Goal: Transaction & Acquisition: Book appointment/travel/reservation

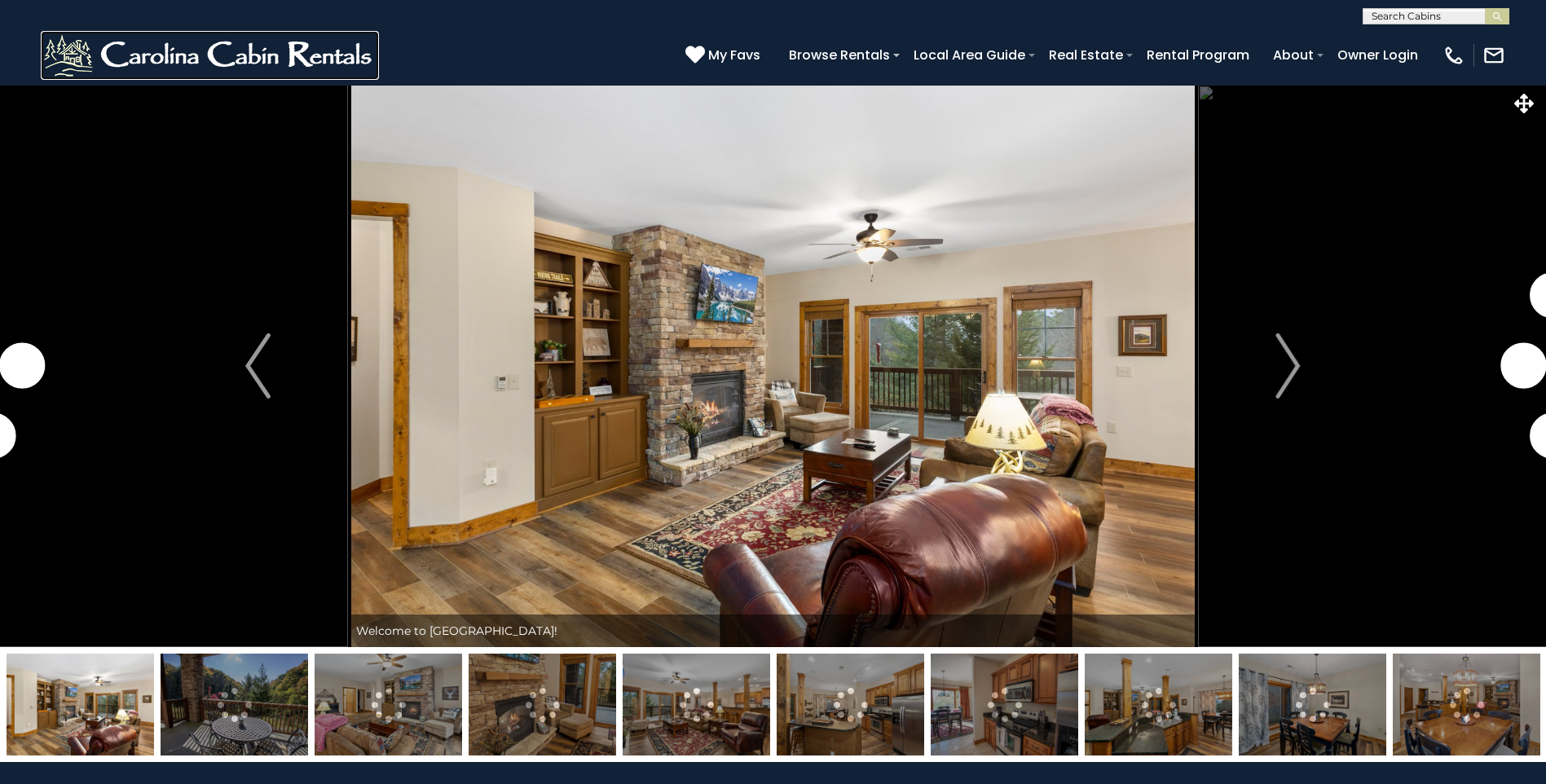
click at [263, 61] on img at bounding box center [209, 56] width 338 height 49
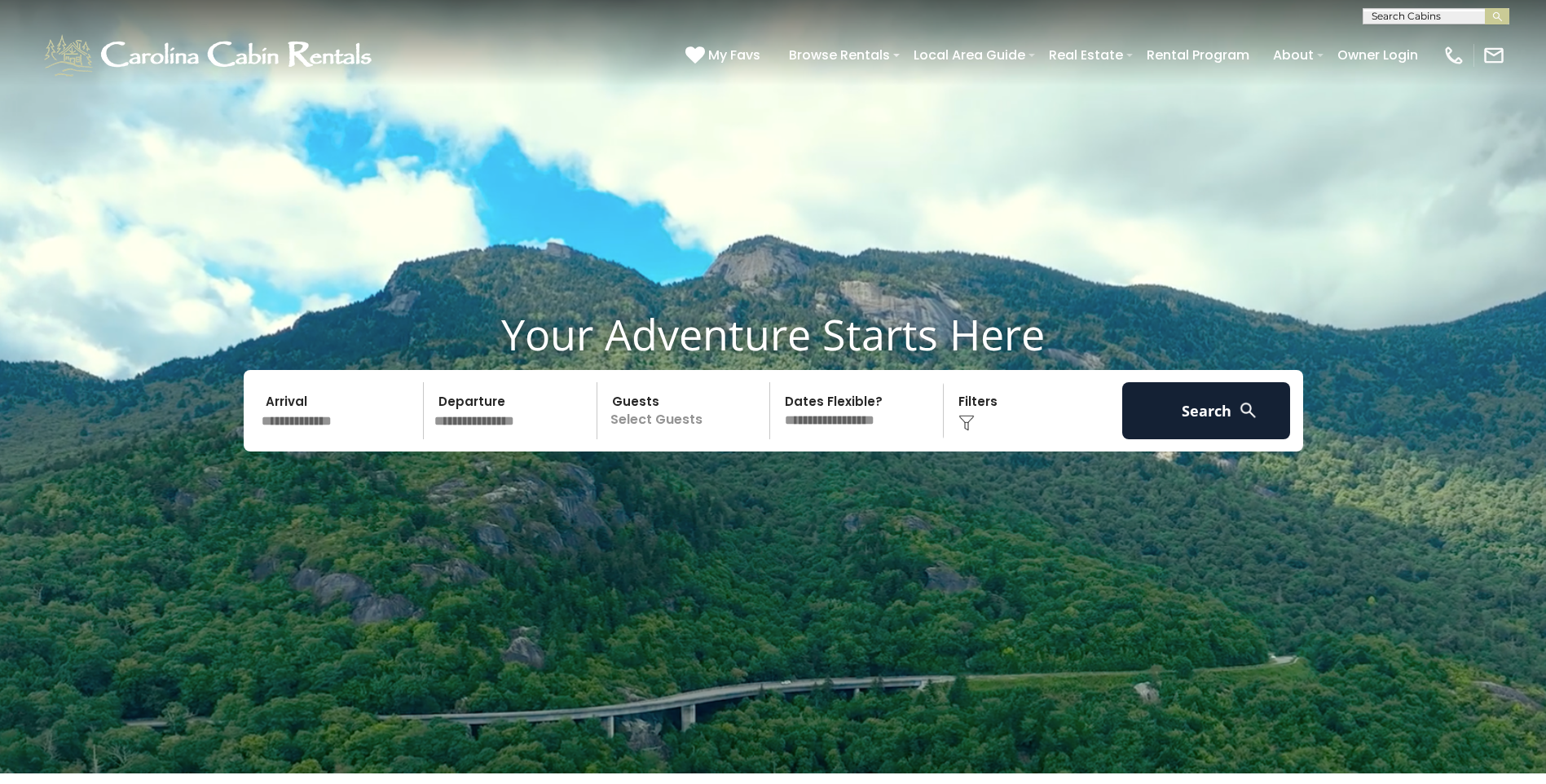
click at [326, 434] on input "text" at bounding box center [340, 410] width 168 height 57
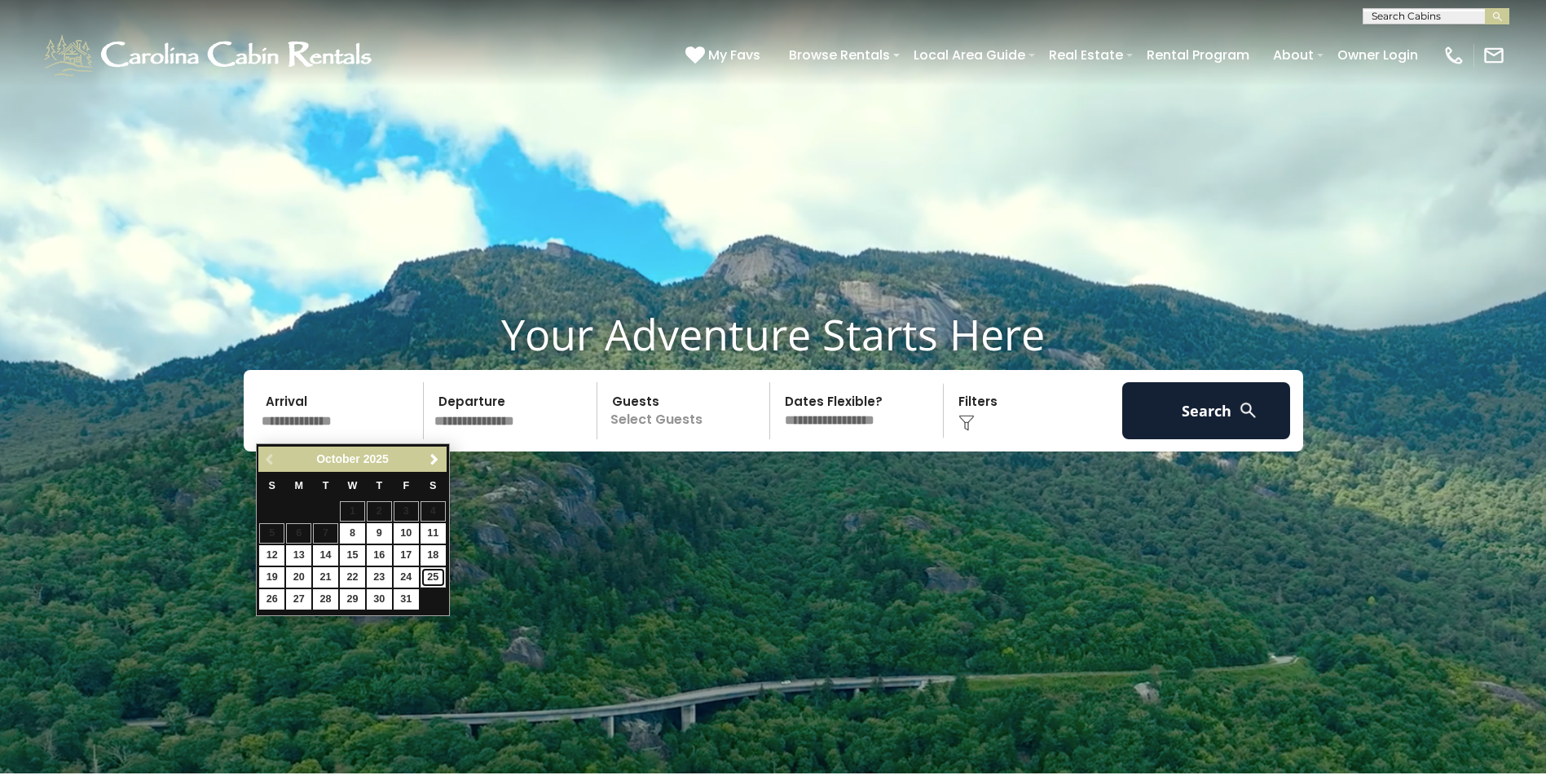
click at [435, 578] on link "25" at bounding box center [432, 578] width 26 height 21
type input "********"
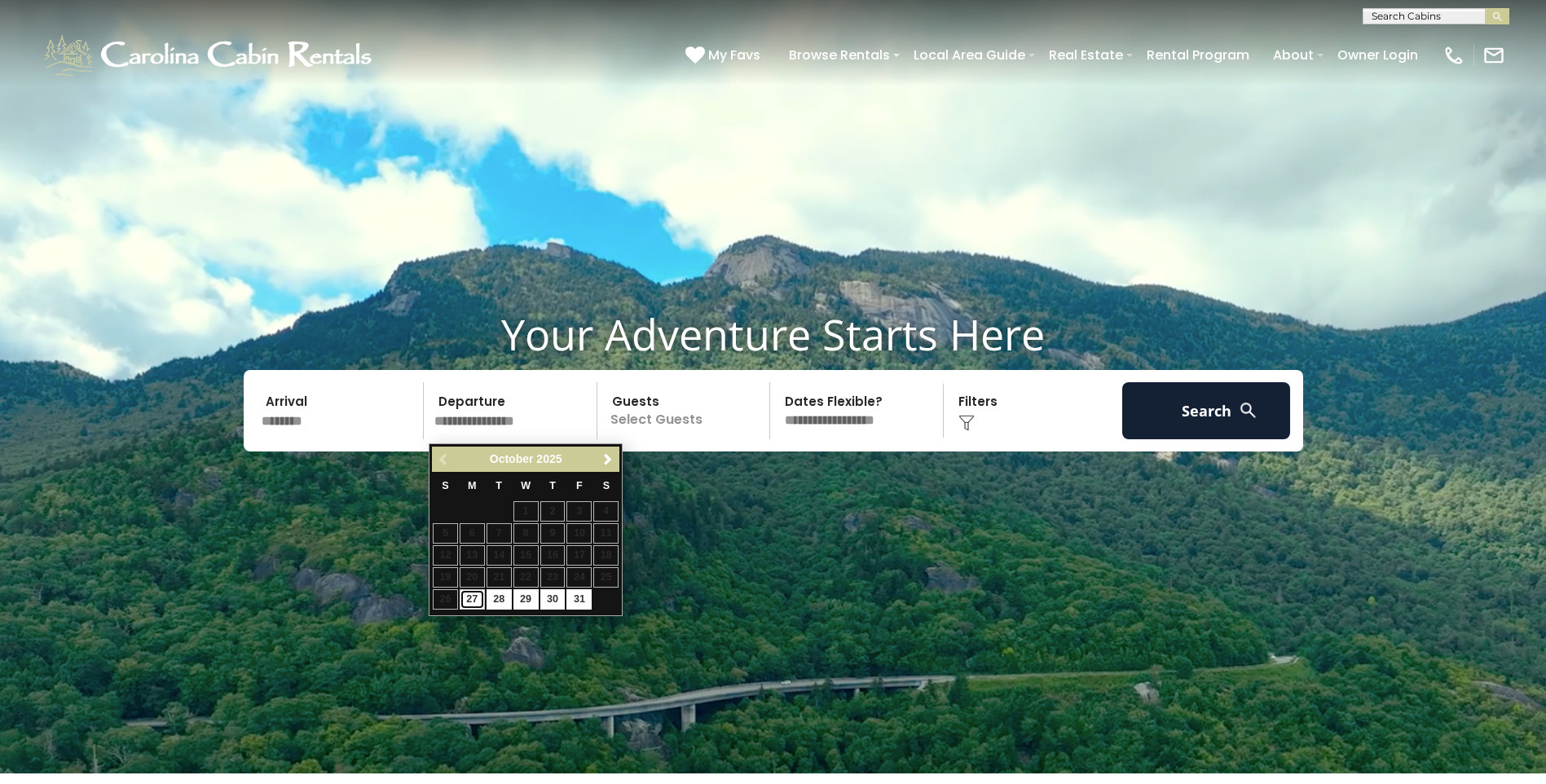
click at [468, 600] on link "27" at bounding box center [472, 600] width 26 height 21
type input "********"
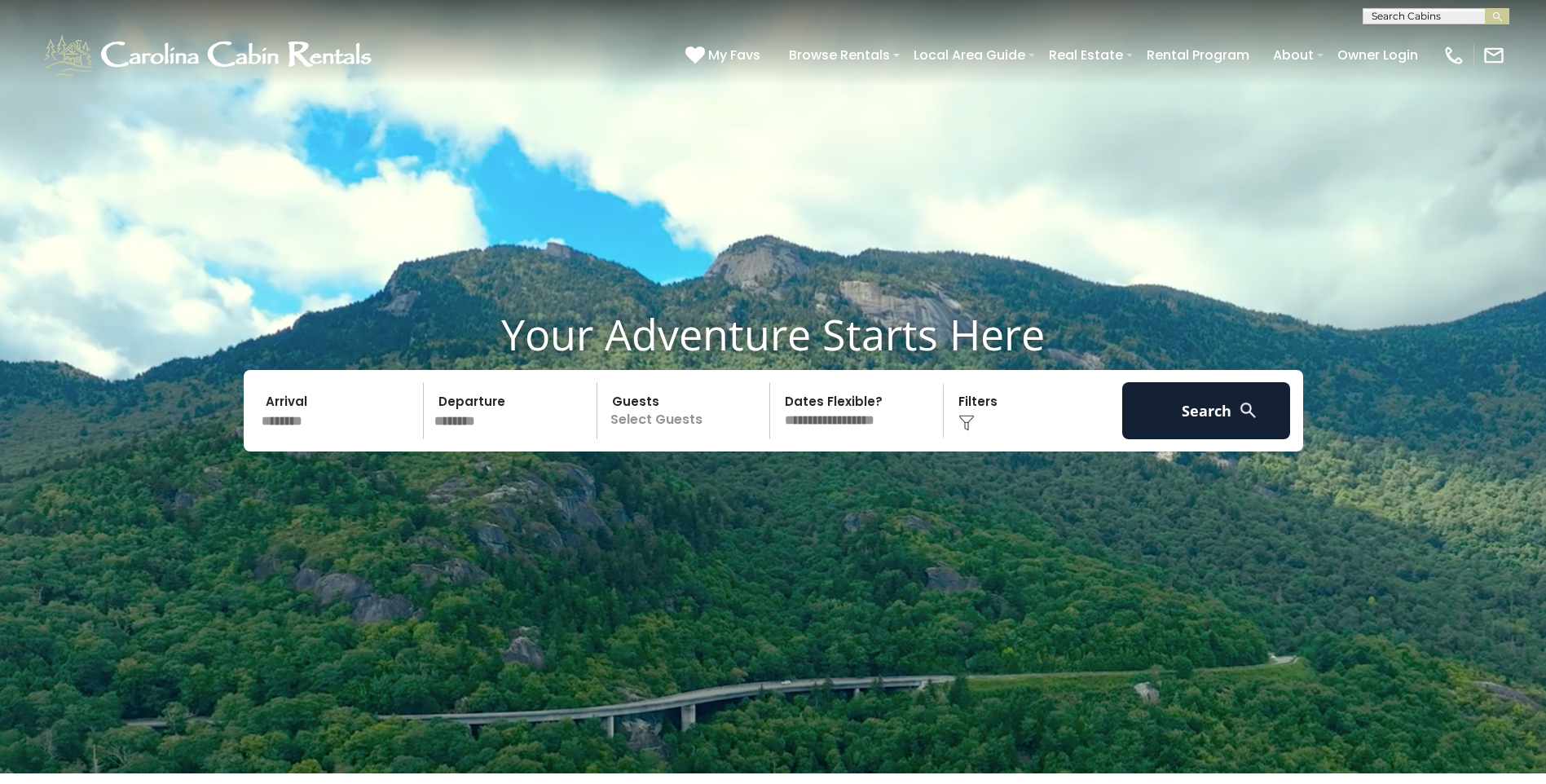
click at [671, 439] on p "Select Guests" at bounding box center [686, 410] width 167 height 57
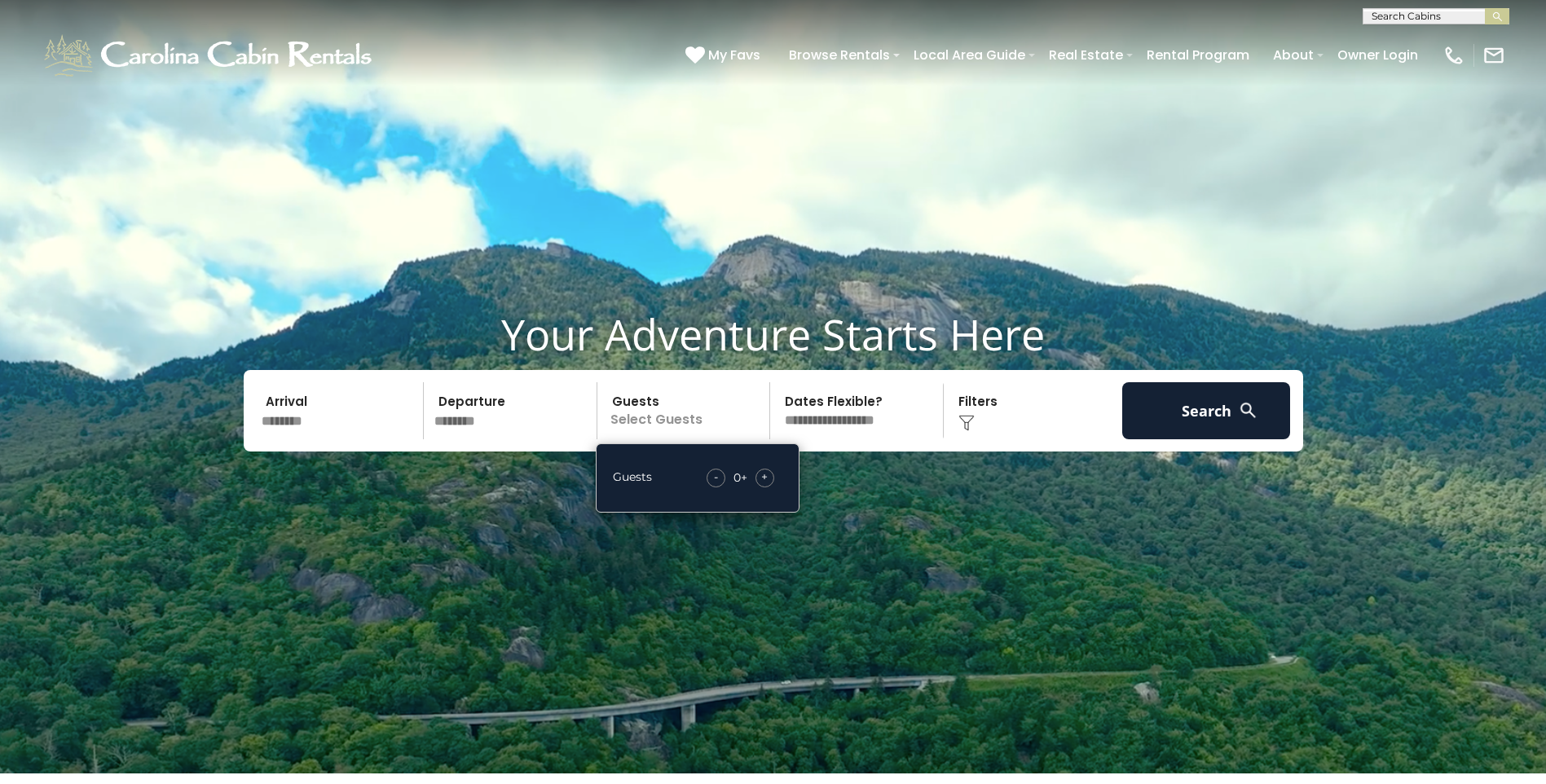
click at [763, 479] on span "+" at bounding box center [764, 476] width 7 height 16
click at [1233, 418] on button "Search" at bounding box center [1206, 410] width 168 height 57
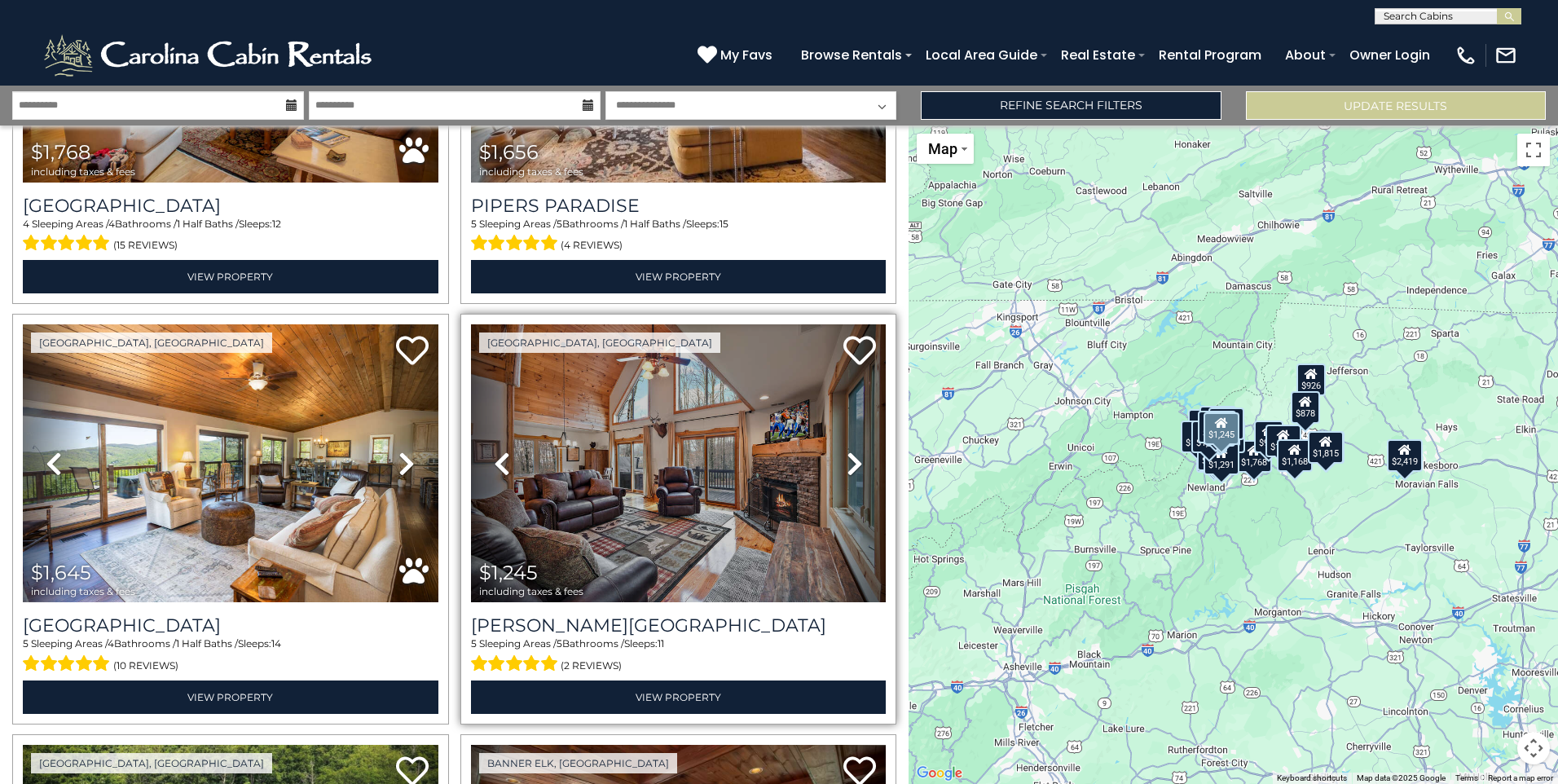
scroll to position [1629, 0]
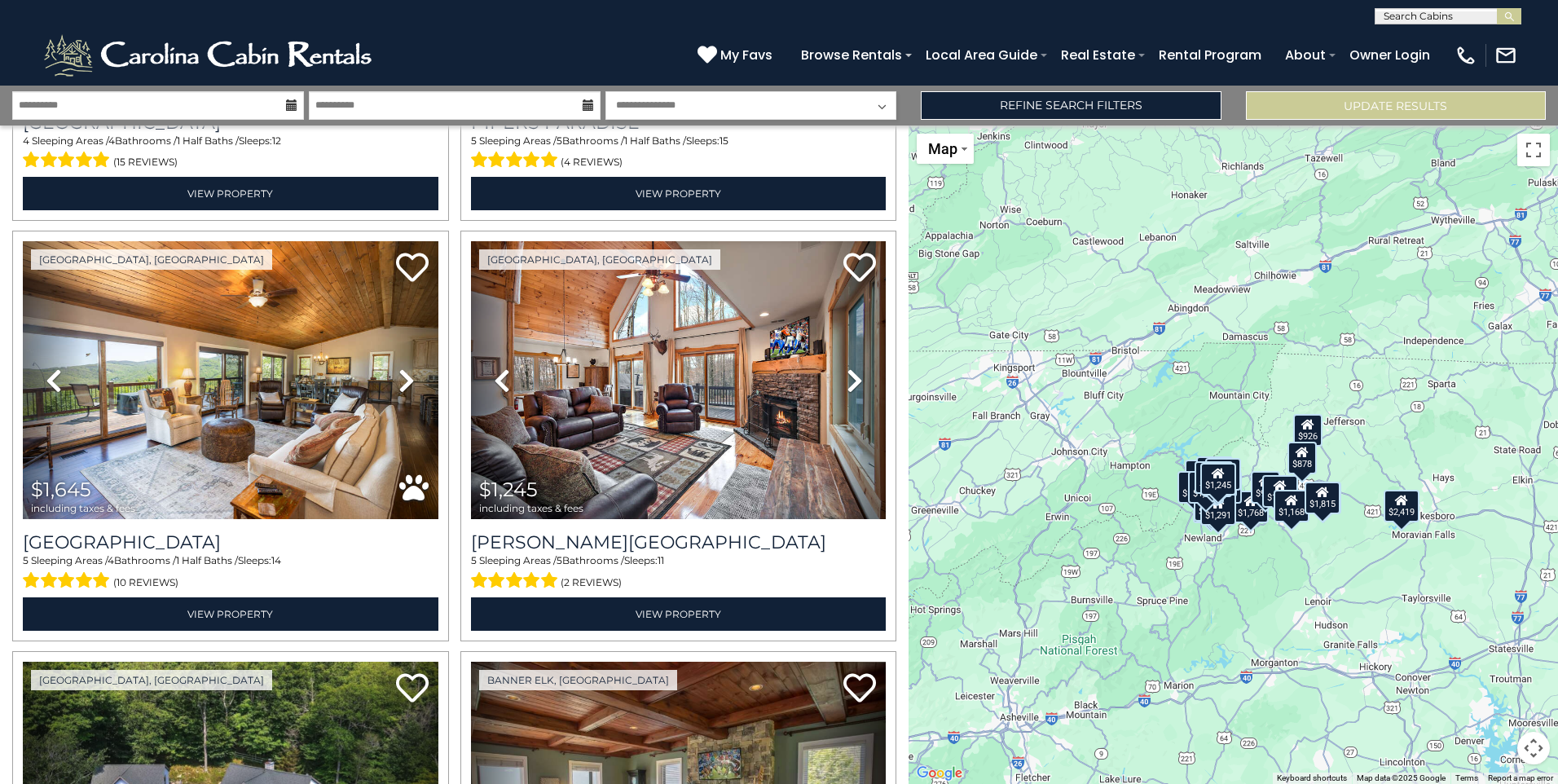
drag, startPoint x: 910, startPoint y: 356, endPoint x: 903, endPoint y: 422, distance: 66.4
click at [903, 422] on div "**********" at bounding box center [779, 434] width 1558 height 698
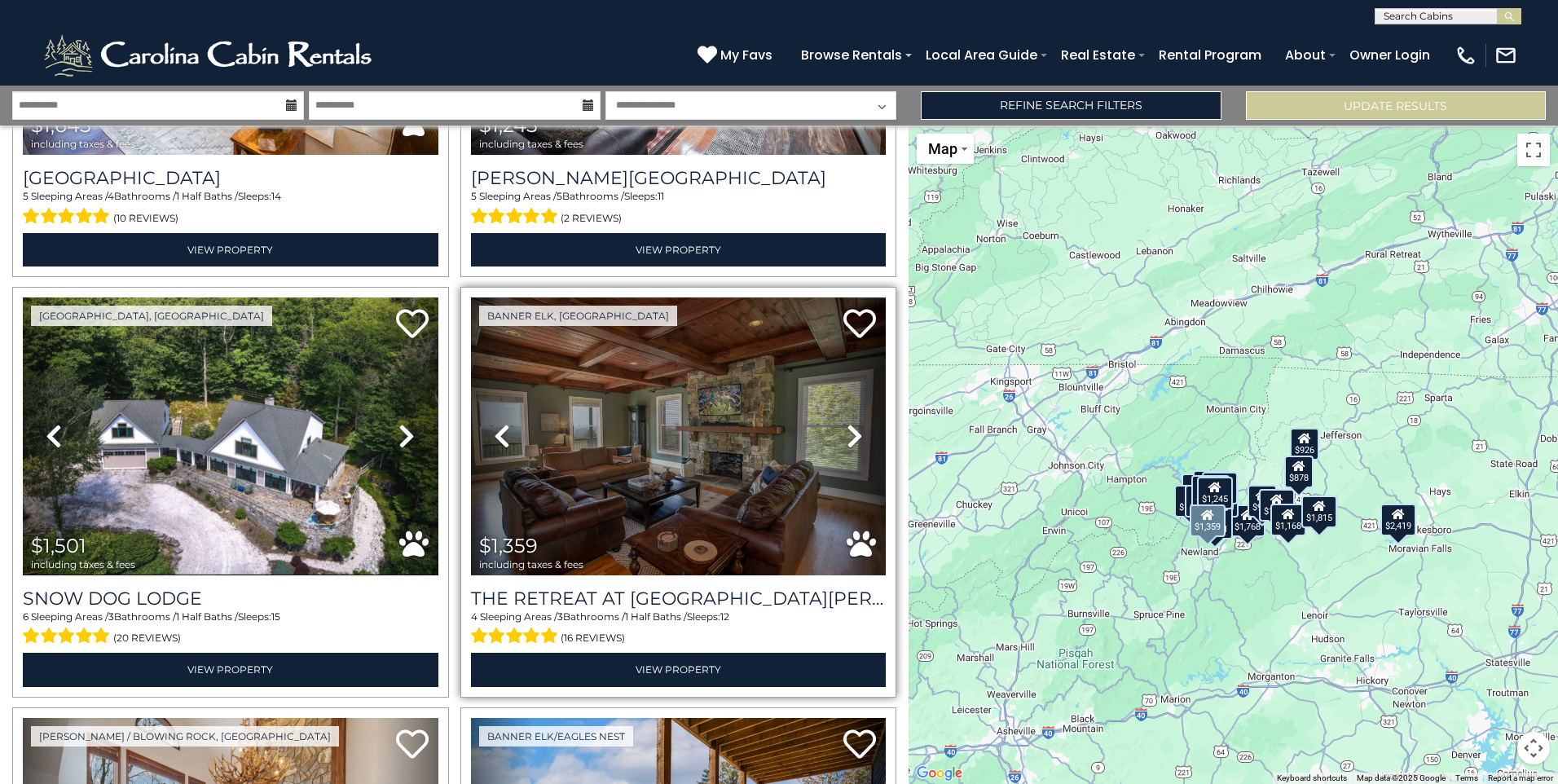
scroll to position [2036, 0]
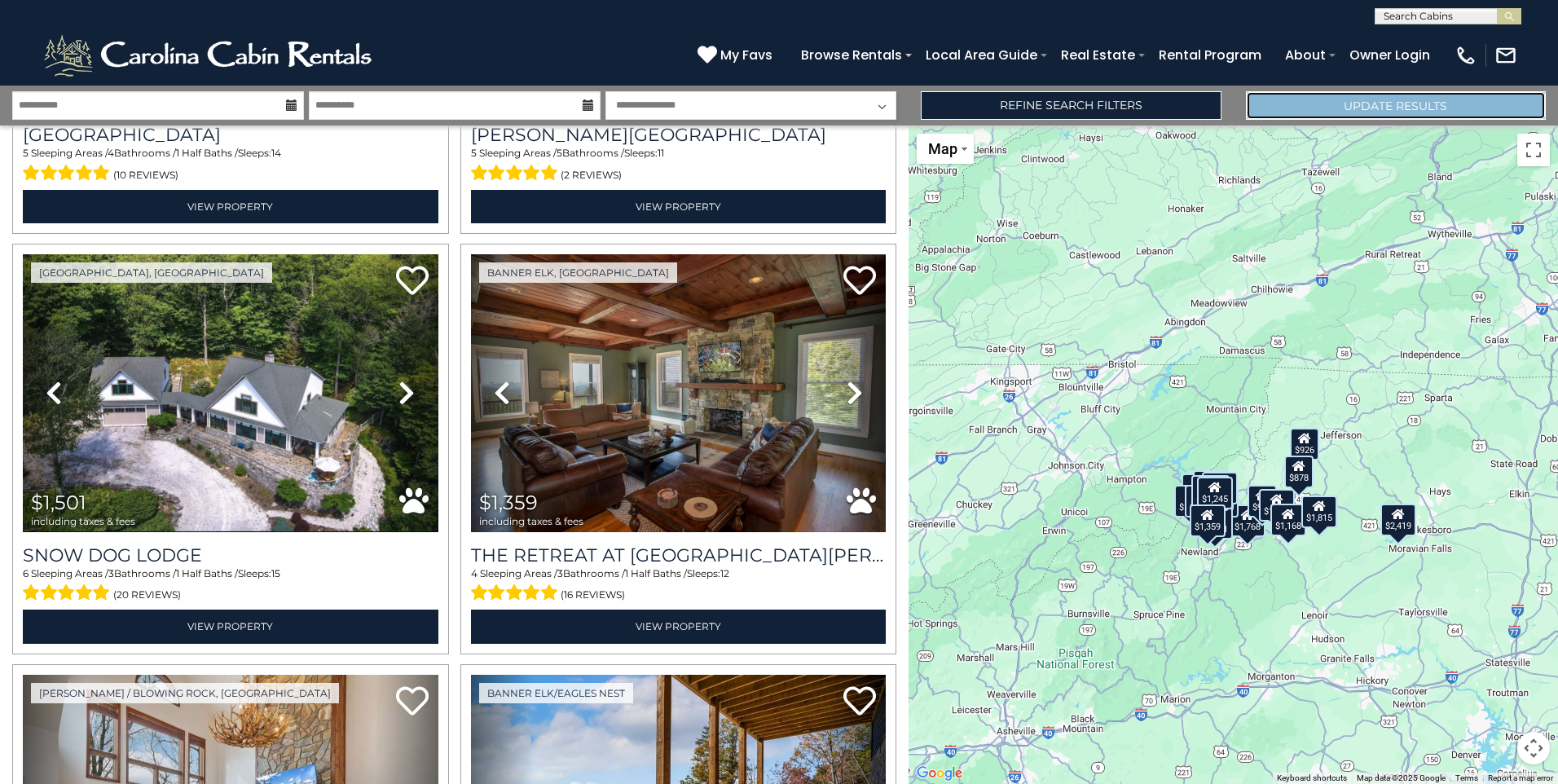
click at [1395, 108] on button "Update Results" at bounding box center [1395, 105] width 300 height 28
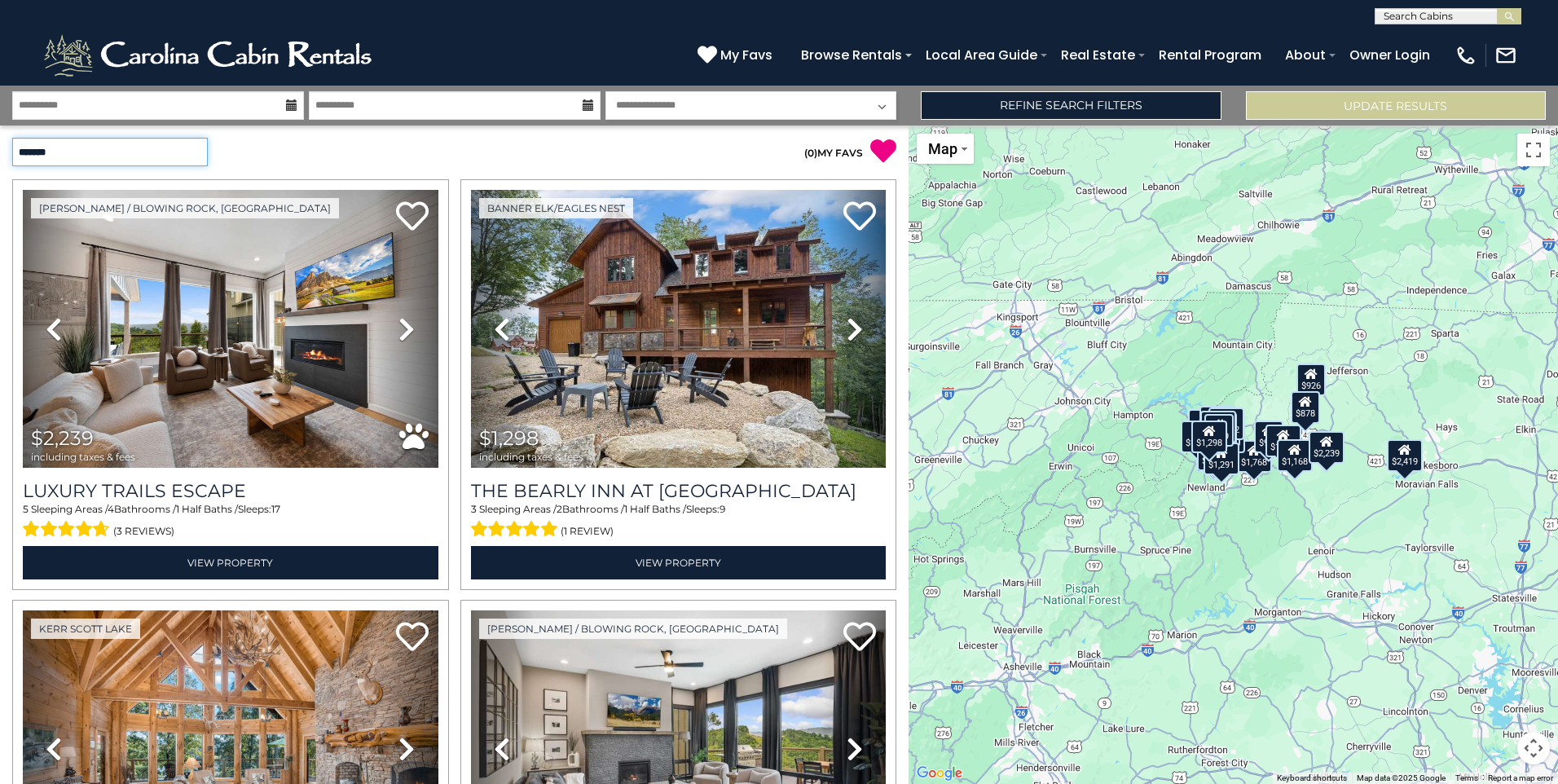
click at [154, 149] on select "**********" at bounding box center [110, 152] width 196 height 28
select select "**********"
click at [12, 138] on select "**********" at bounding box center [110, 152] width 196 height 28
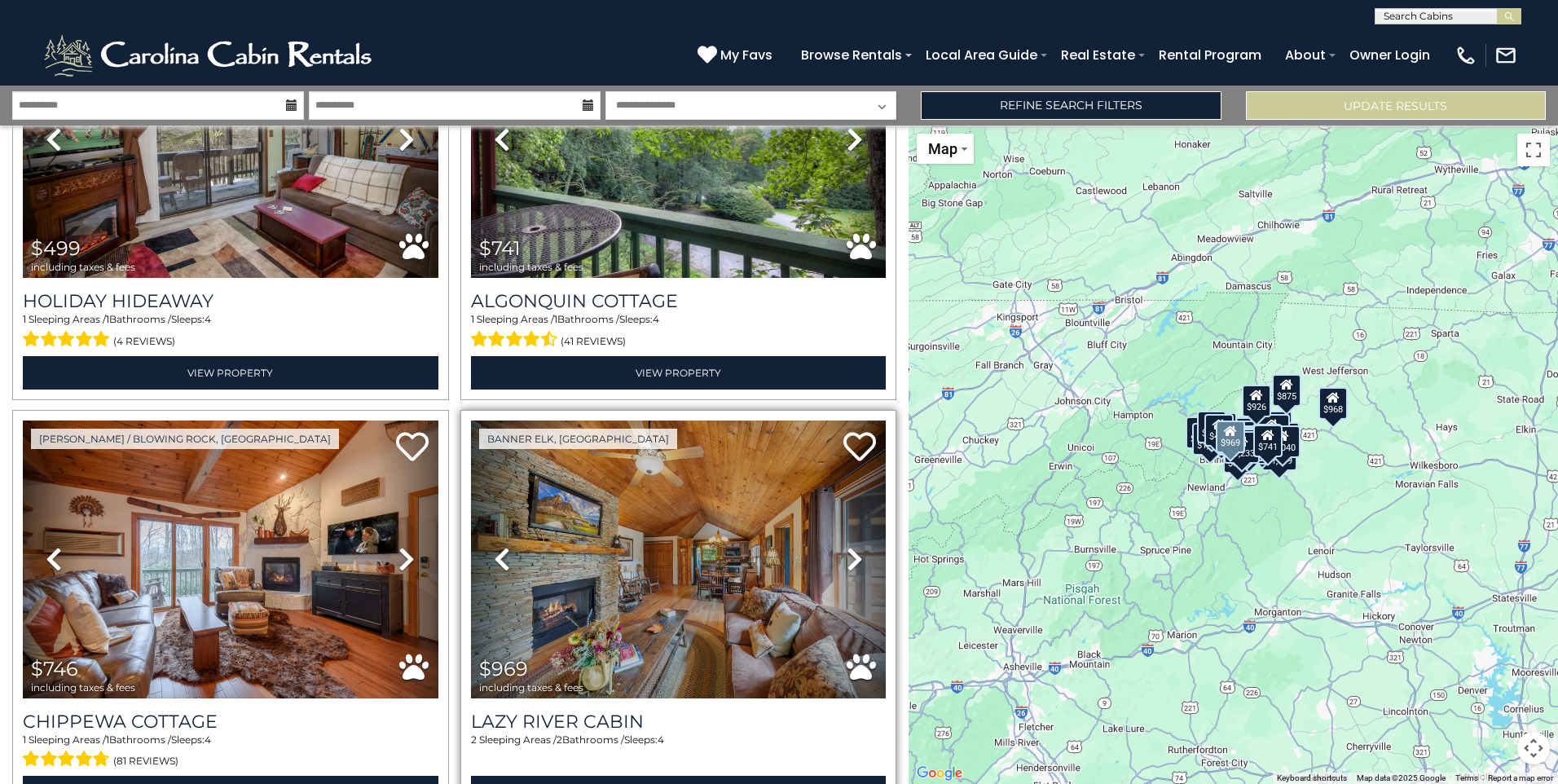
scroll to position [244, 0]
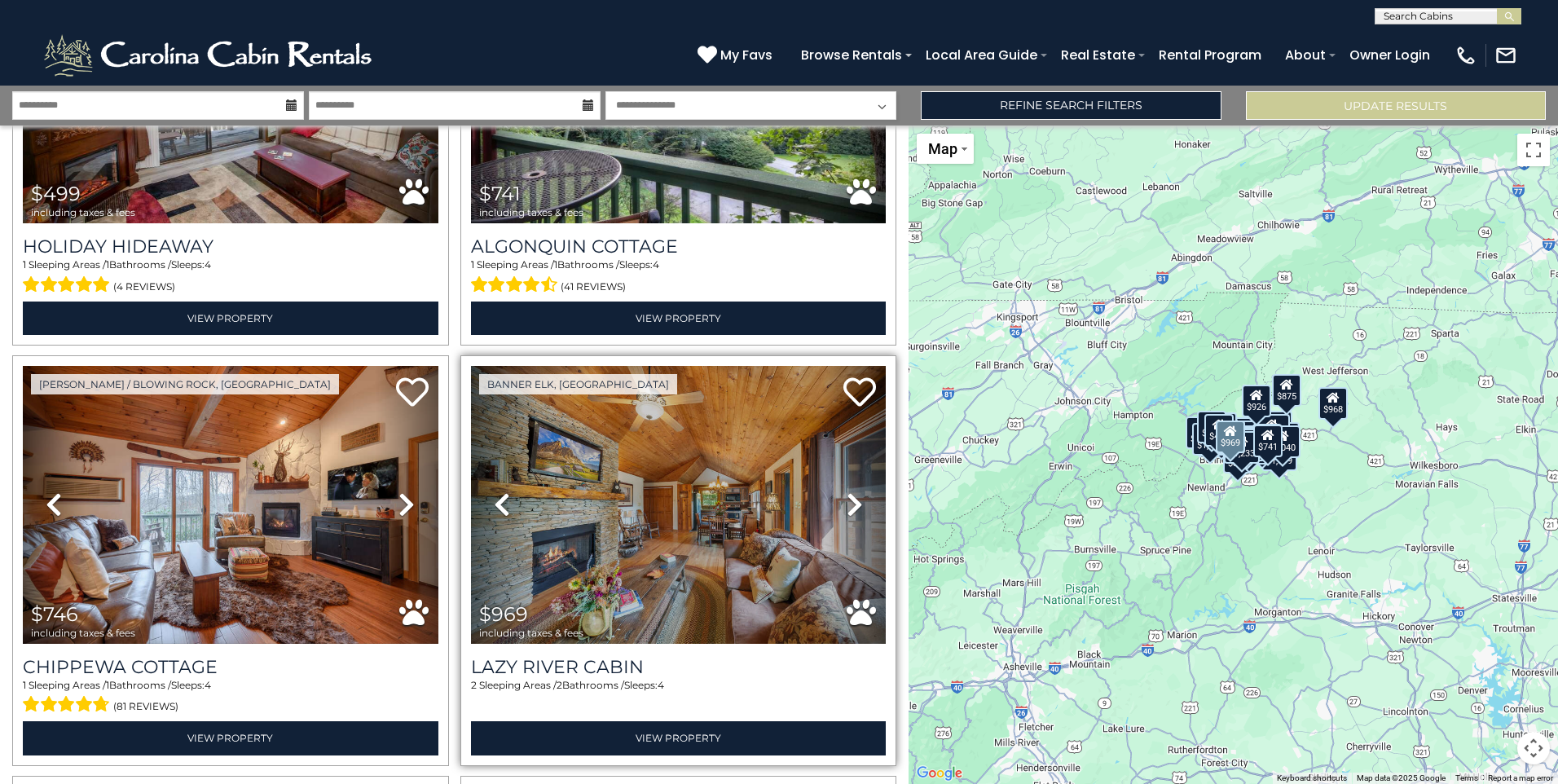
click at [855, 496] on icon at bounding box center [854, 504] width 16 height 26
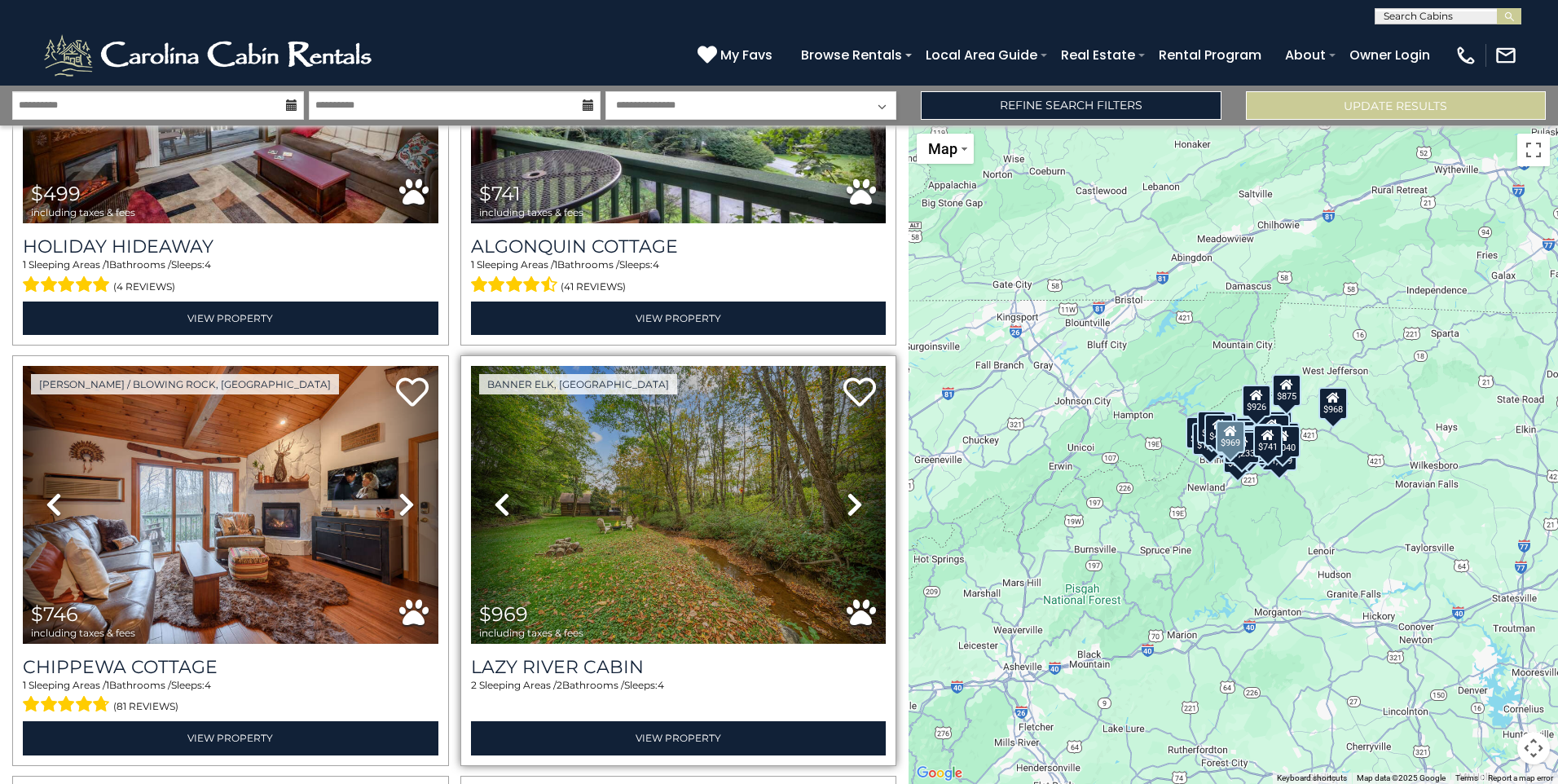
click at [852, 496] on icon at bounding box center [854, 504] width 16 height 26
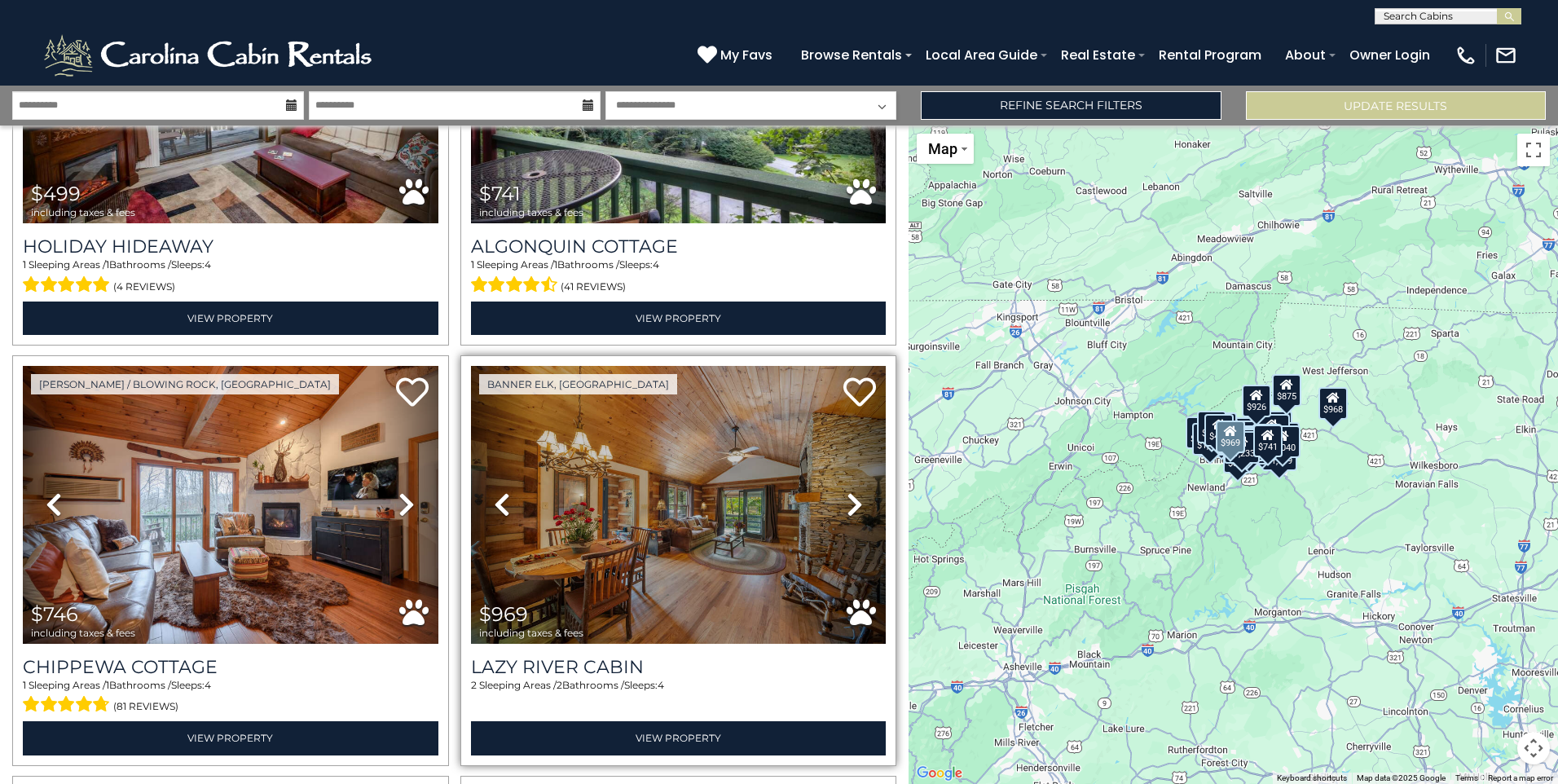
click at [852, 496] on icon at bounding box center [854, 504] width 16 height 26
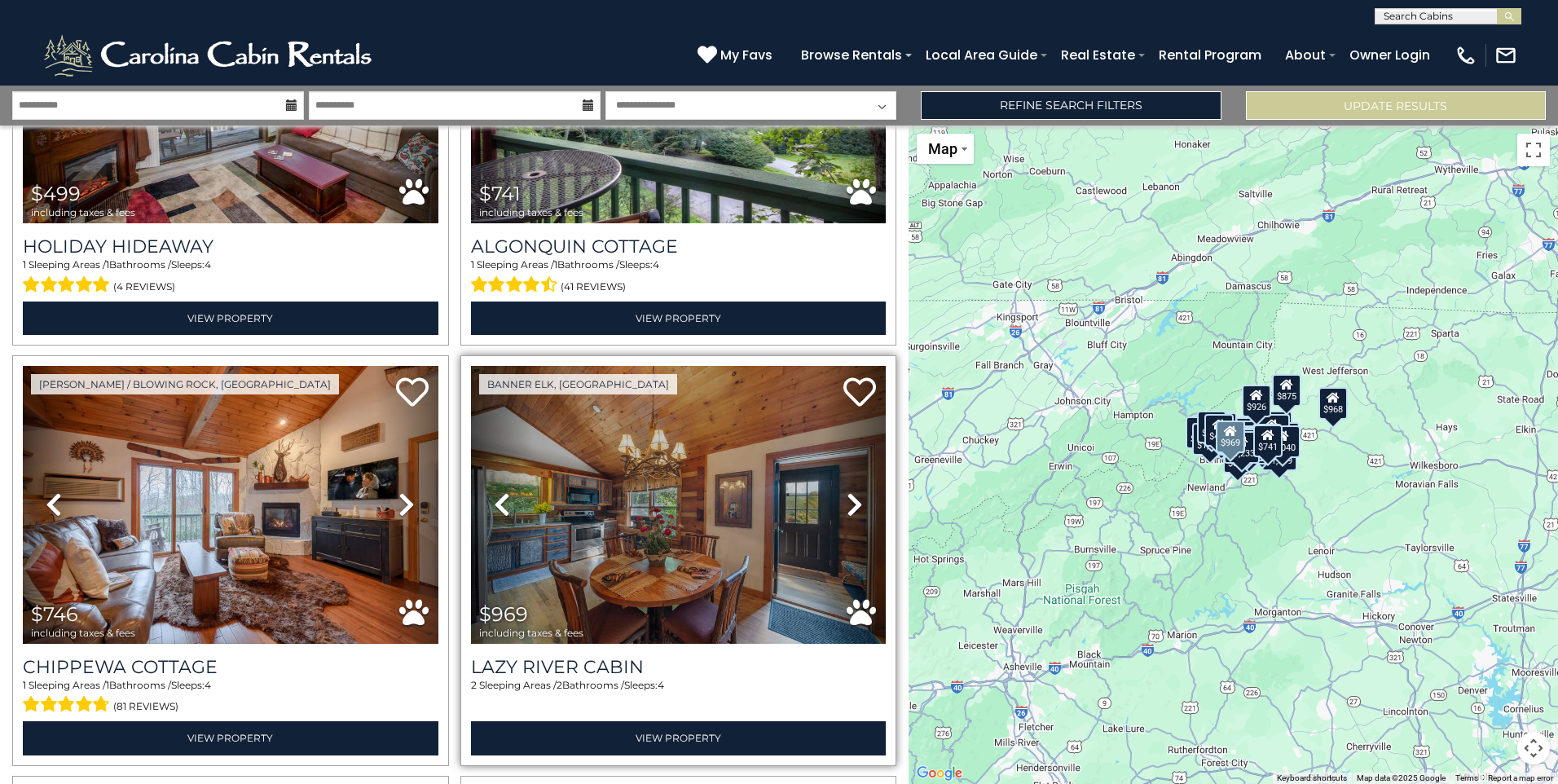
click at [851, 496] on icon at bounding box center [854, 504] width 16 height 26
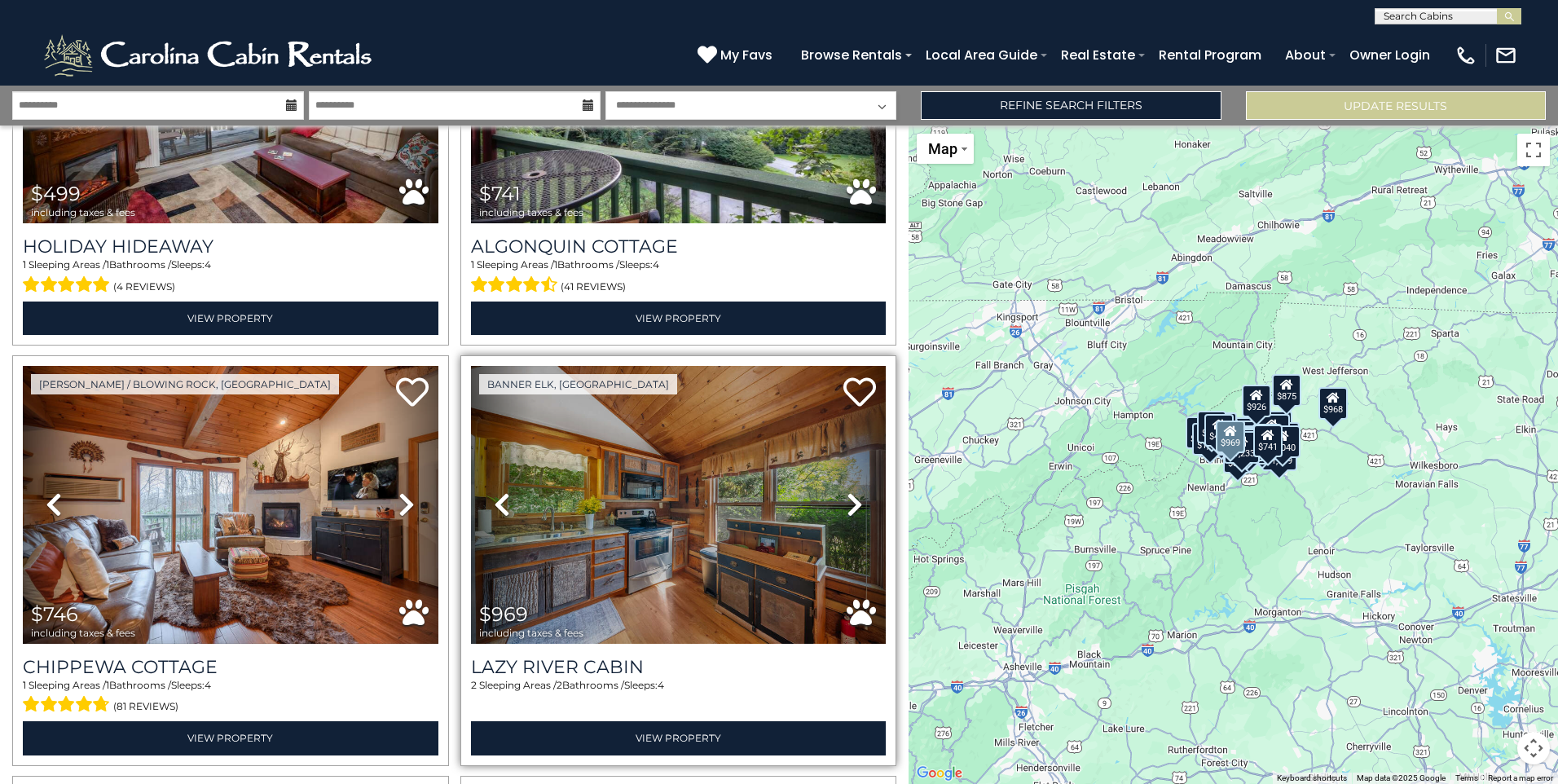
click at [850, 496] on icon at bounding box center [854, 504] width 16 height 26
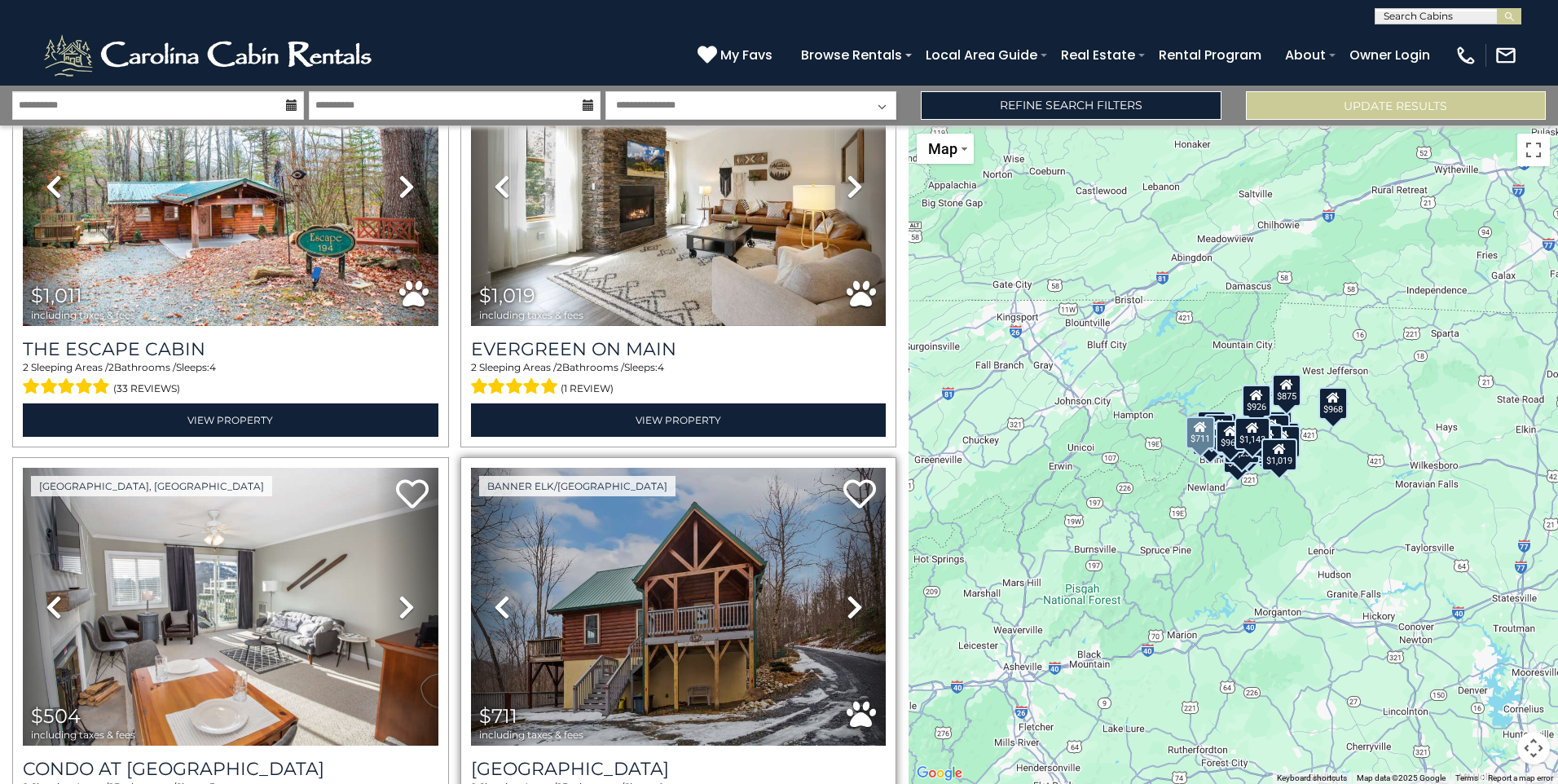
scroll to position [1548, 0]
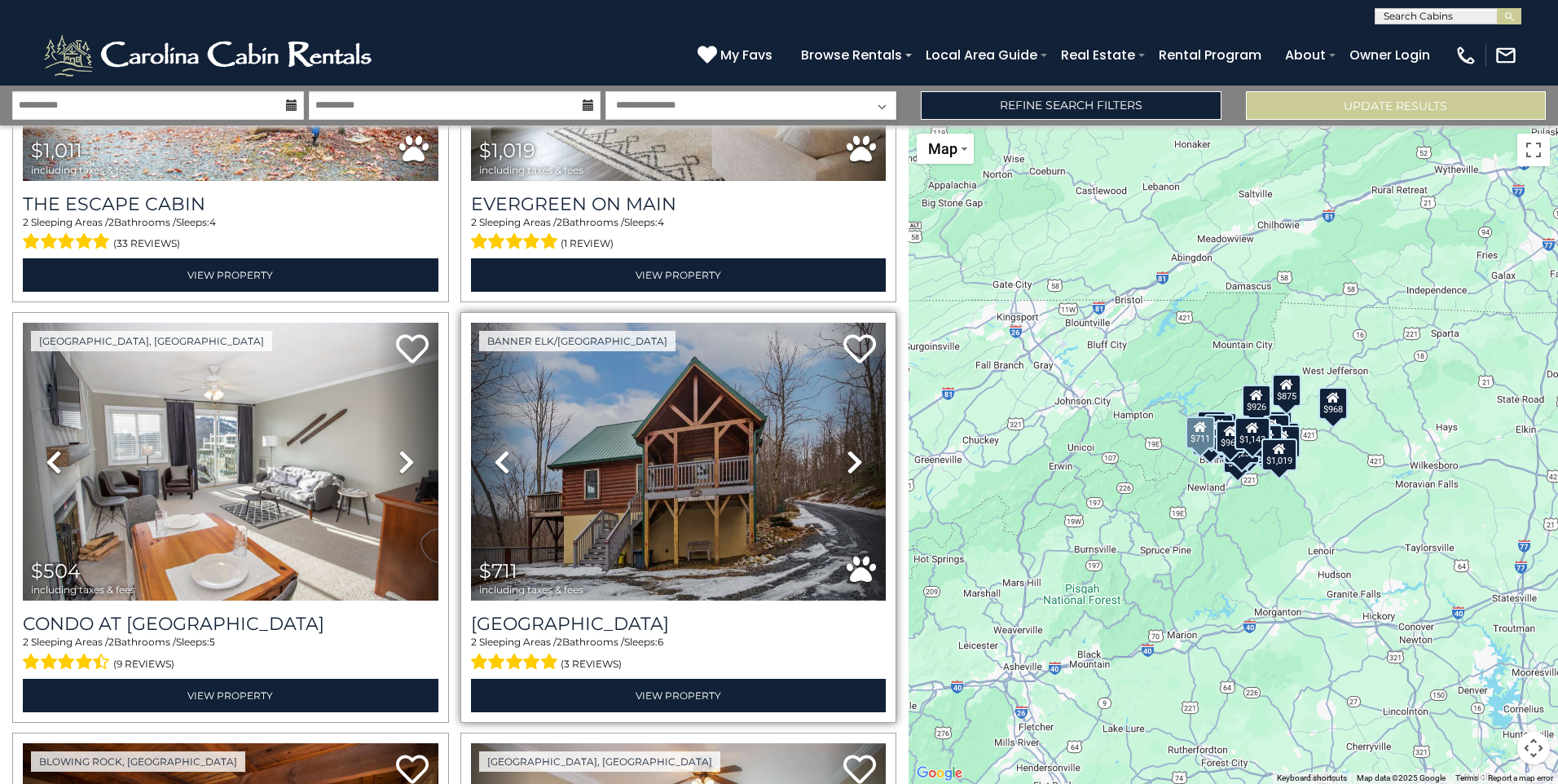
click at [847, 456] on icon at bounding box center [854, 462] width 16 height 26
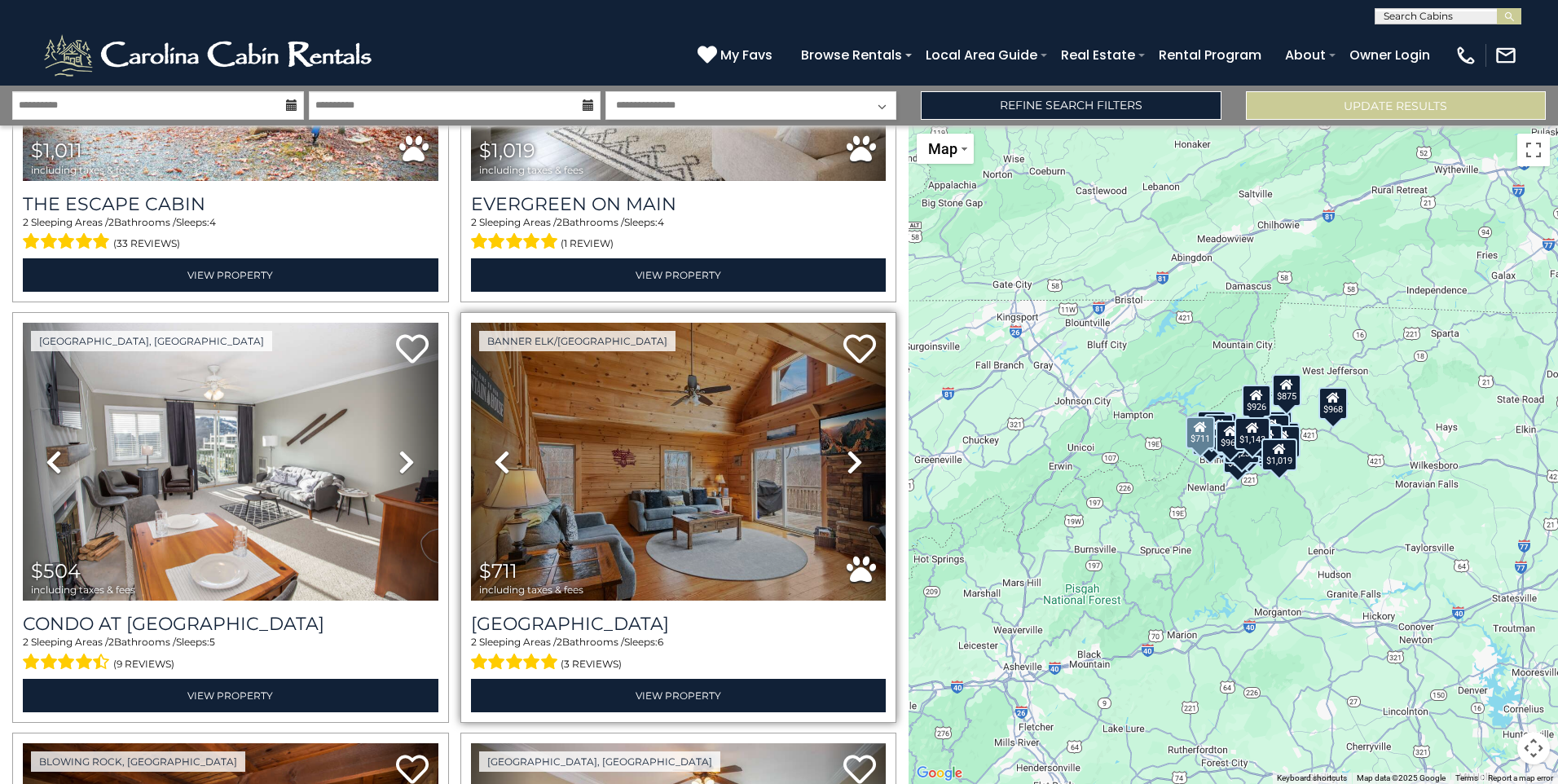
click at [847, 456] on icon at bounding box center [854, 462] width 16 height 26
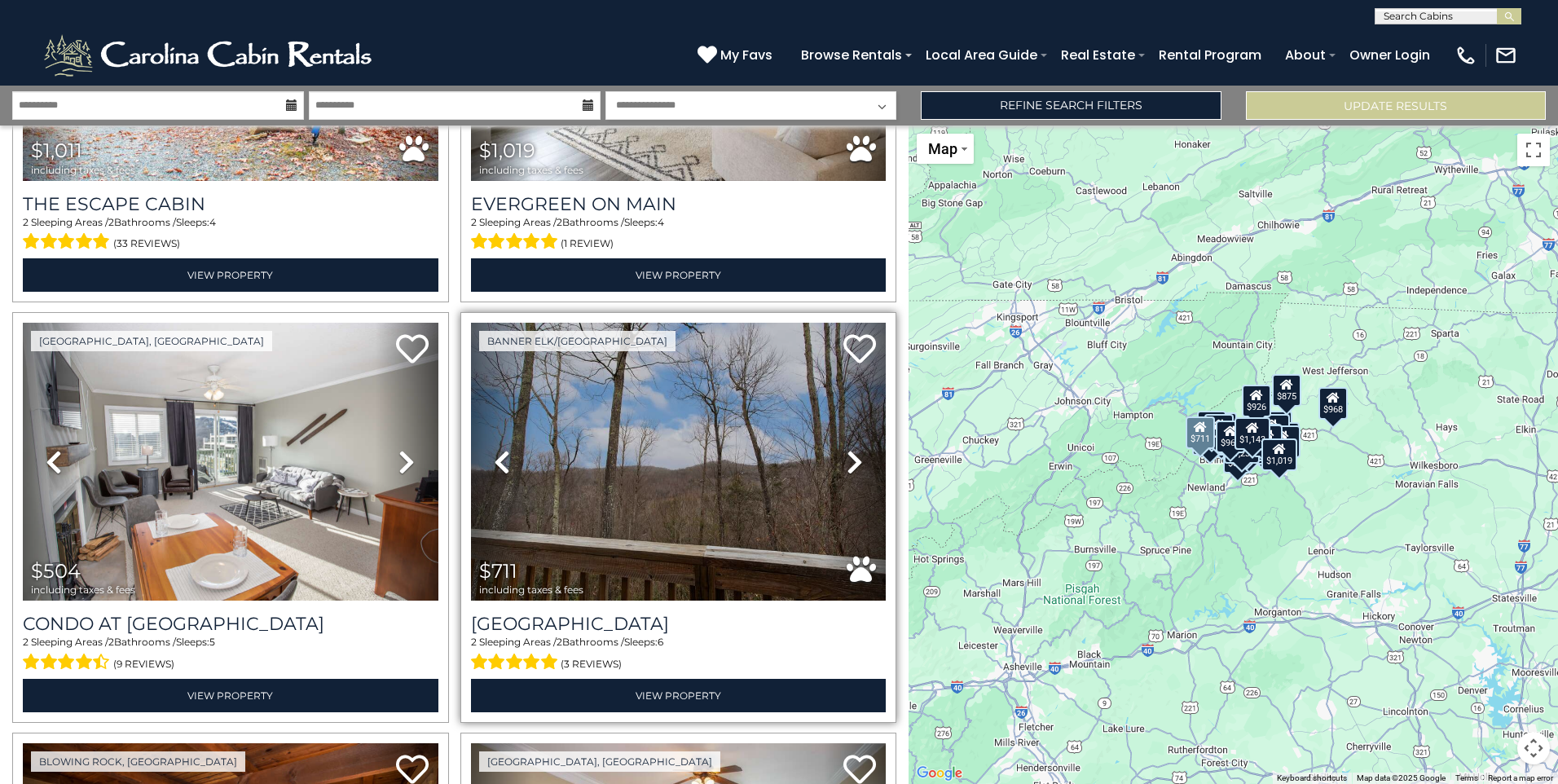
click at [847, 456] on icon at bounding box center [854, 462] width 16 height 26
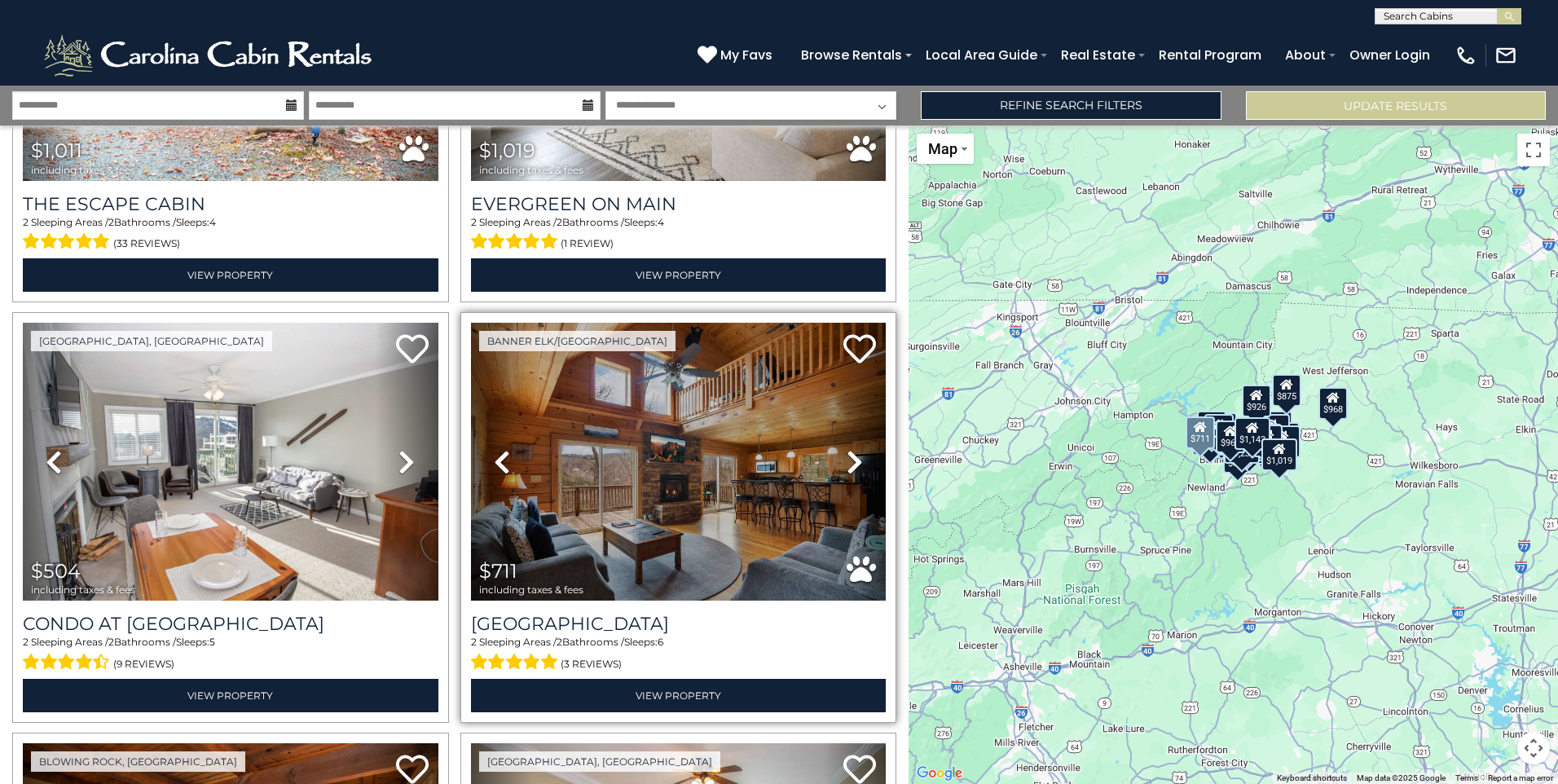
click at [847, 456] on icon at bounding box center [854, 462] width 16 height 26
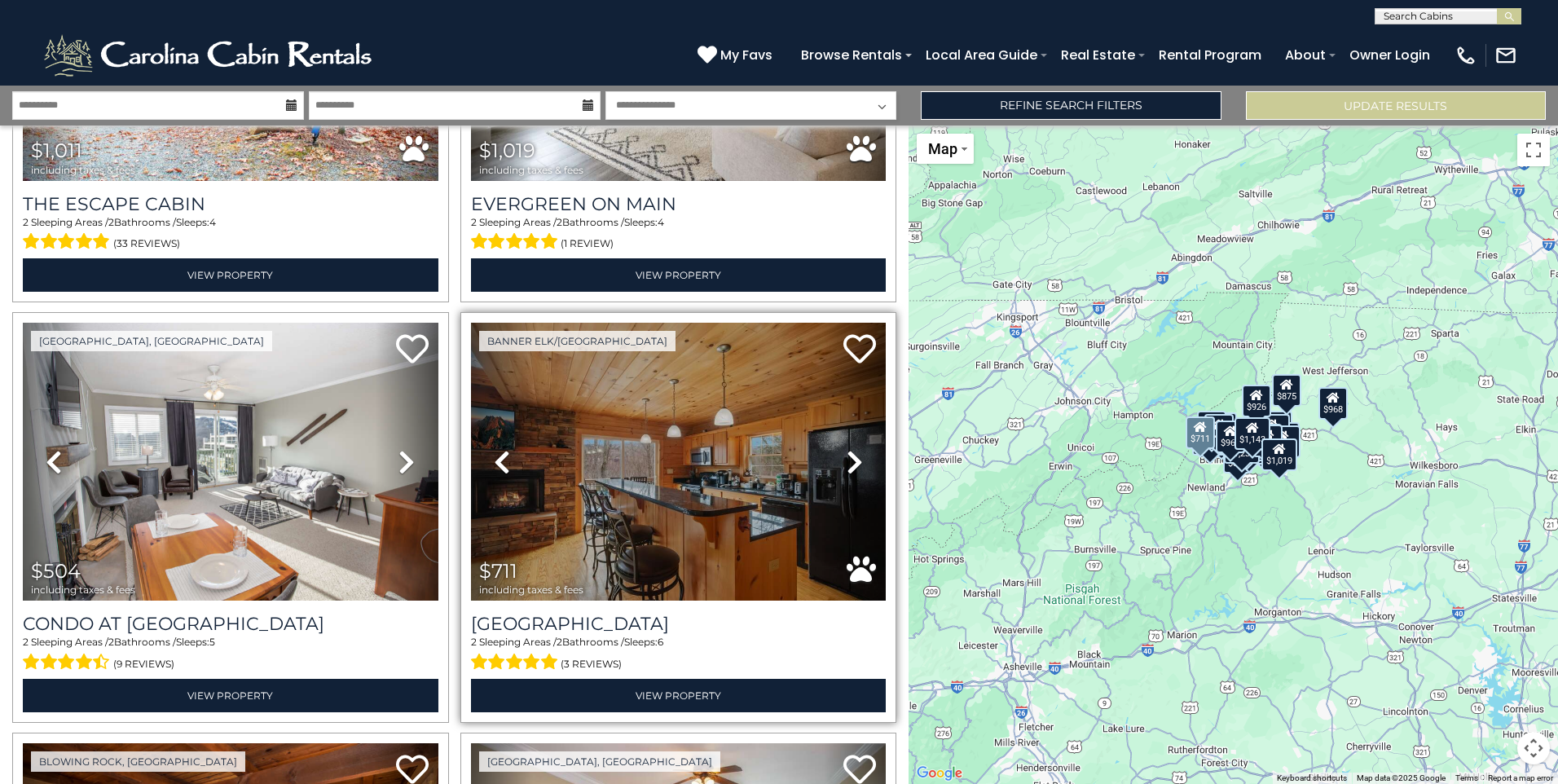
click at [847, 456] on icon at bounding box center [854, 462] width 16 height 26
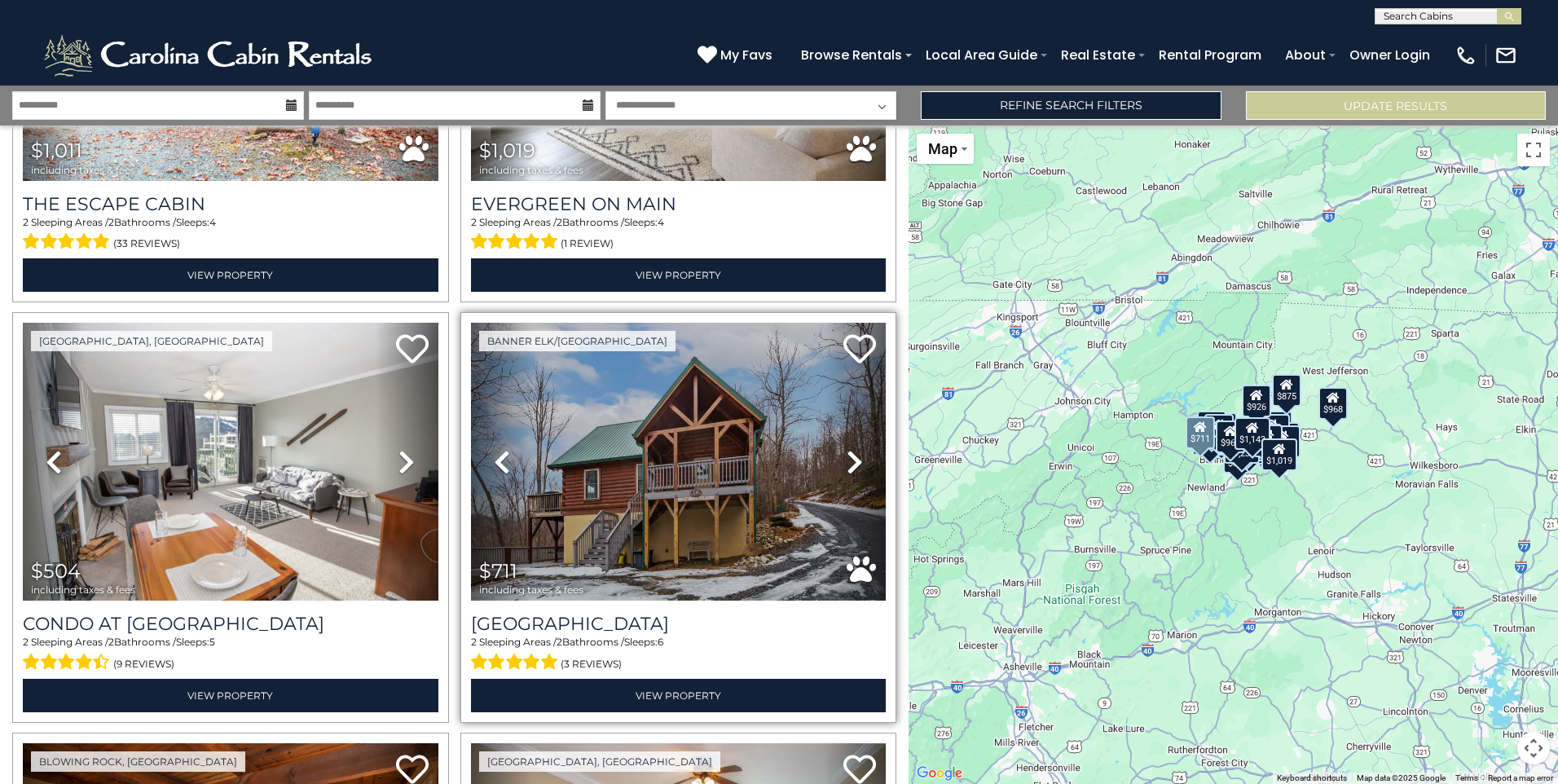
click at [847, 456] on icon at bounding box center [854, 462] width 16 height 26
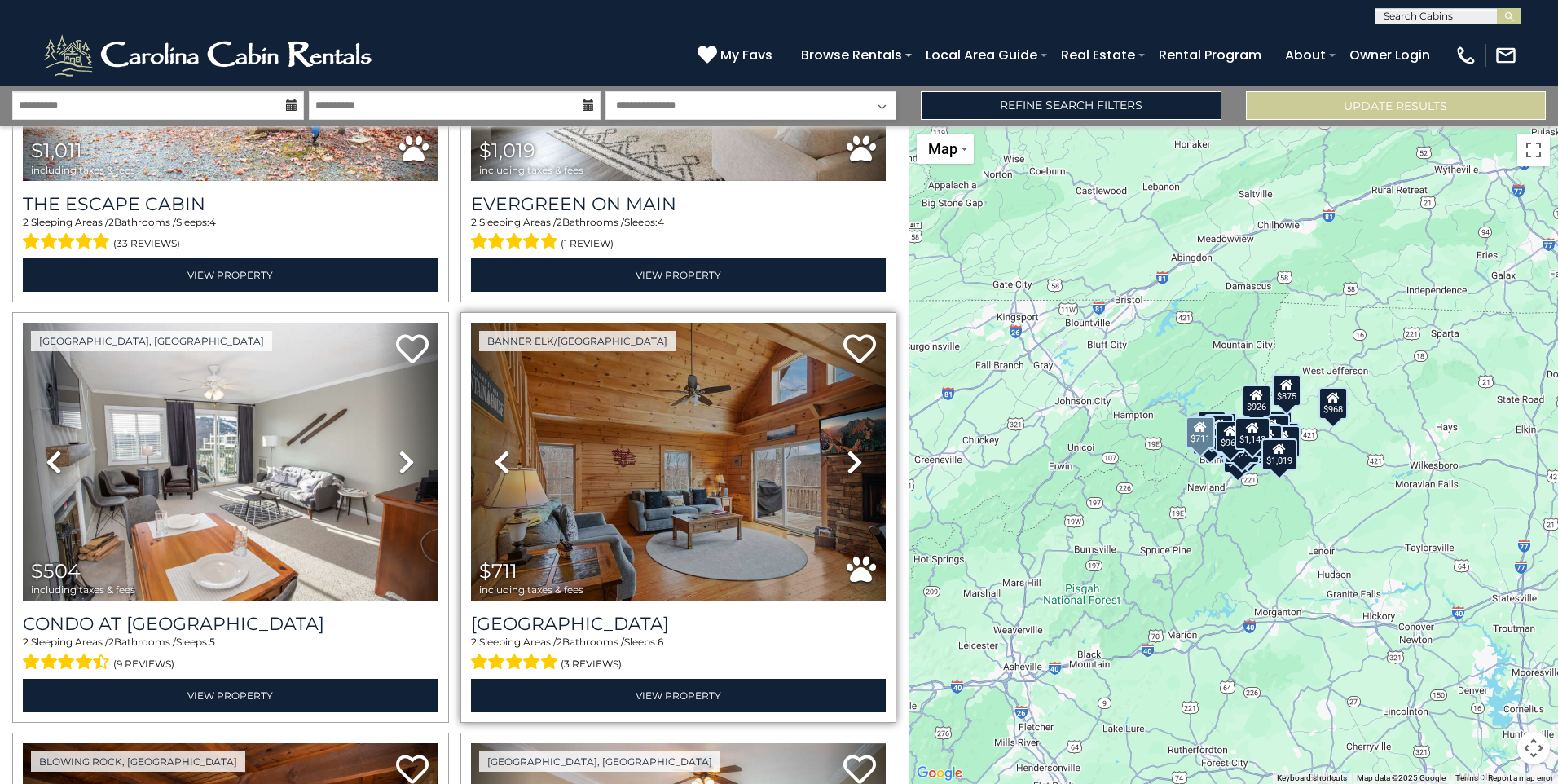
click at [847, 456] on icon at bounding box center [854, 462] width 16 height 26
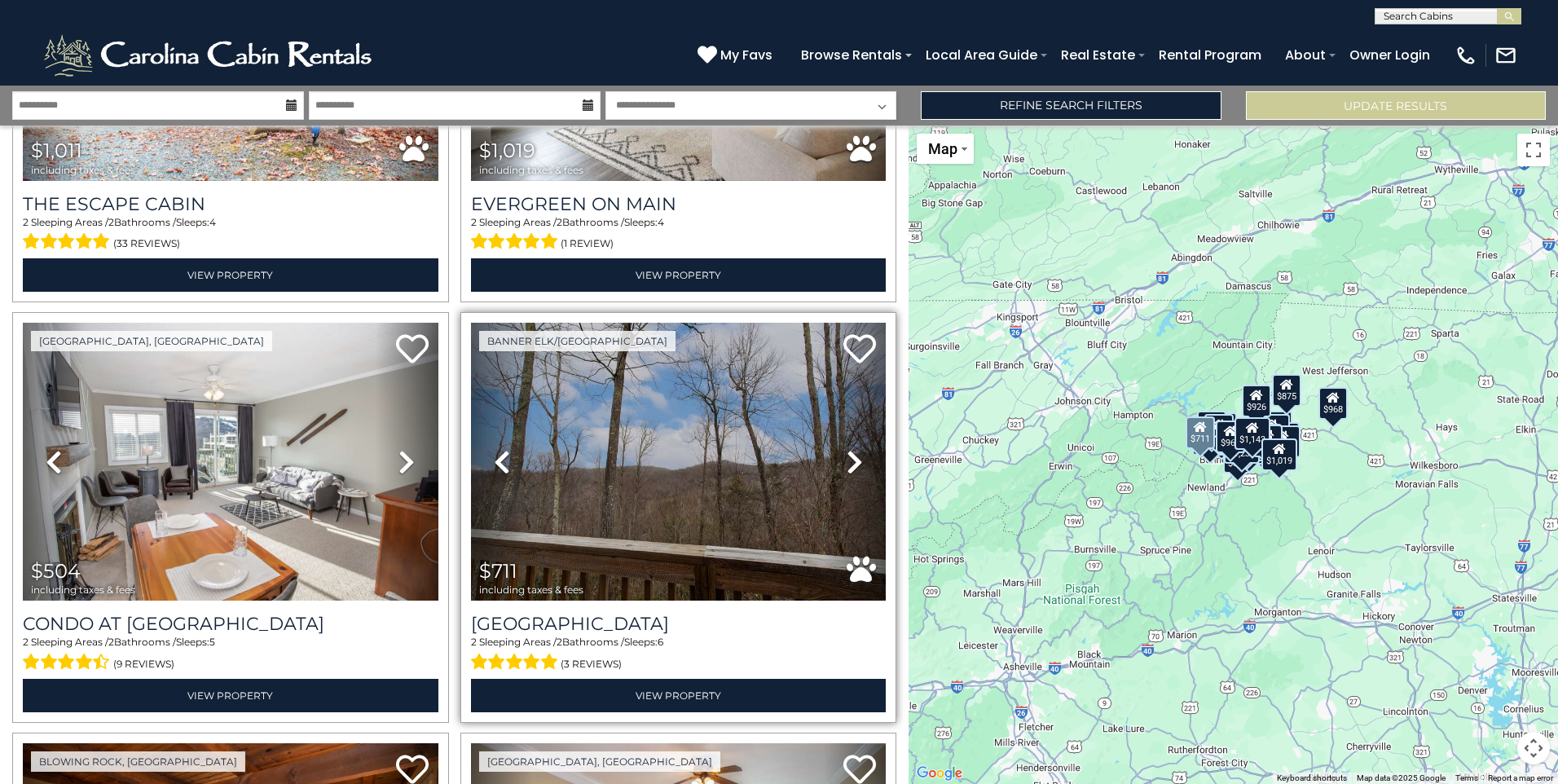
click at [847, 453] on icon at bounding box center [854, 462] width 16 height 26
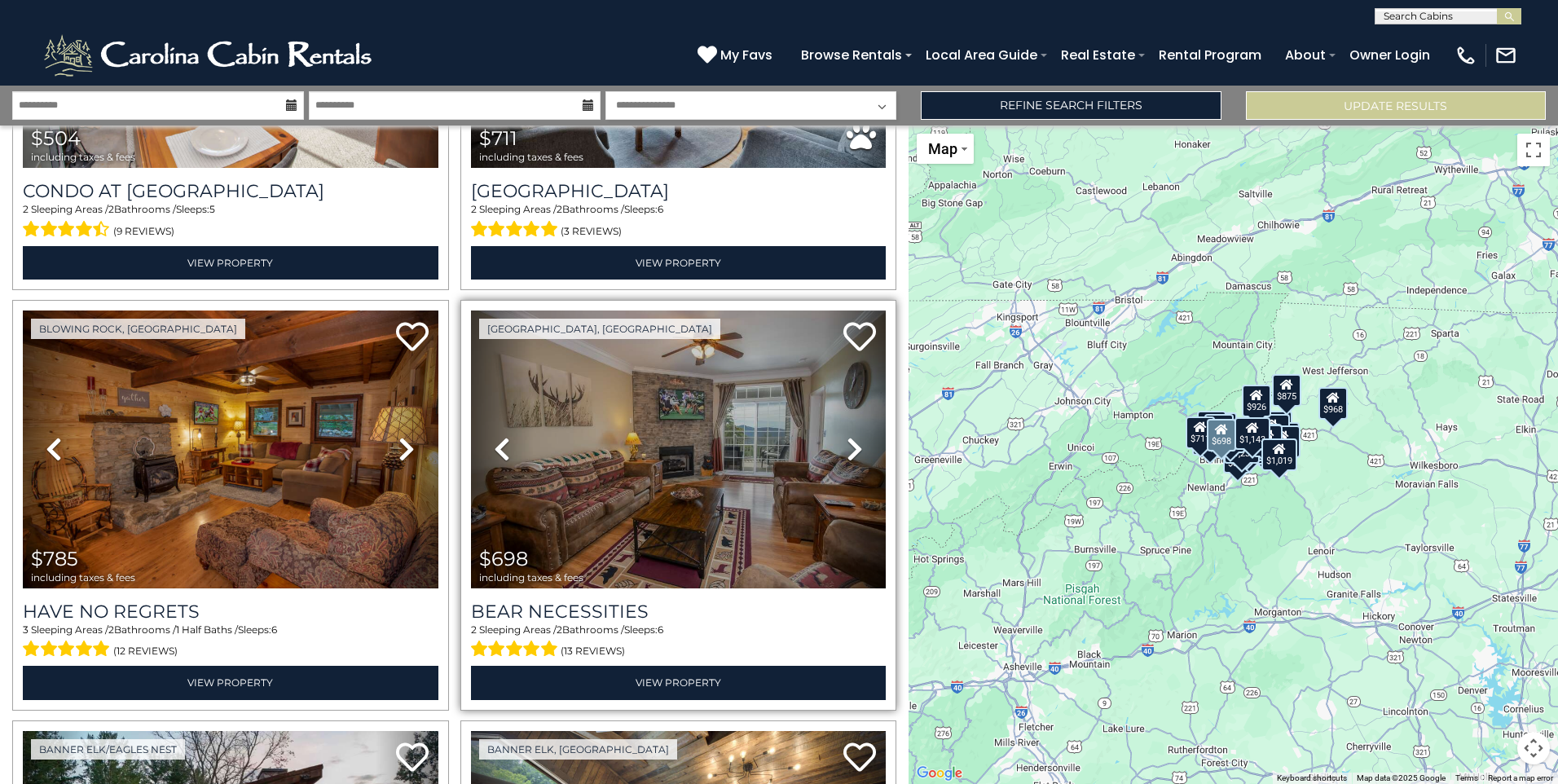
scroll to position [2036, 0]
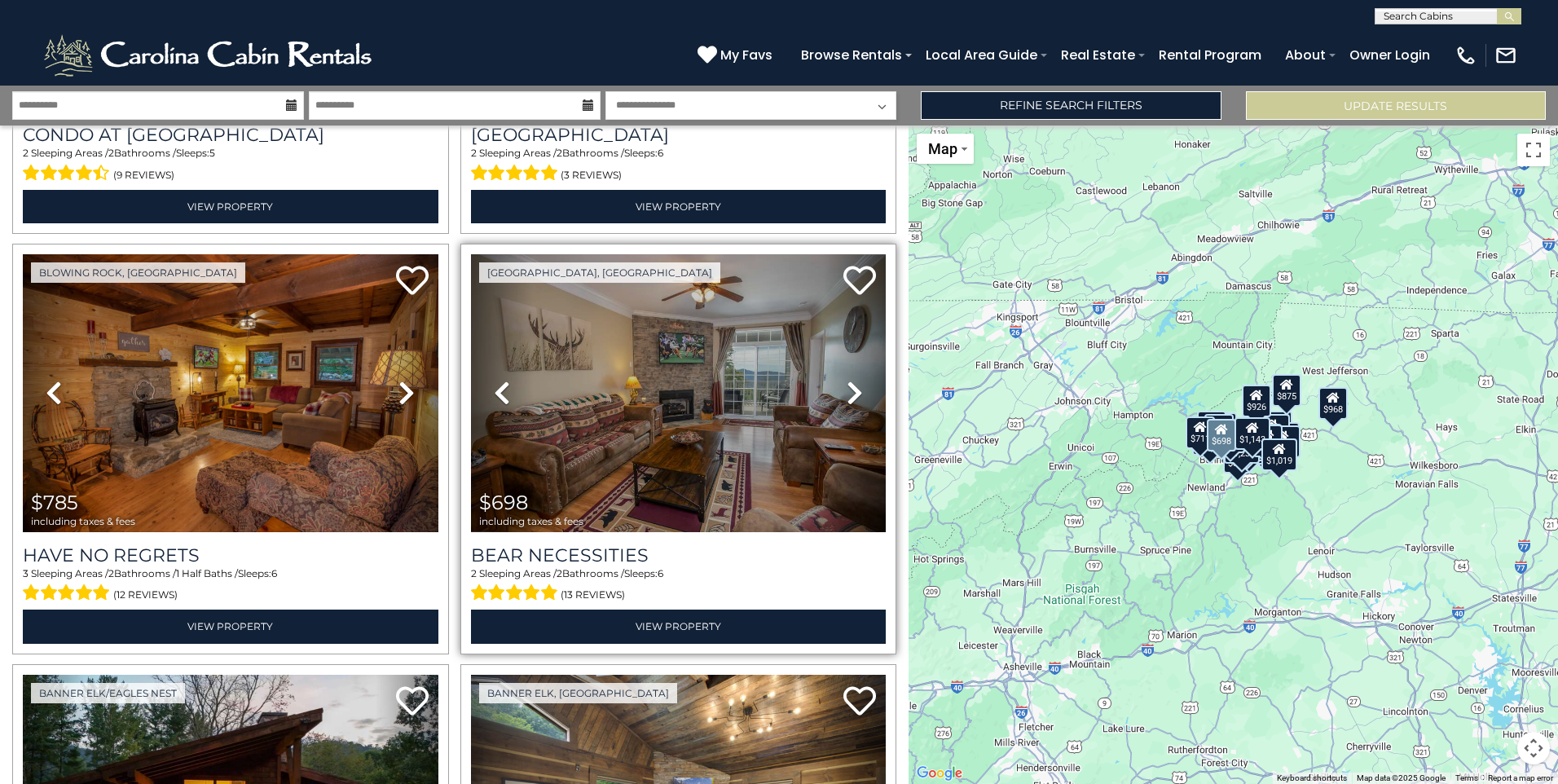
click at [849, 379] on icon at bounding box center [854, 392] width 16 height 26
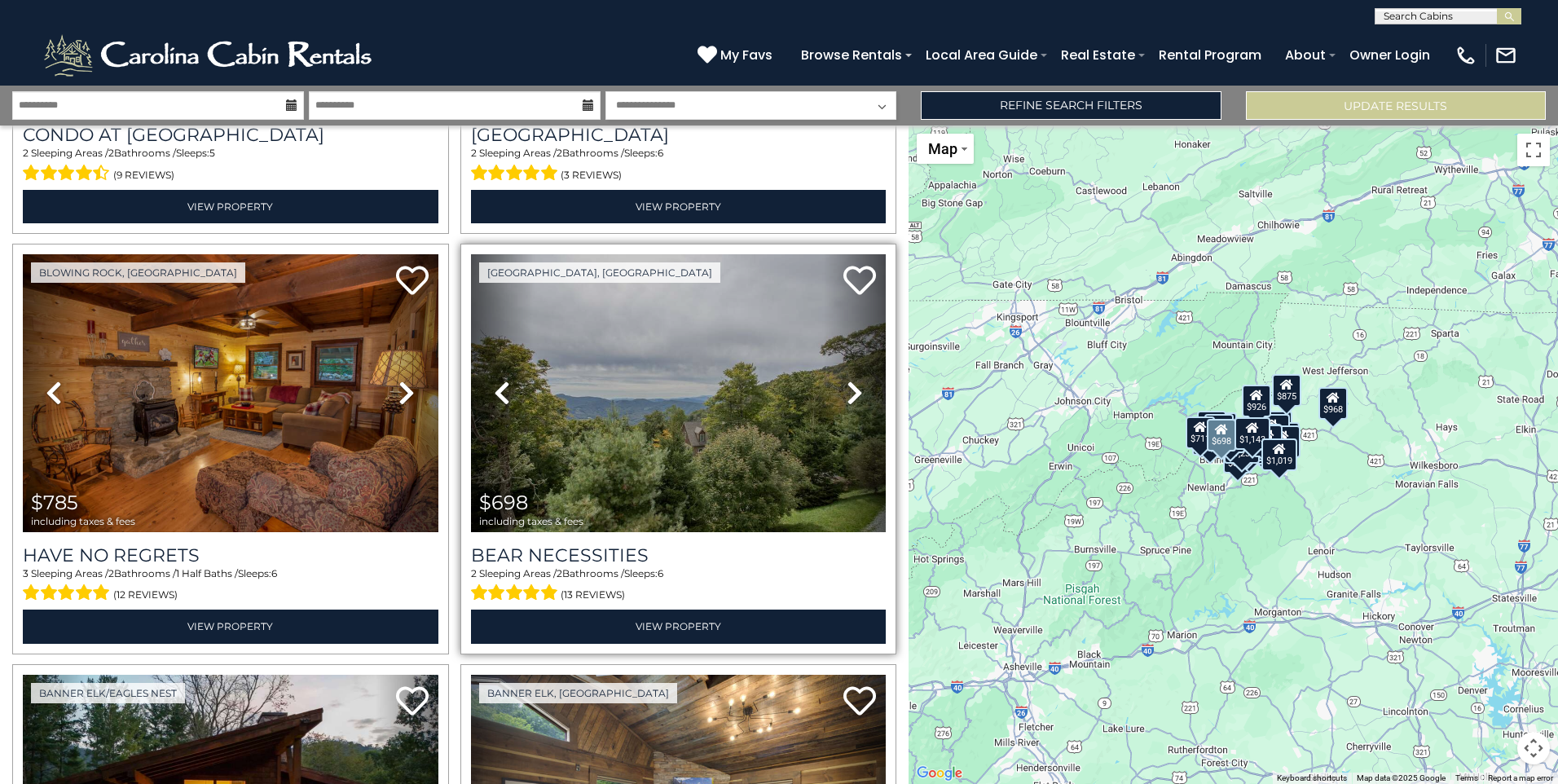
click at [849, 379] on icon at bounding box center [854, 392] width 16 height 26
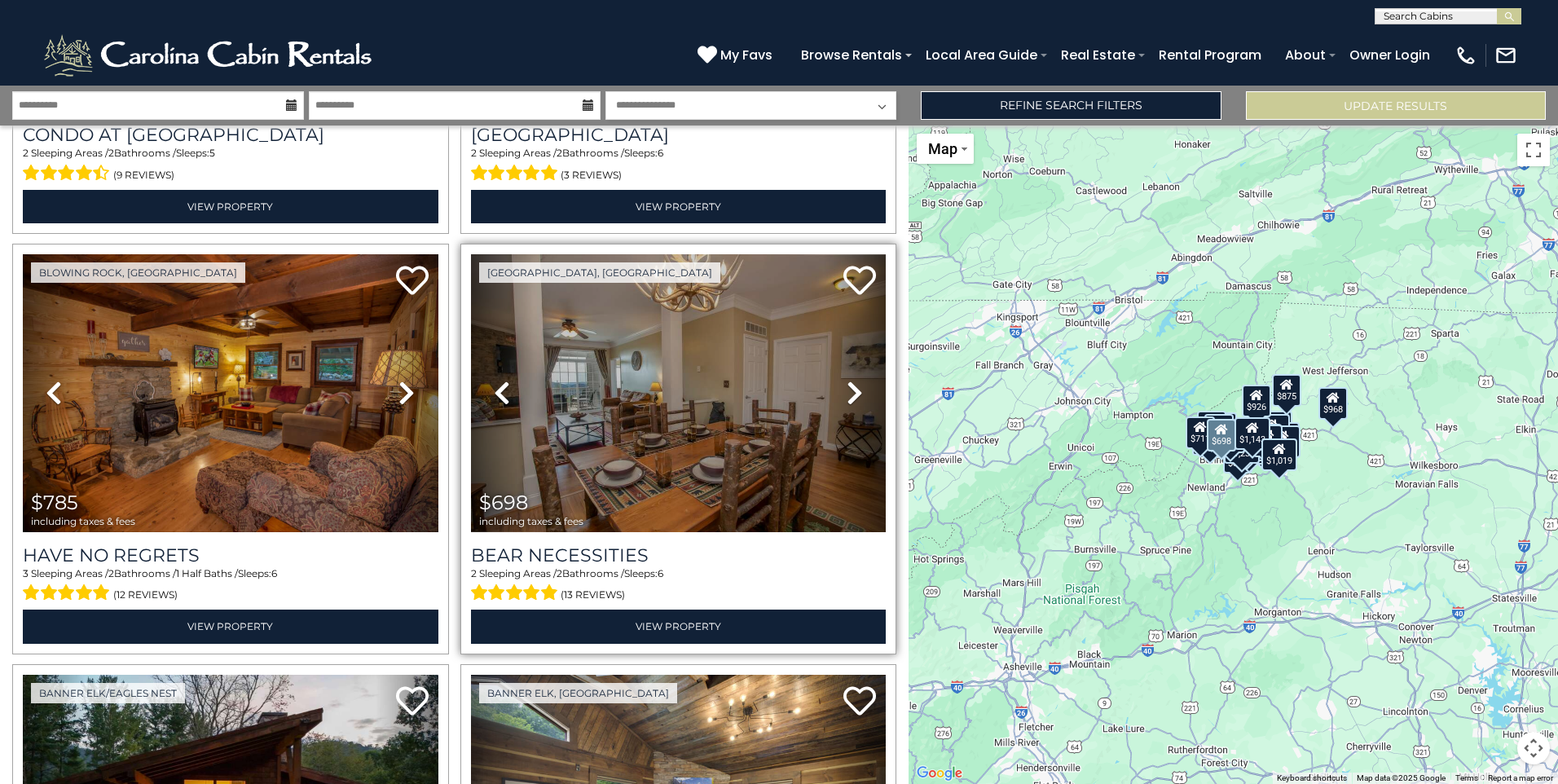
click at [849, 379] on icon at bounding box center [854, 392] width 16 height 26
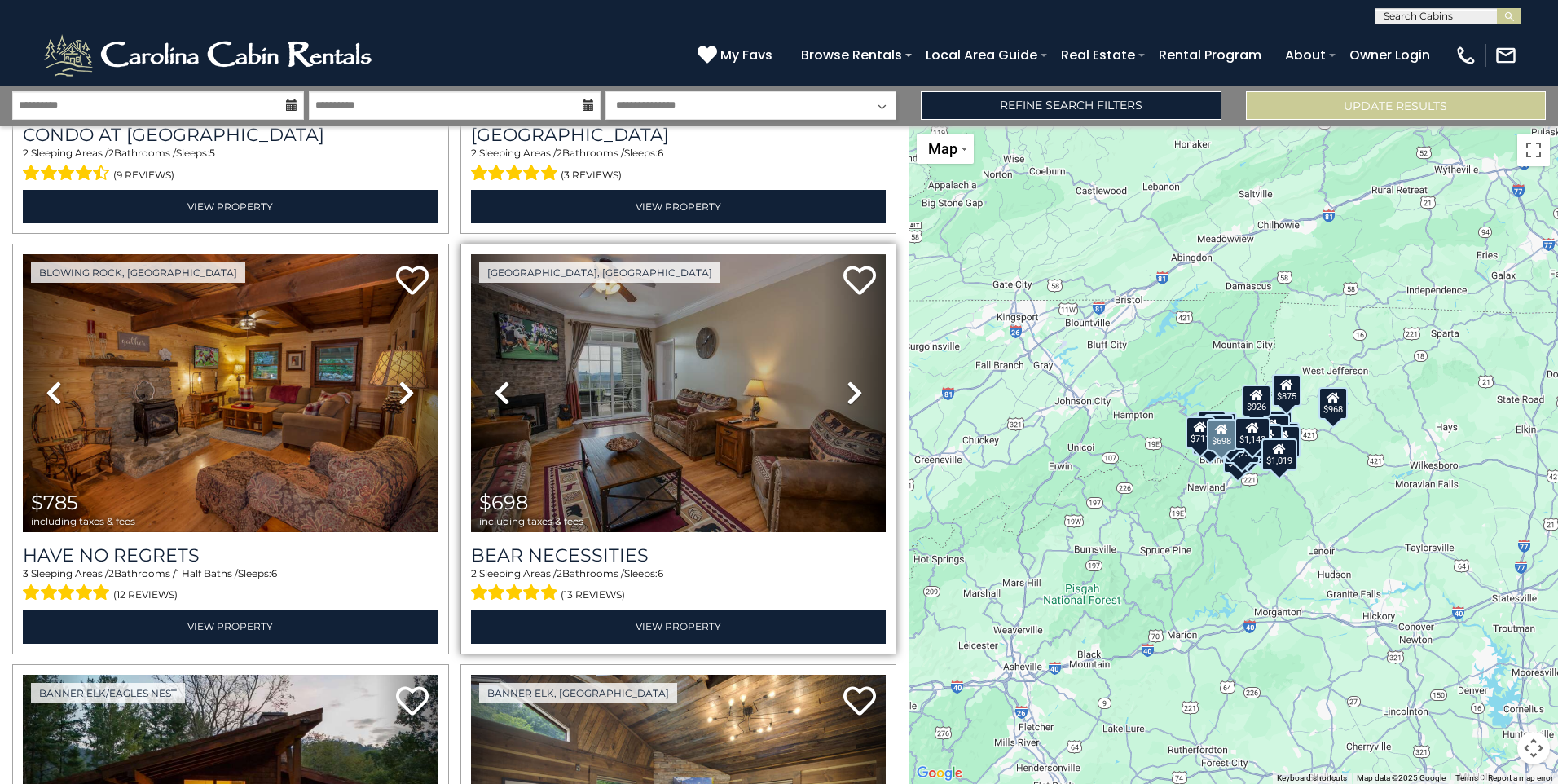
click at [849, 379] on icon at bounding box center [854, 392] width 16 height 26
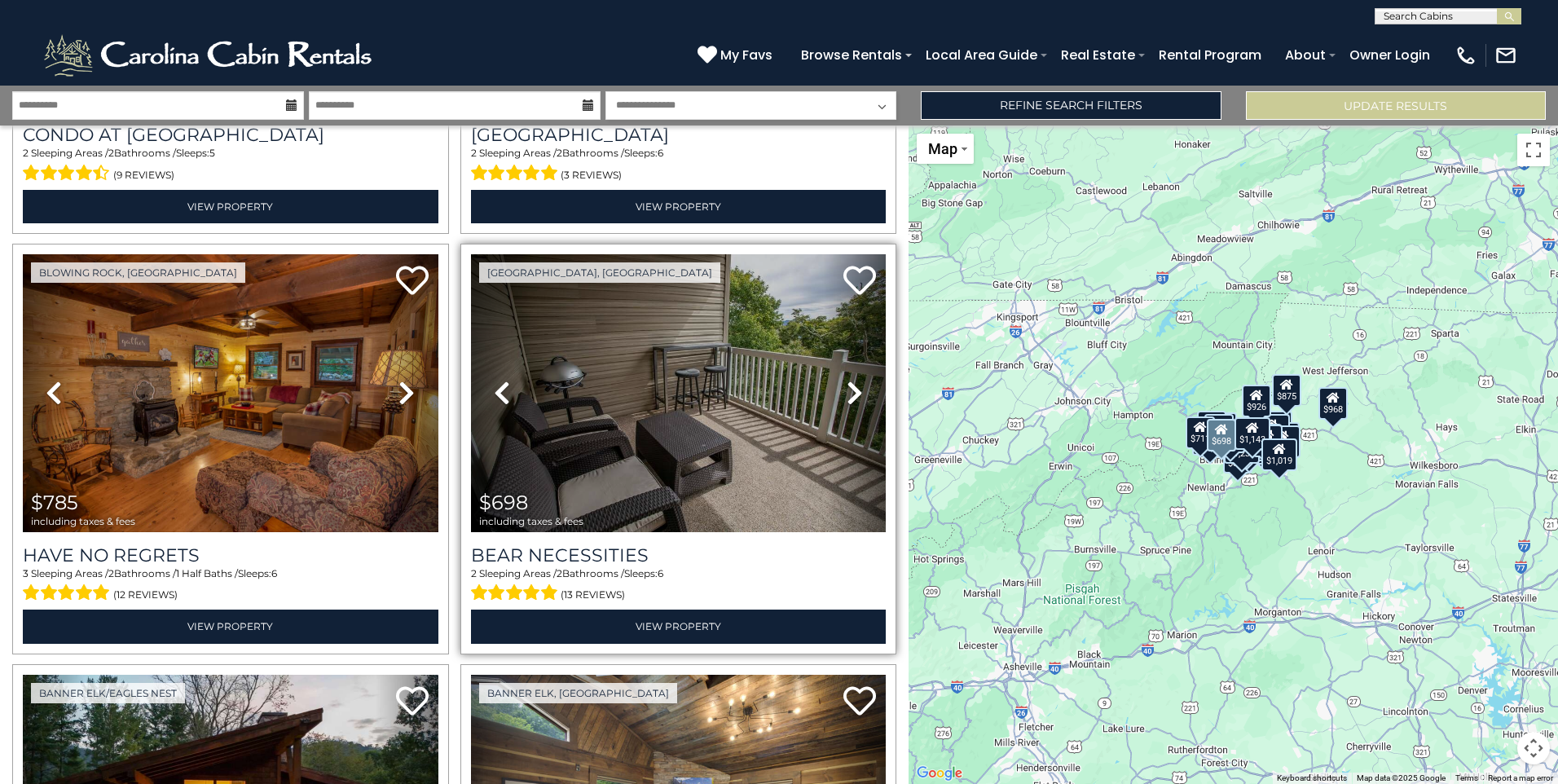
click at [847, 379] on icon at bounding box center [854, 392] width 16 height 26
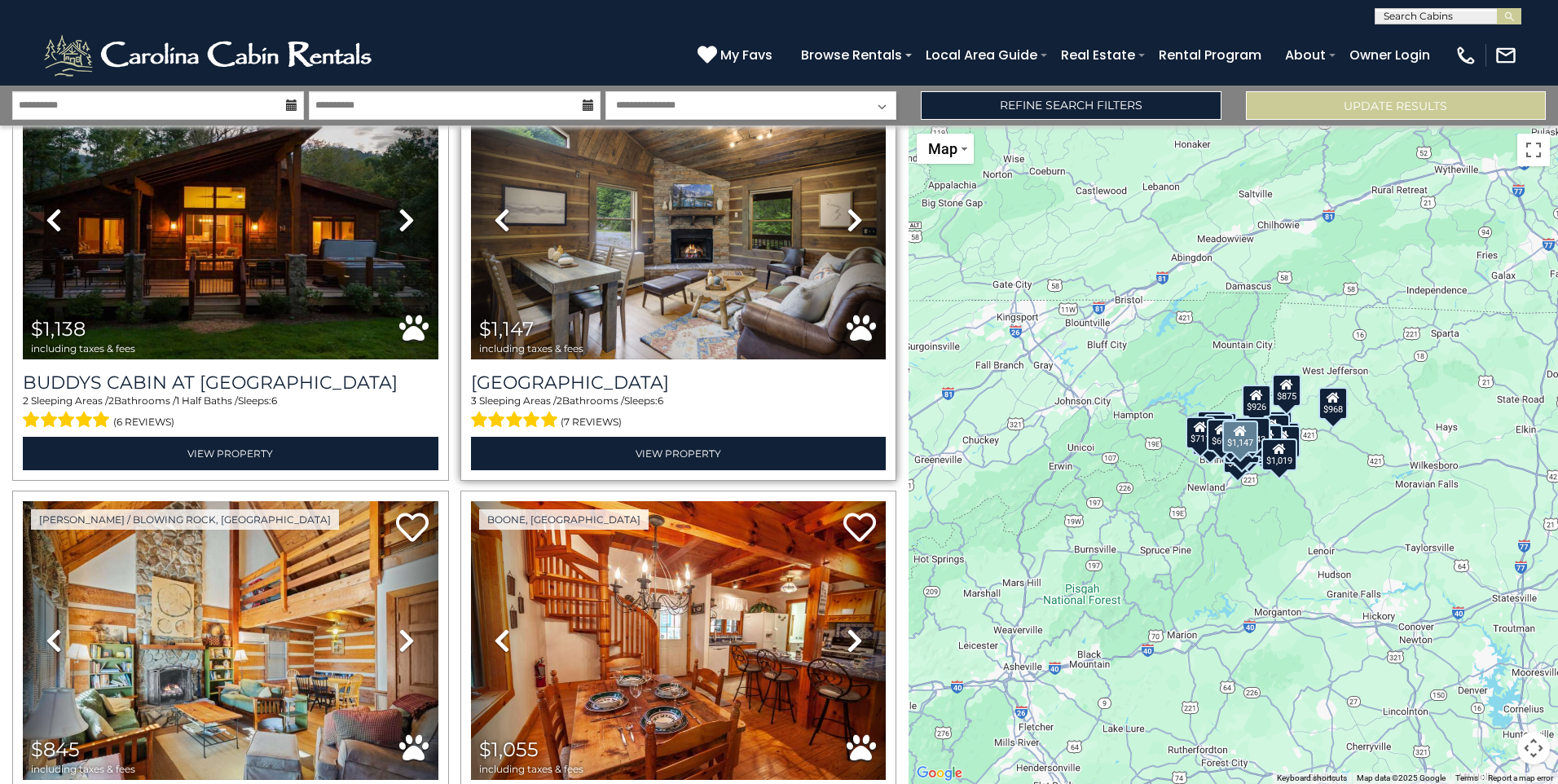
scroll to position [2851, 0]
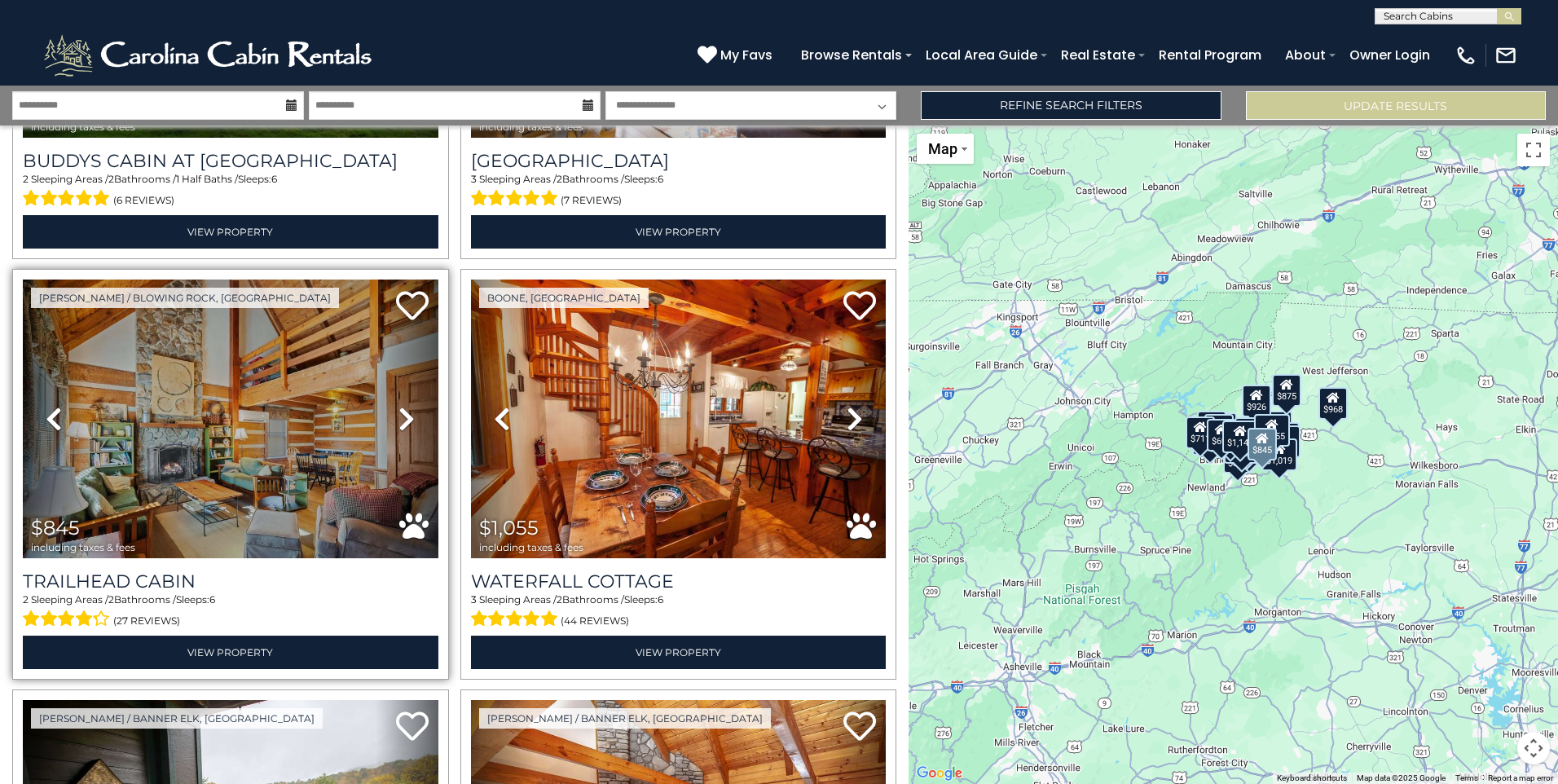
click at [399, 406] on icon at bounding box center [406, 419] width 16 height 26
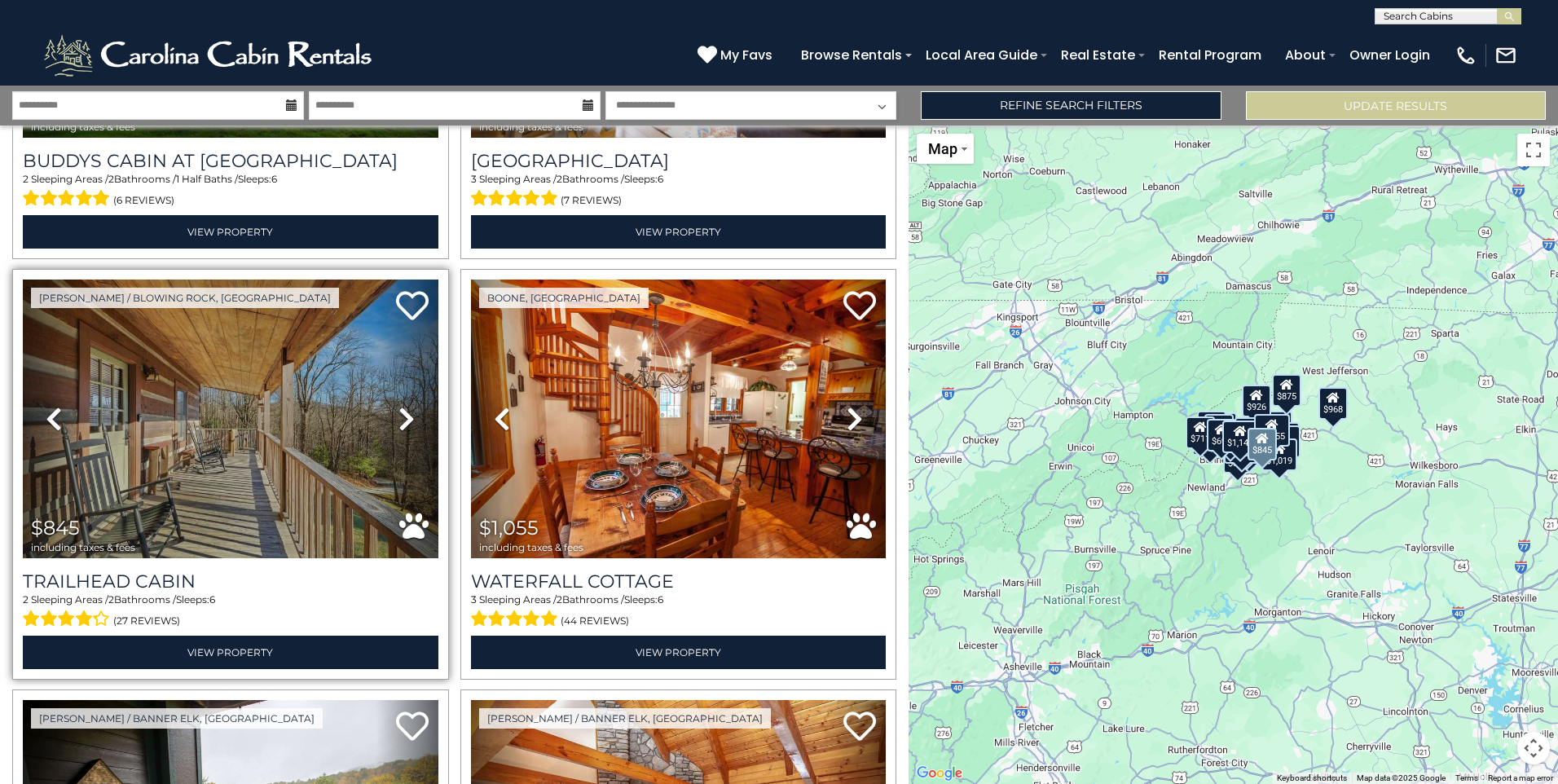
click at [399, 406] on icon at bounding box center [406, 419] width 16 height 26
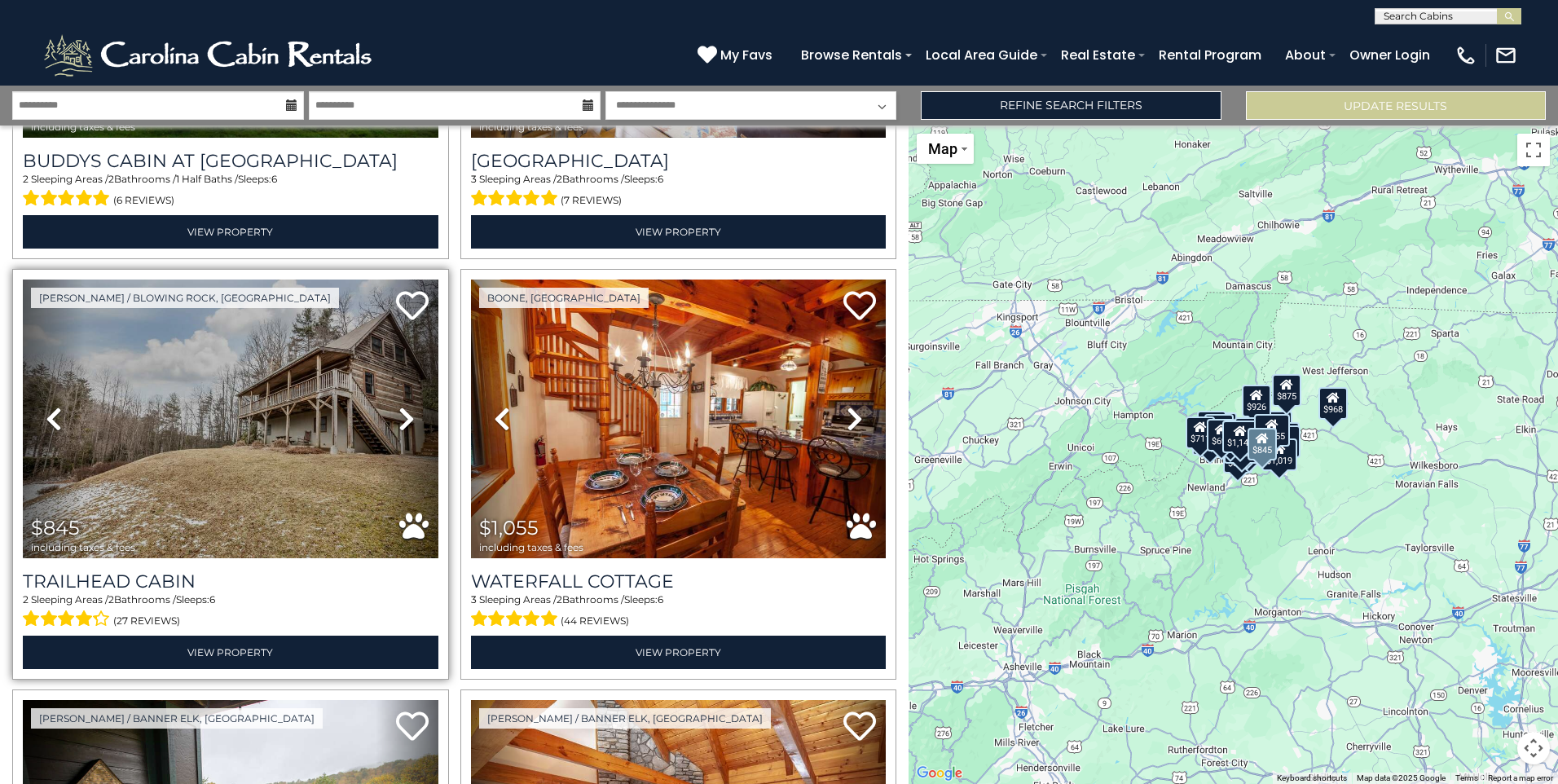
click at [399, 406] on icon at bounding box center [406, 419] width 16 height 26
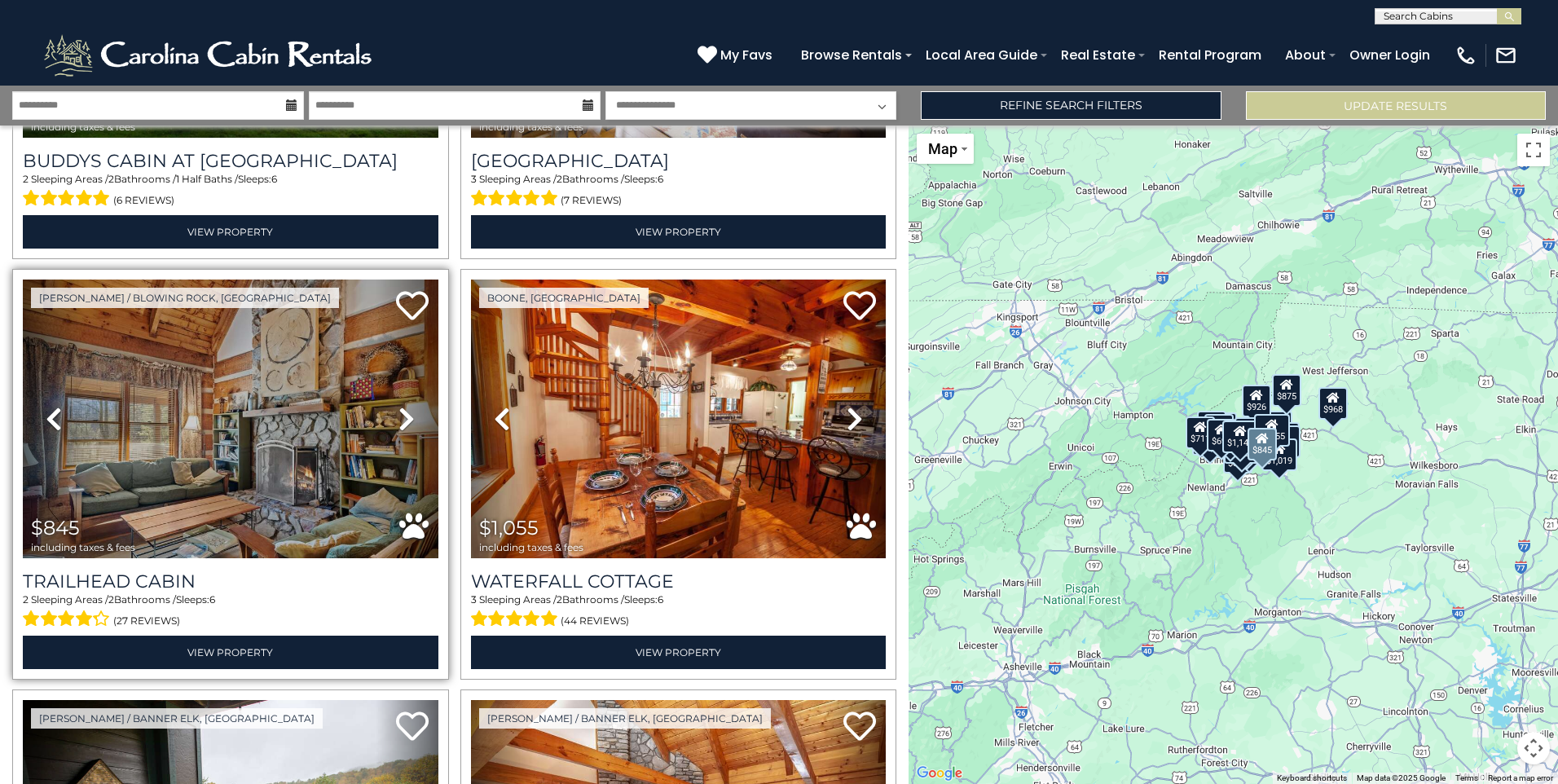
click at [399, 406] on icon at bounding box center [406, 419] width 16 height 26
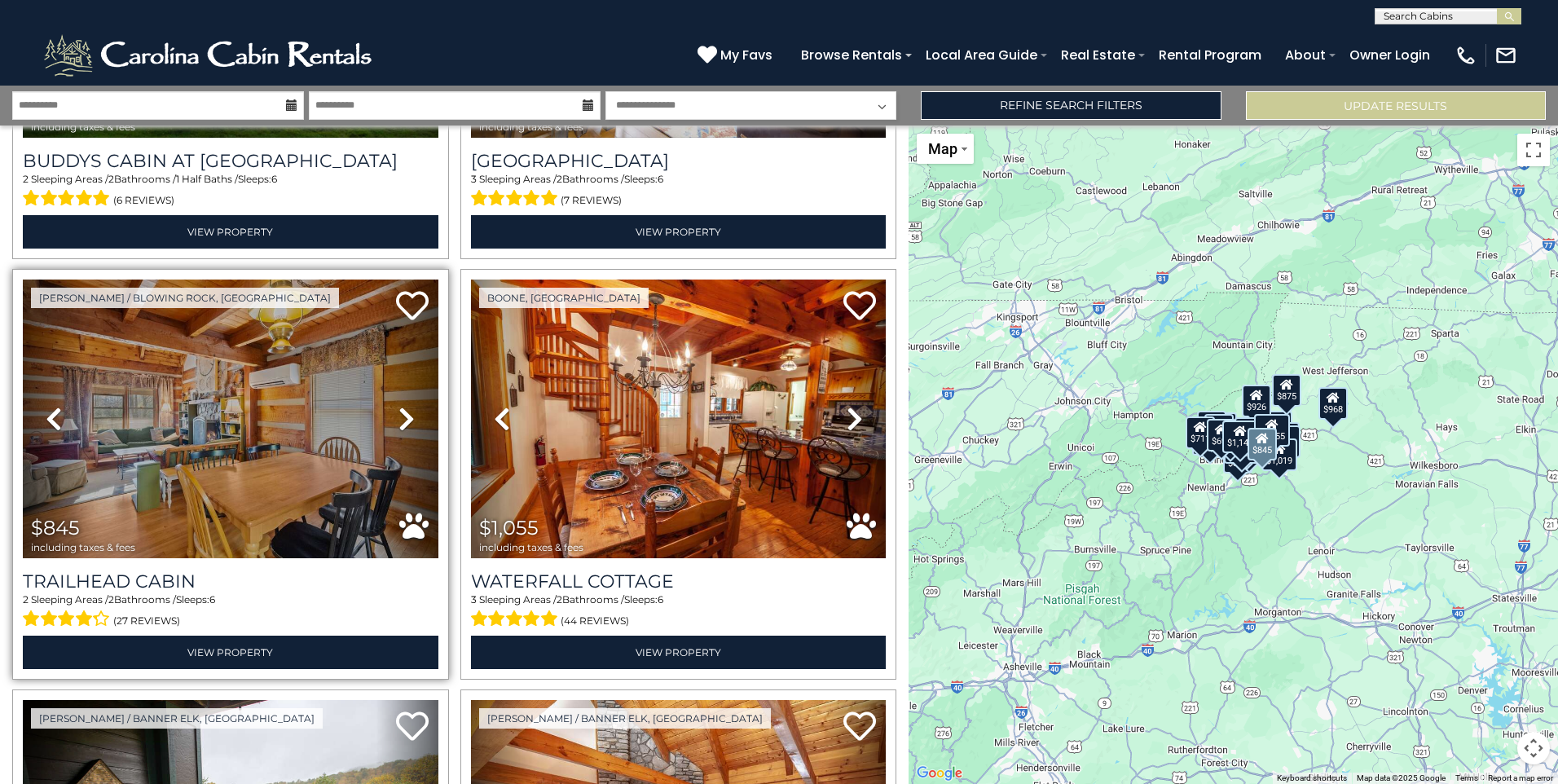
click at [399, 406] on icon at bounding box center [406, 419] width 16 height 26
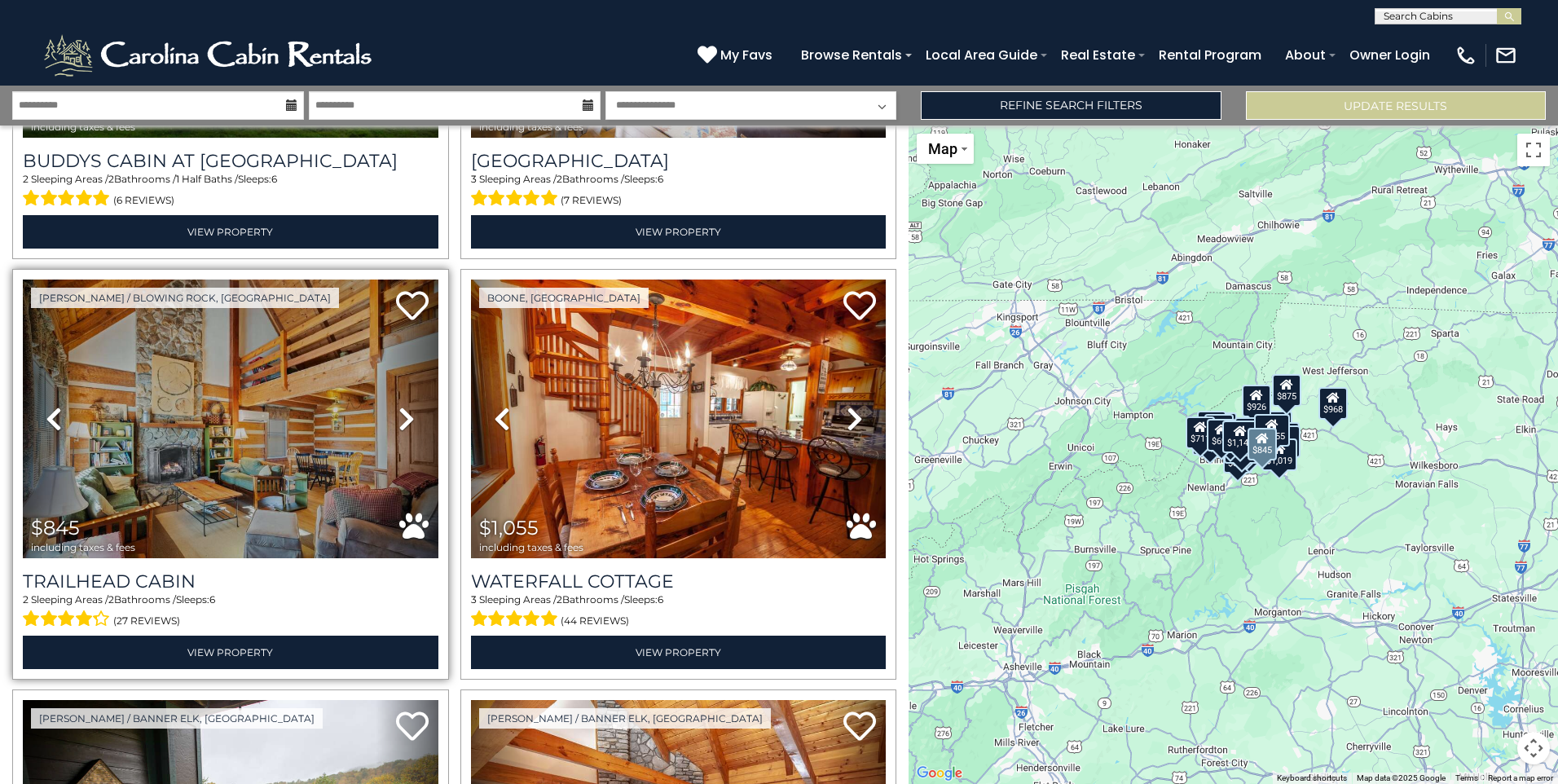
click at [399, 406] on icon at bounding box center [406, 419] width 16 height 26
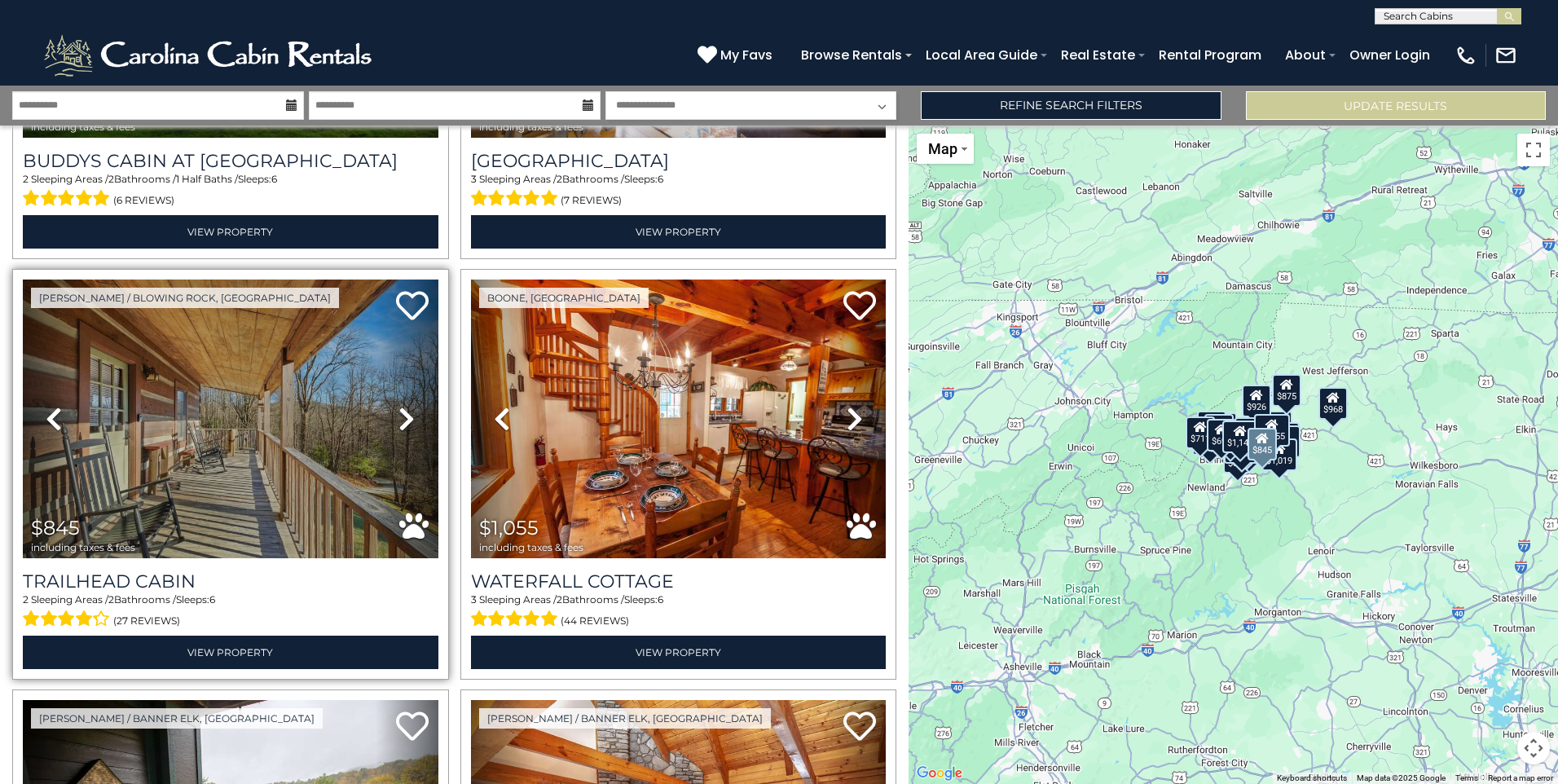
click at [399, 406] on icon at bounding box center [406, 419] width 16 height 26
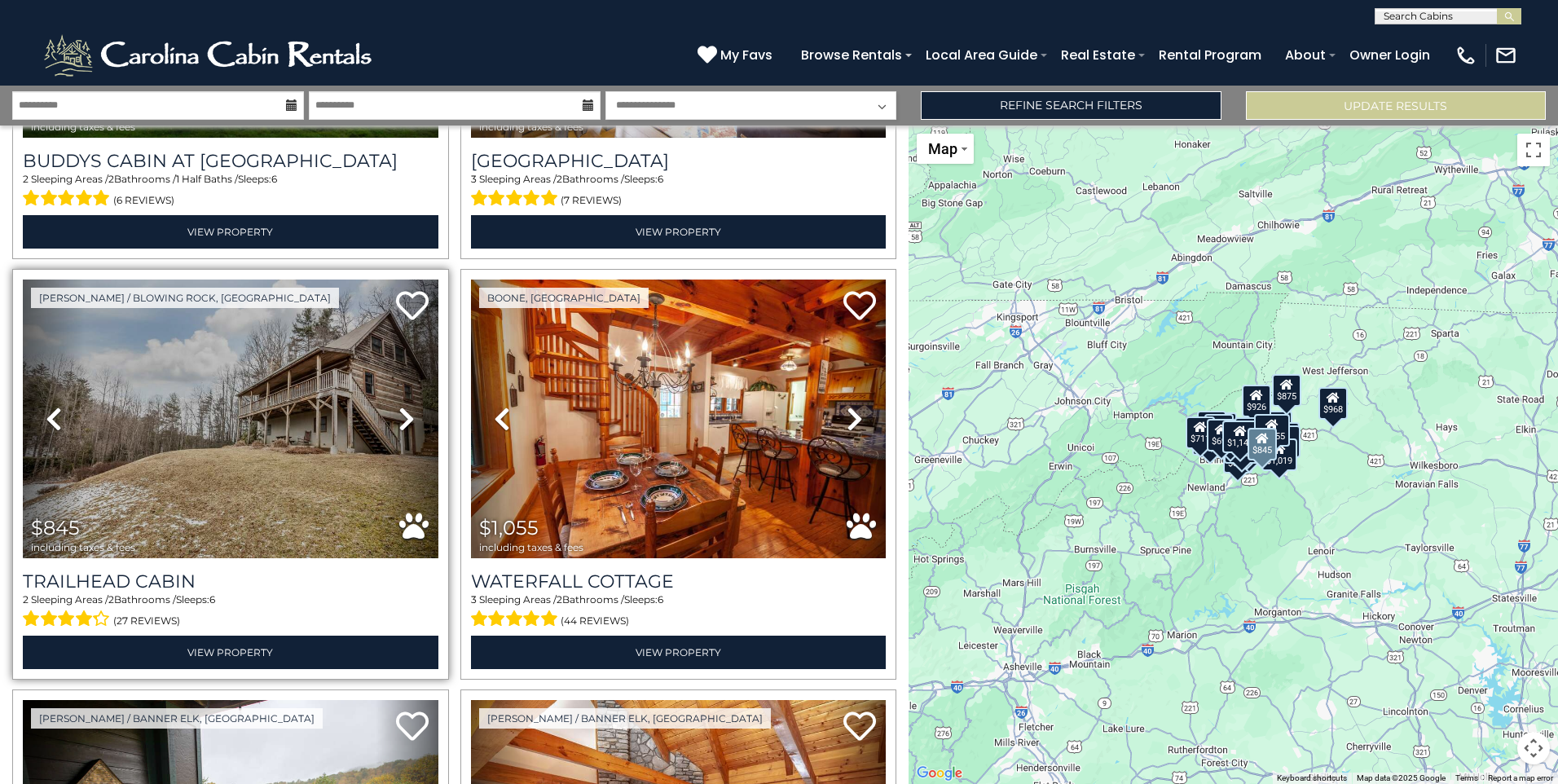
click at [399, 406] on icon at bounding box center [406, 419] width 16 height 26
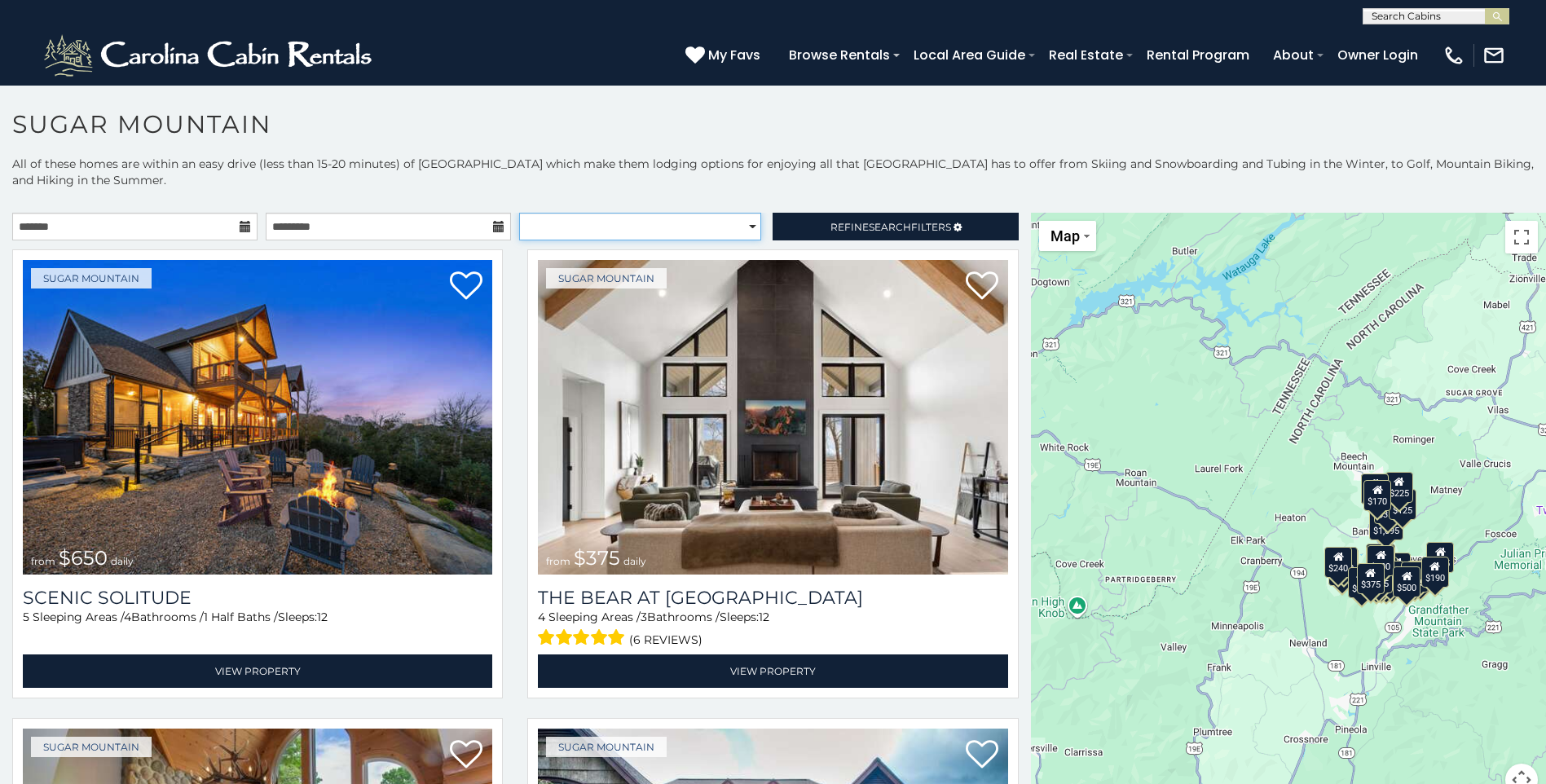
click at [621, 226] on select "**********" at bounding box center [641, 226] width 242 height 27
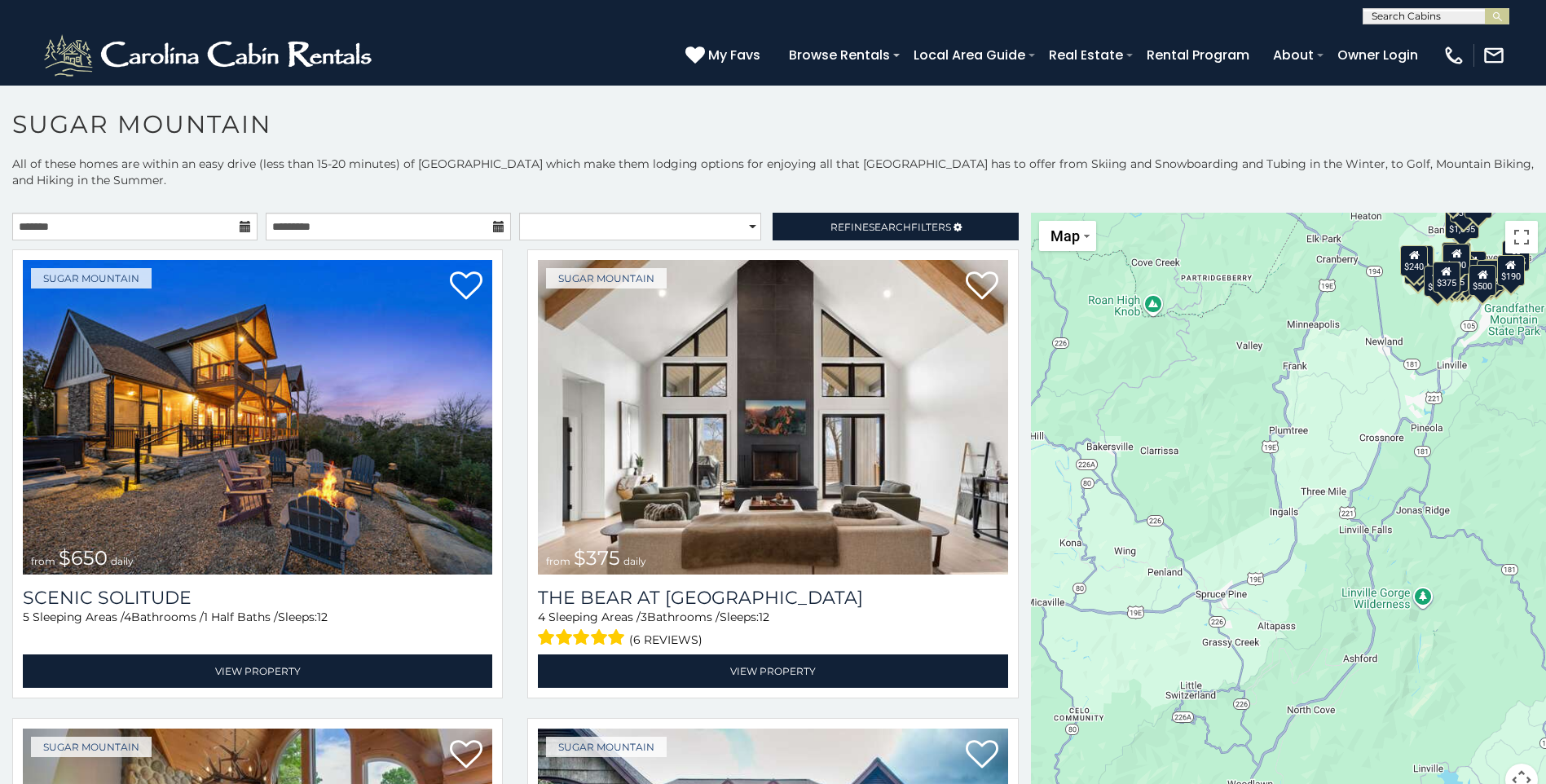
drag, startPoint x: 1257, startPoint y: 616, endPoint x: 1331, endPoint y: 313, distance: 311.9
click at [1331, 313] on div "$650 $375 $350 $350 $200 $375 $195 $265 $190 $175 $155 $290 $175 $345 $1,095 $1…" at bounding box center [1289, 514] width 515 height 602
click at [1071, 238] on span "Map" at bounding box center [1064, 235] width 29 height 17
click at [1056, 295] on li "Map" at bounding box center [1088, 290] width 95 height 26
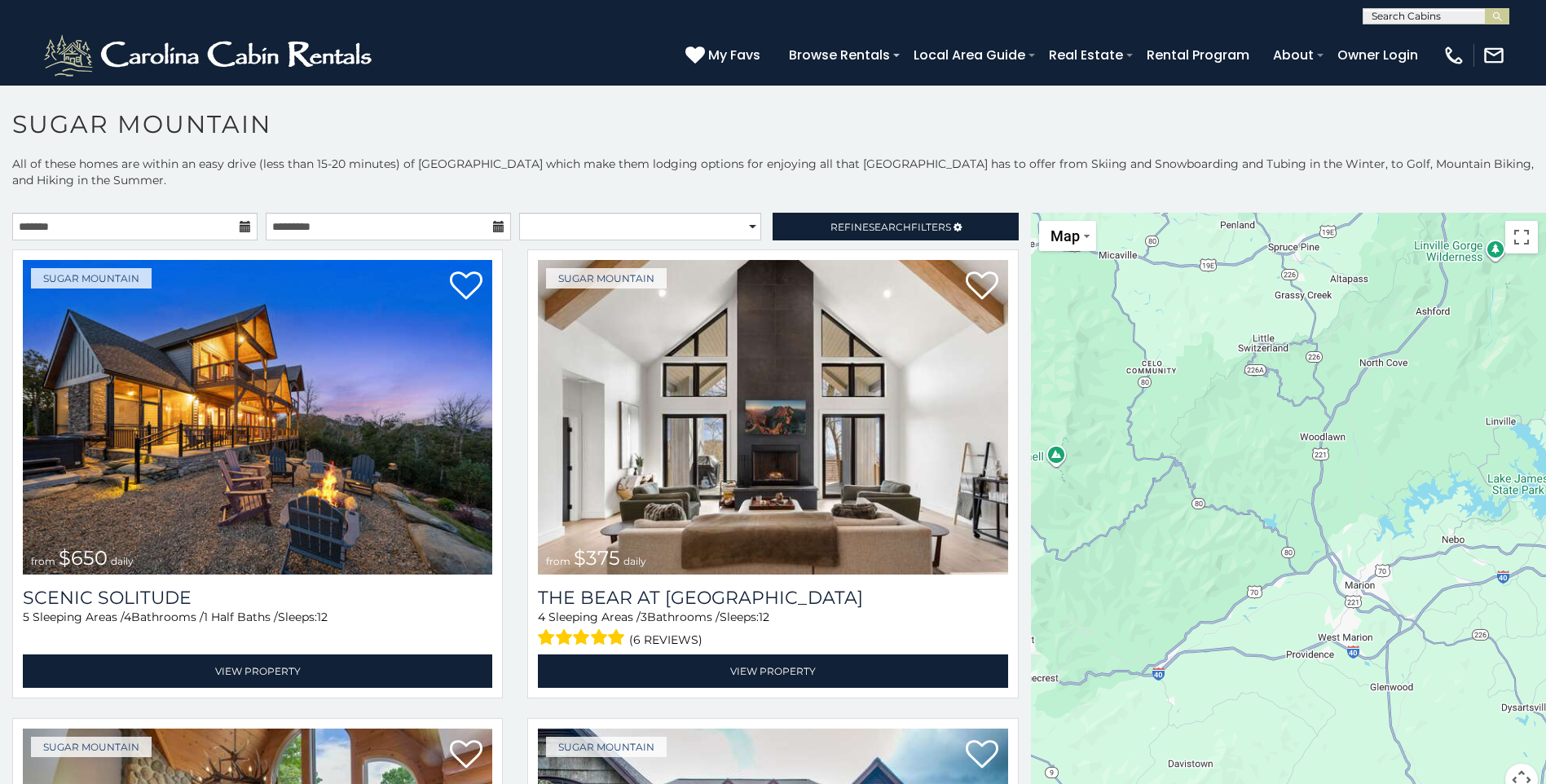
drag, startPoint x: 1284, startPoint y: 626, endPoint x: 1356, endPoint y: 280, distance: 353.4
click at [1356, 280] on div "$650 $375 $350 $350 $200 $375 $195 $265 $190 $175 $155 $290 $175 $345 $1,095 $1…" at bounding box center [1289, 514] width 515 height 602
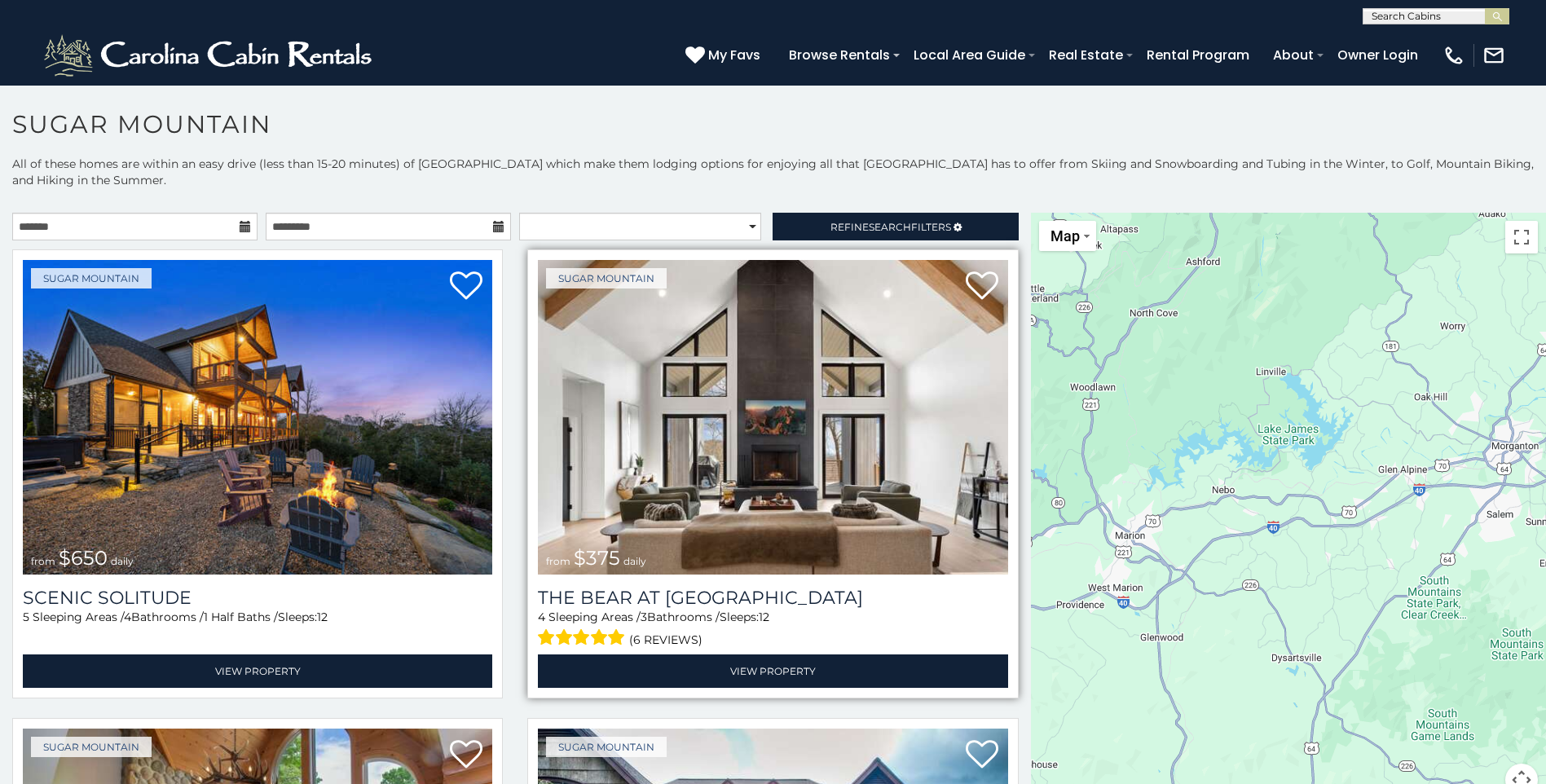
drag, startPoint x: 1255, startPoint y: 393, endPoint x: 971, endPoint y: 343, distance: 288.4
click at [971, 213] on main "**********" at bounding box center [773, 213] width 1546 height 0
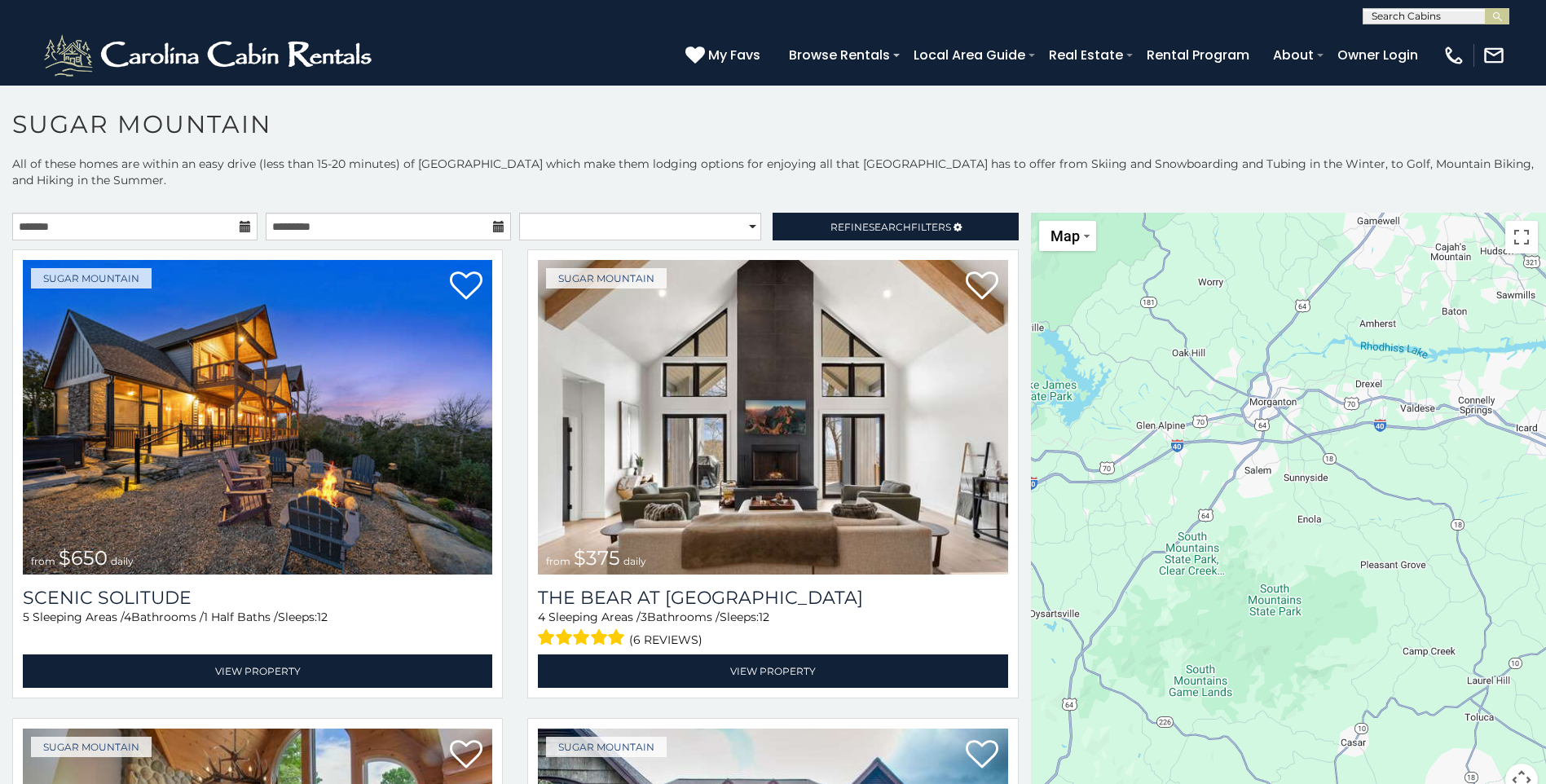
drag, startPoint x: 1320, startPoint y: 467, endPoint x: 1131, endPoint y: 423, distance: 194.1
click at [1131, 423] on div "$650 $375 $350 $350 $200 $375 $195 $265 $190 $175 $155 $290 $175 $345 $1,095 $1…" at bounding box center [1289, 514] width 515 height 602
click at [1517, 775] on button "Map camera controls" at bounding box center [1521, 779] width 32 height 32
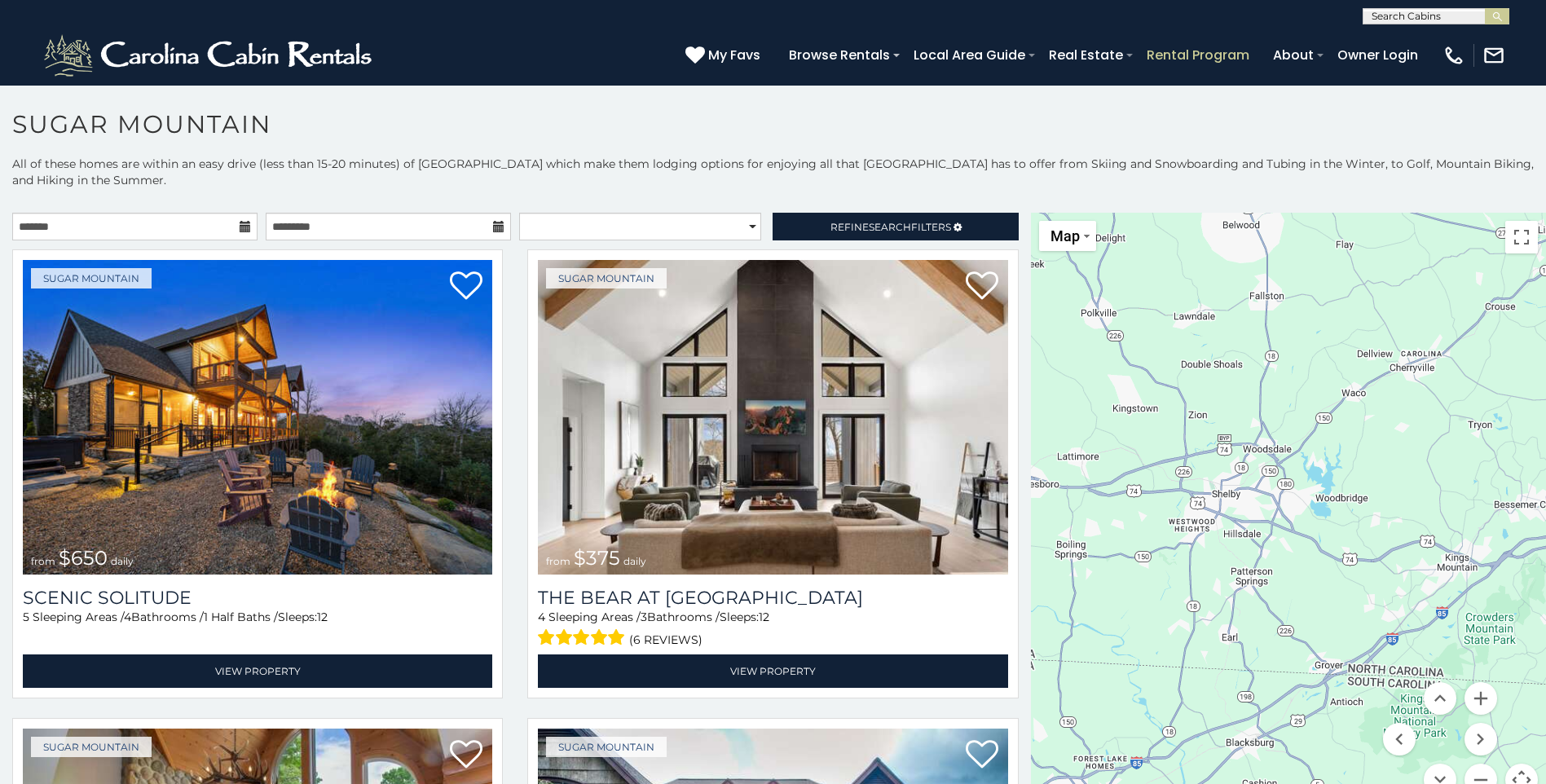
drag, startPoint x: 1421, startPoint y: 569, endPoint x: 1174, endPoint y: 59, distance: 566.7
click at [1197, 85] on body "**********" at bounding box center [773, 439] width 1546 height 708
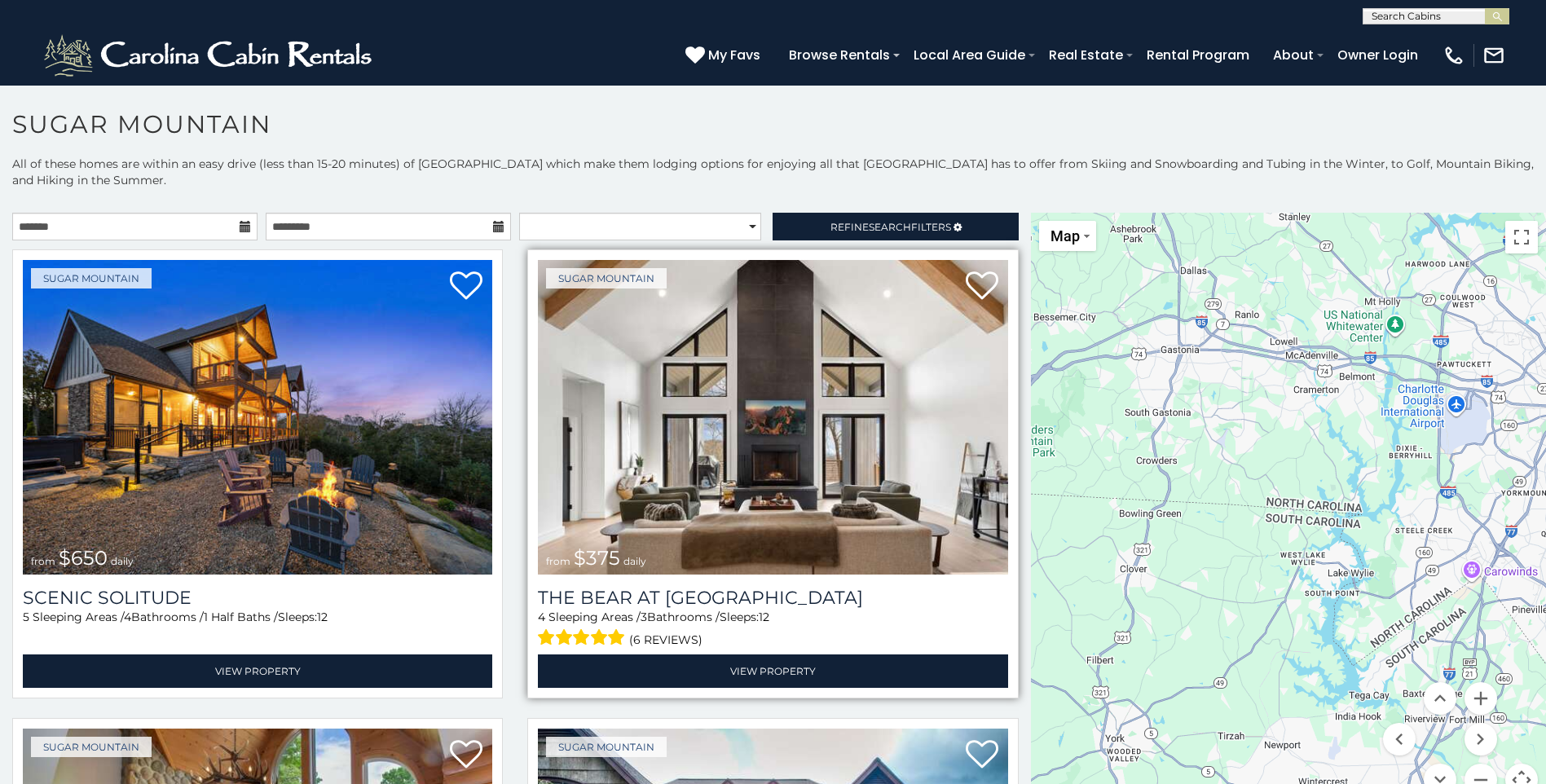
drag, startPoint x: 1402, startPoint y: 587, endPoint x: 944, endPoint y: 395, distance: 496.6
click at [944, 213] on main "**********" at bounding box center [773, 213] width 1546 height 0
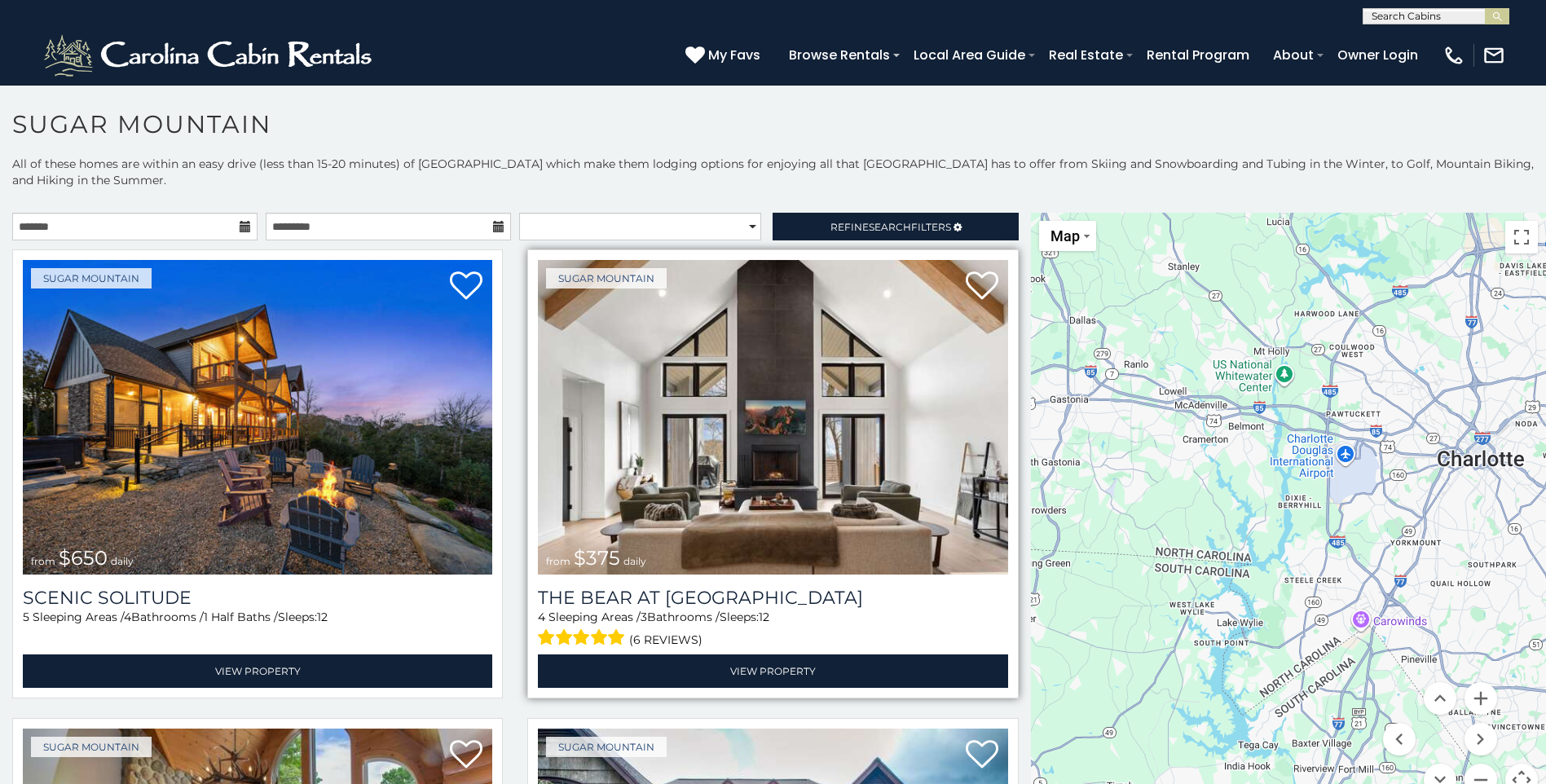
drag, startPoint x: 1092, startPoint y: 467, endPoint x: 993, endPoint y: 462, distance: 99.1
click at [993, 213] on main "**********" at bounding box center [773, 213] width 1546 height 0
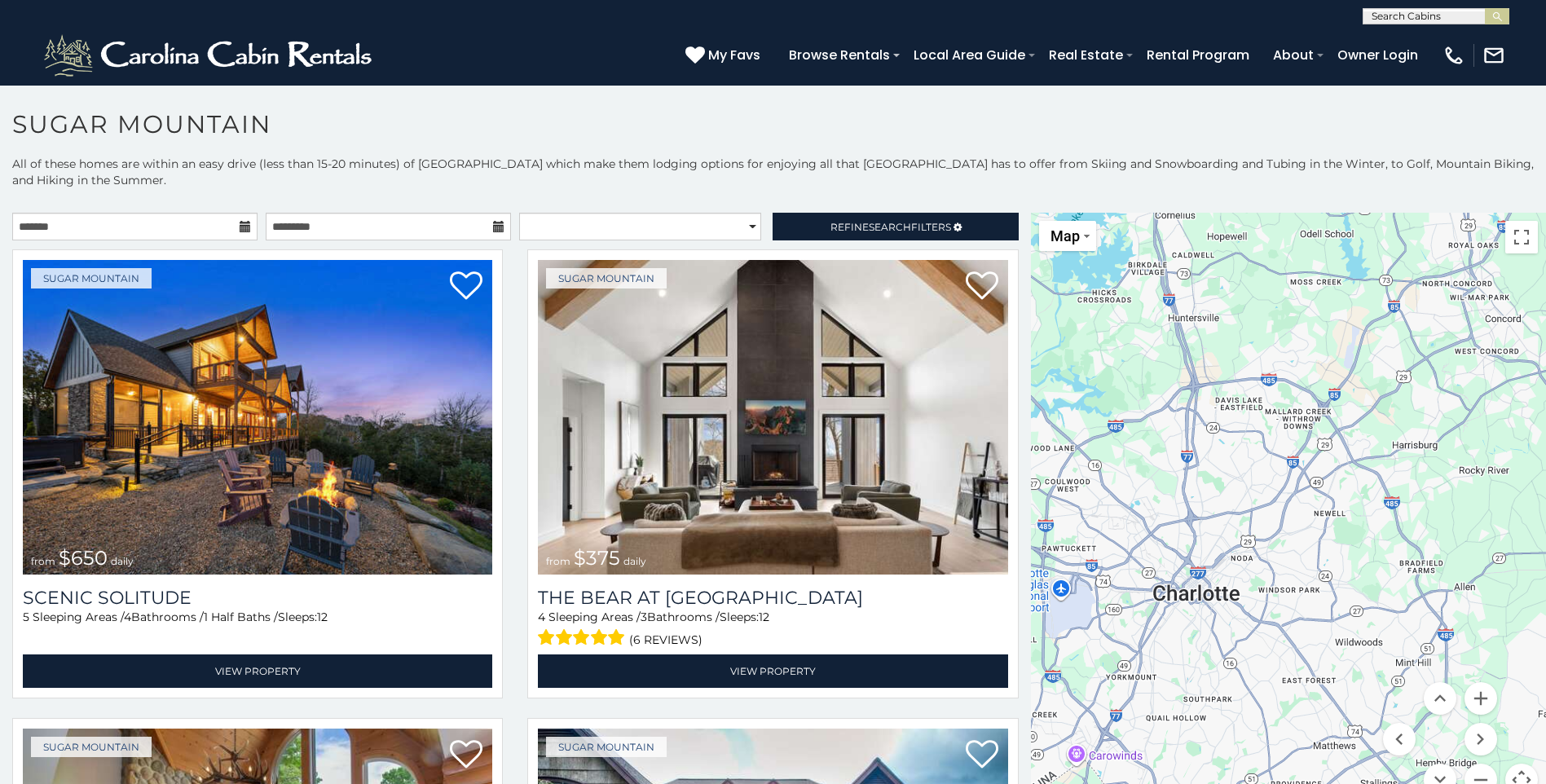
drag, startPoint x: 1338, startPoint y: 540, endPoint x: 1045, endPoint y: 673, distance: 321.8
click at [1045, 673] on div "$650 $375 $350 $350 $200 $375 $195 $265 $190 $175 $155 $290 $175 $345 $1,095 $1…" at bounding box center [1289, 514] width 515 height 602
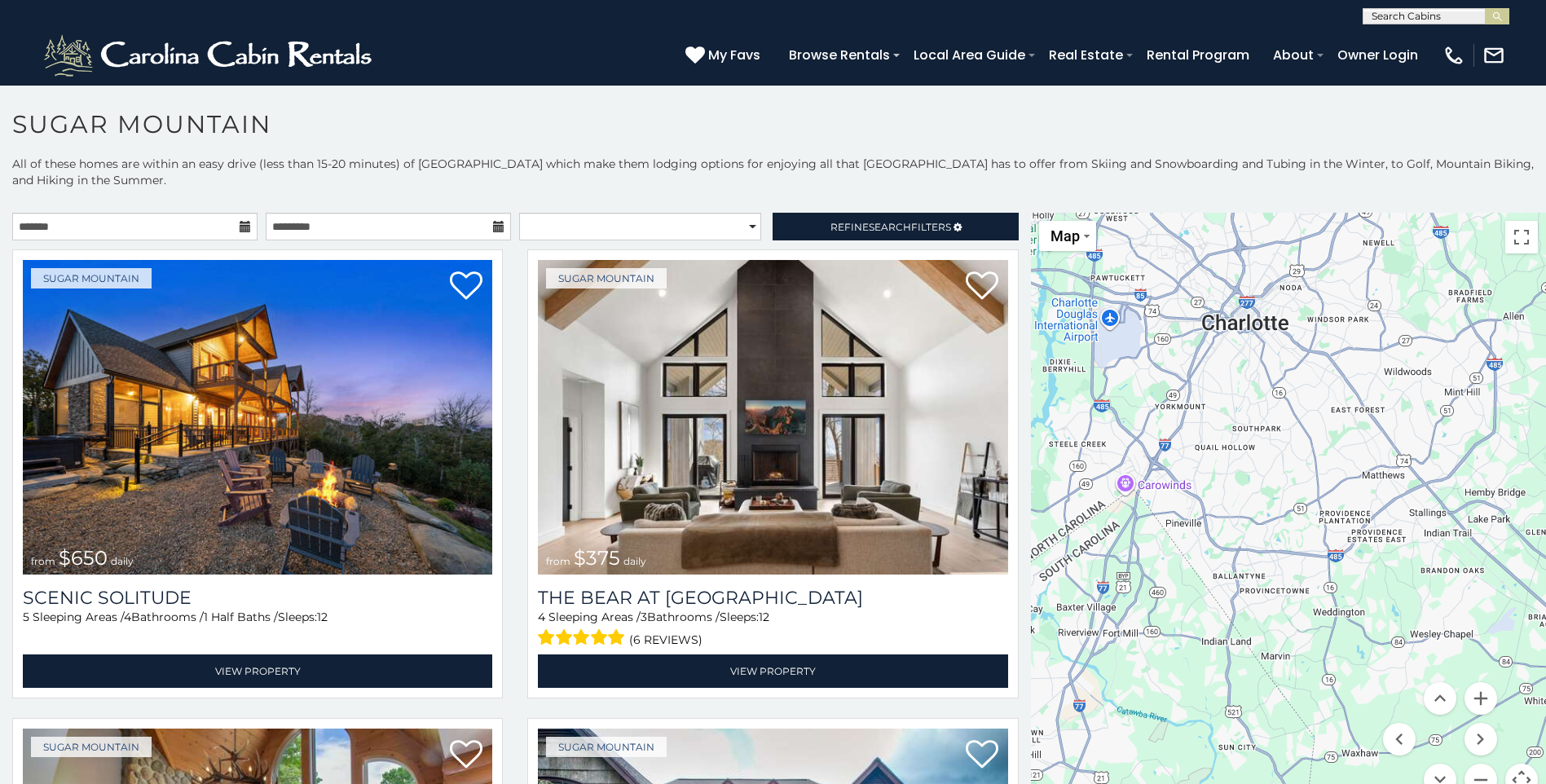
drag, startPoint x: 1434, startPoint y: 562, endPoint x: 1561, endPoint y: 293, distance: 297.5
click at [1545, 293] on html "**********" at bounding box center [773, 396] width 1546 height 793
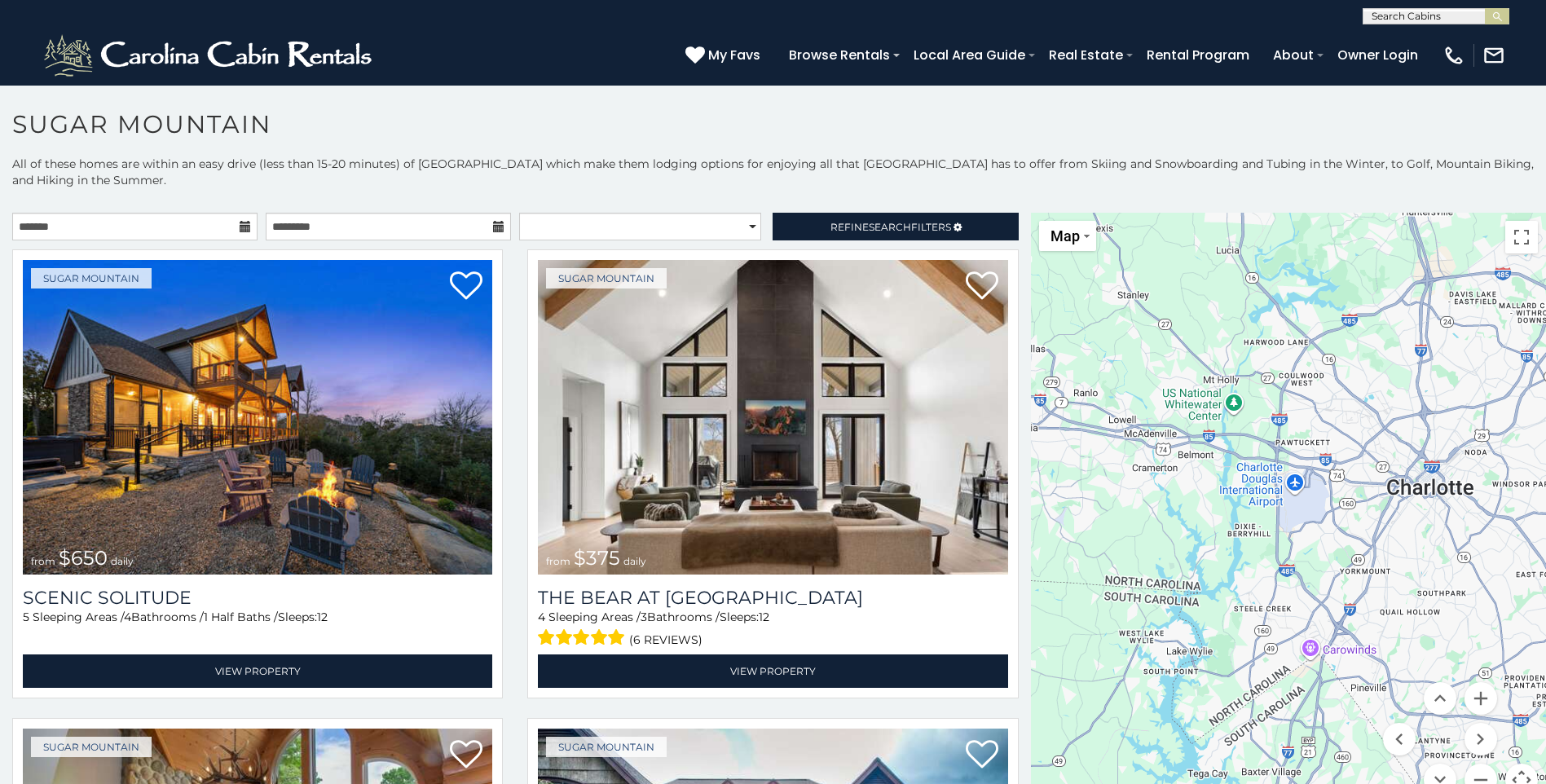
drag, startPoint x: 1222, startPoint y: 356, endPoint x: 1408, endPoint y: 521, distance: 248.6
click at [1408, 521] on div "$650 $375 $350 $350 $200 $375 $195 $265 $190 $175 $155 $290 $175 $345 $1,095 $1…" at bounding box center [1289, 514] width 515 height 602
click at [1473, 700] on button "Zoom in" at bounding box center [1481, 698] width 32 height 32
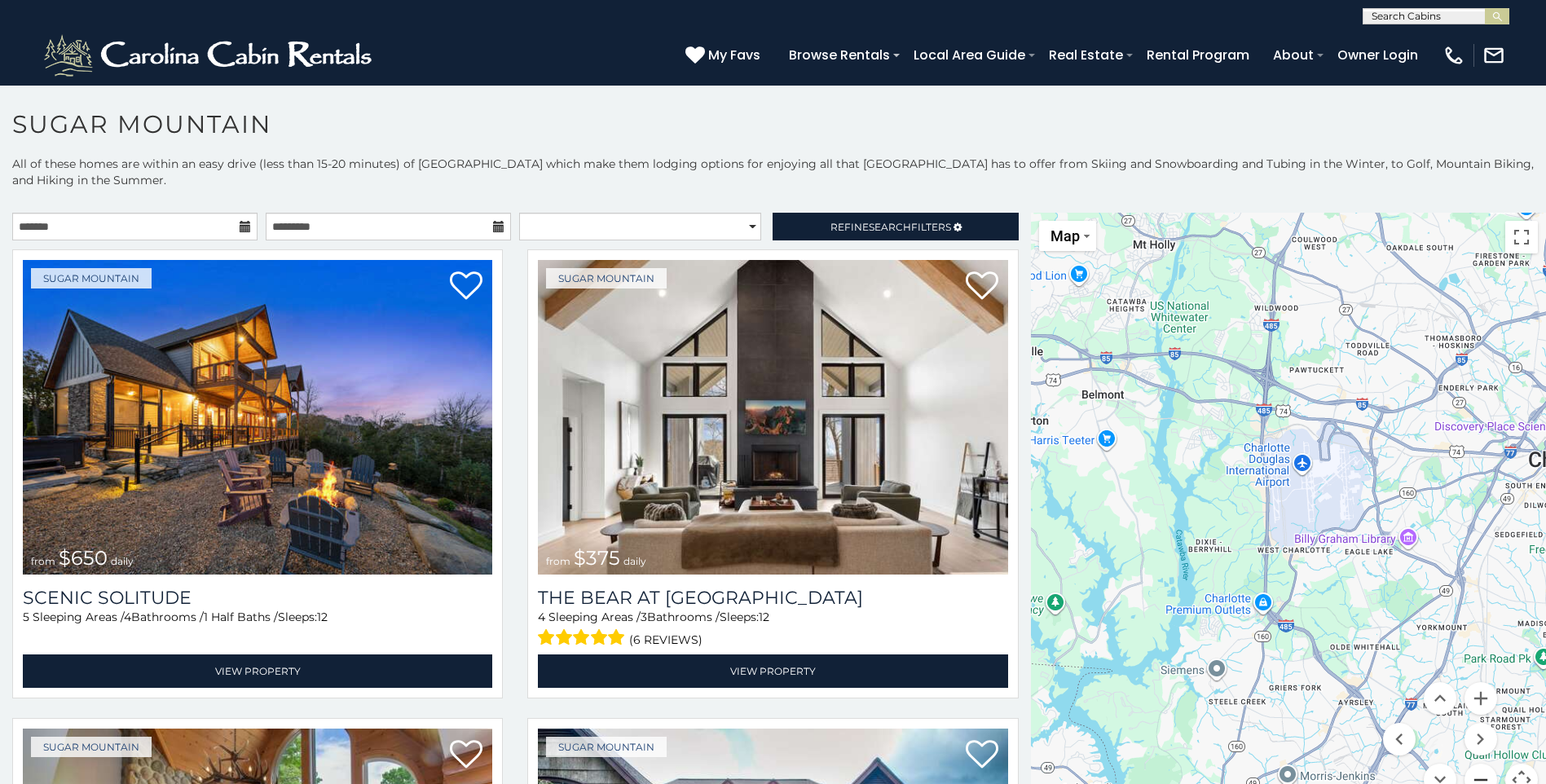
click at [1465, 779] on button "Zoom out" at bounding box center [1481, 779] width 32 height 32
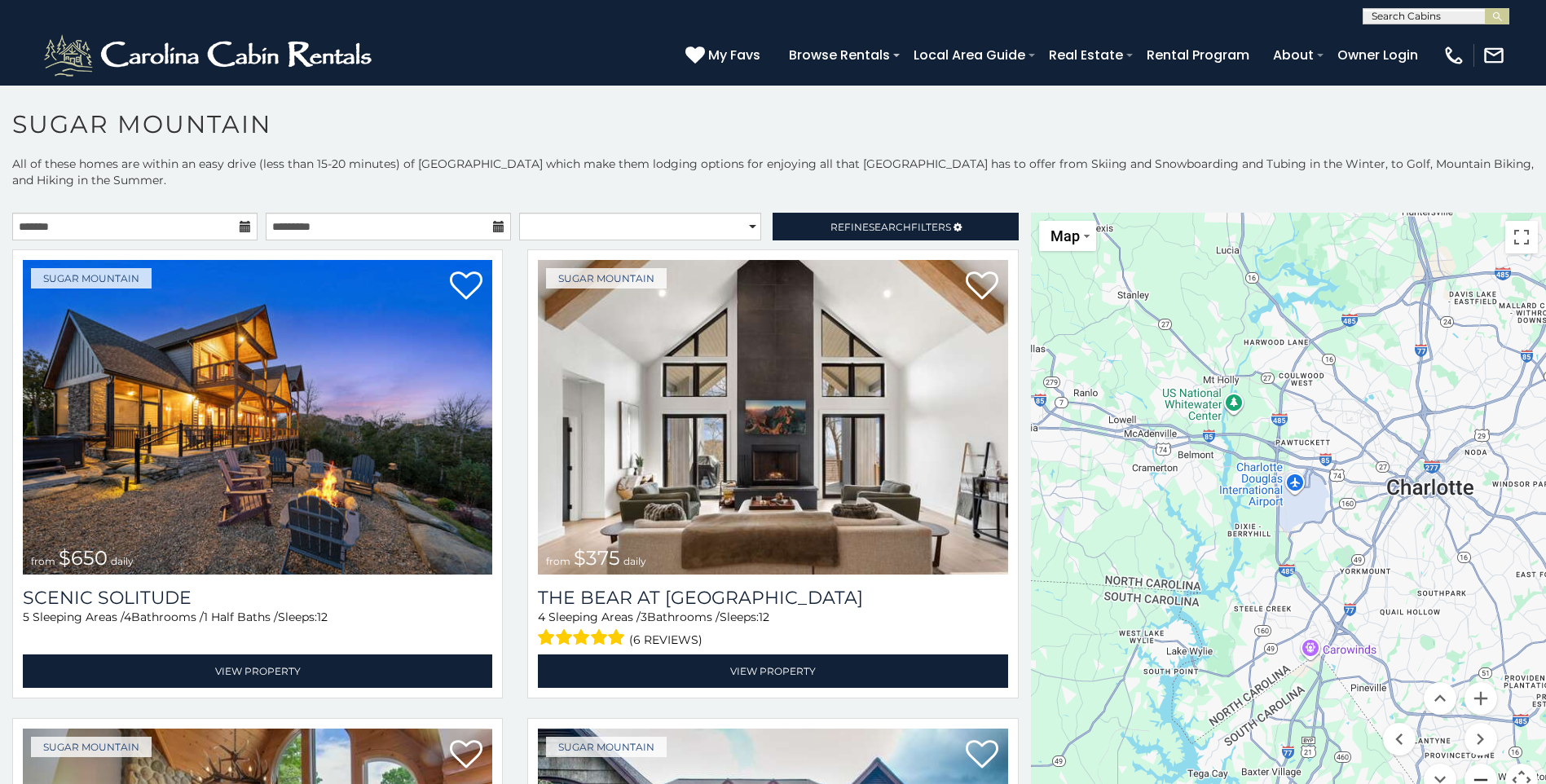
click at [1465, 779] on button "Zoom out" at bounding box center [1481, 779] width 32 height 32
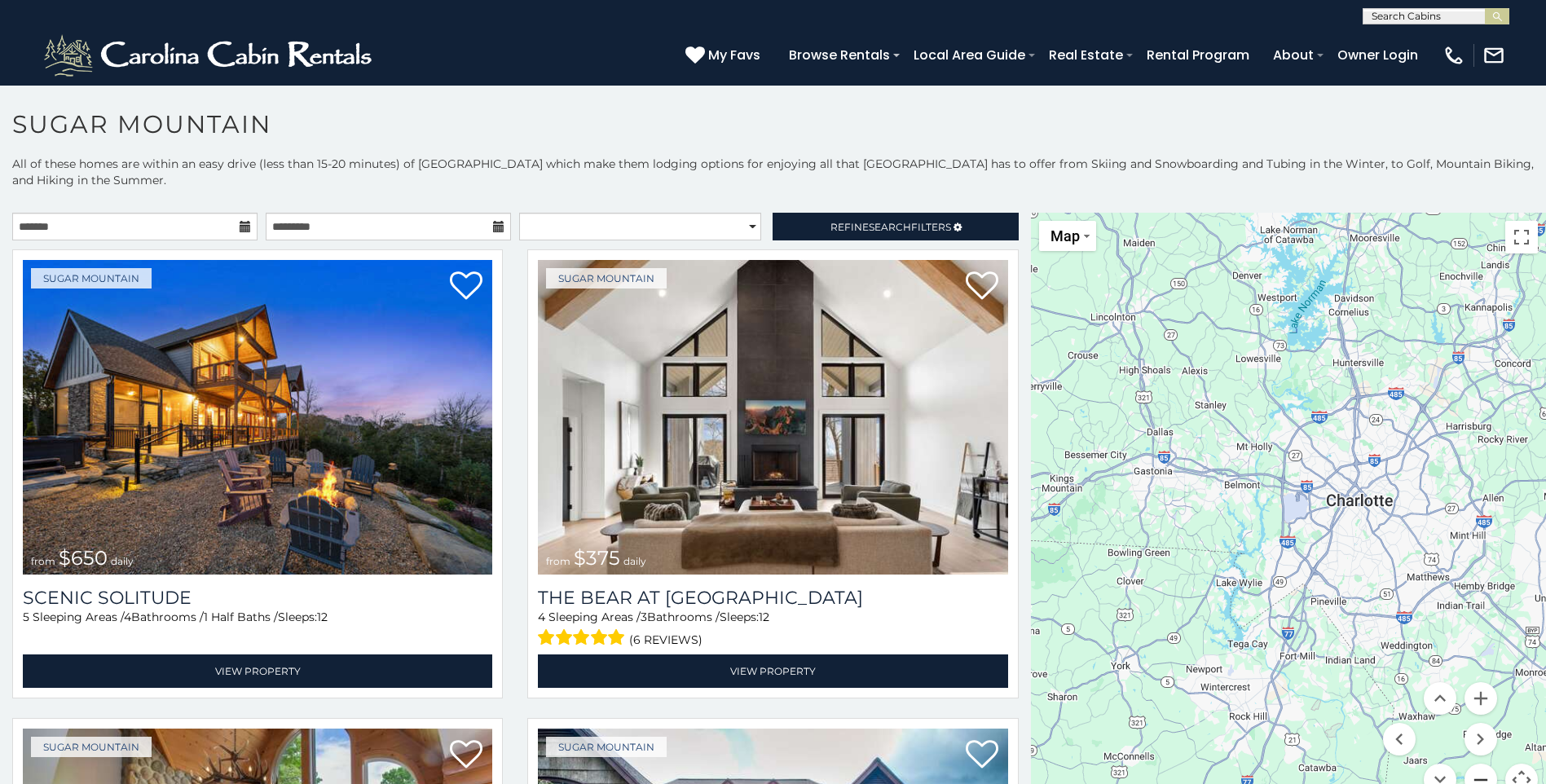
click at [1466, 779] on button "Zoom out" at bounding box center [1481, 779] width 32 height 32
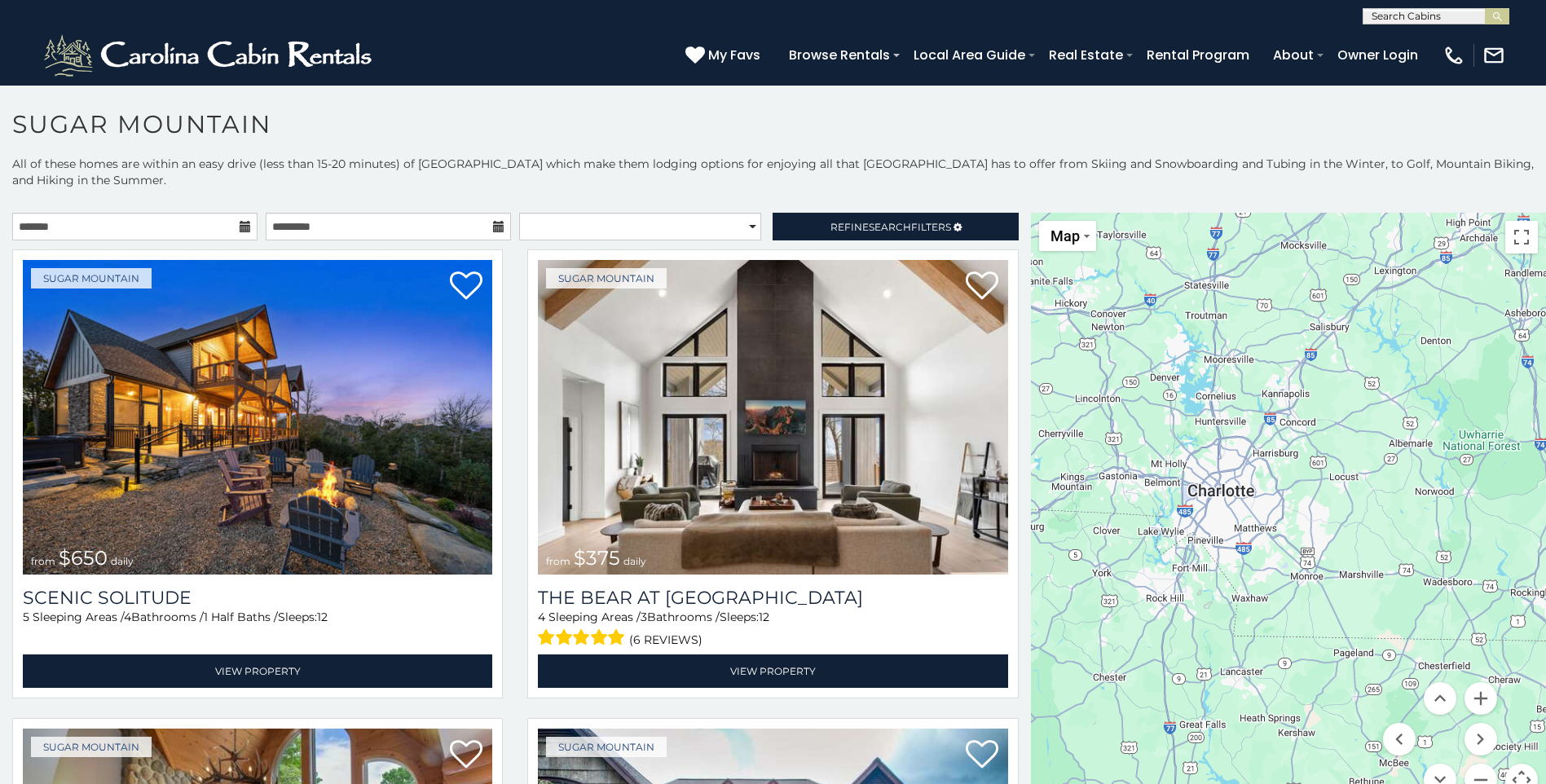
drag, startPoint x: 1291, startPoint y: 463, endPoint x: 1185, endPoint y: 445, distance: 107.5
click at [1185, 445] on div "$650 $375 $350 $350 $200 $375 $195 $265 $190 $175 $155 $290 $175 $345 $1,095 $1…" at bounding box center [1289, 514] width 515 height 602
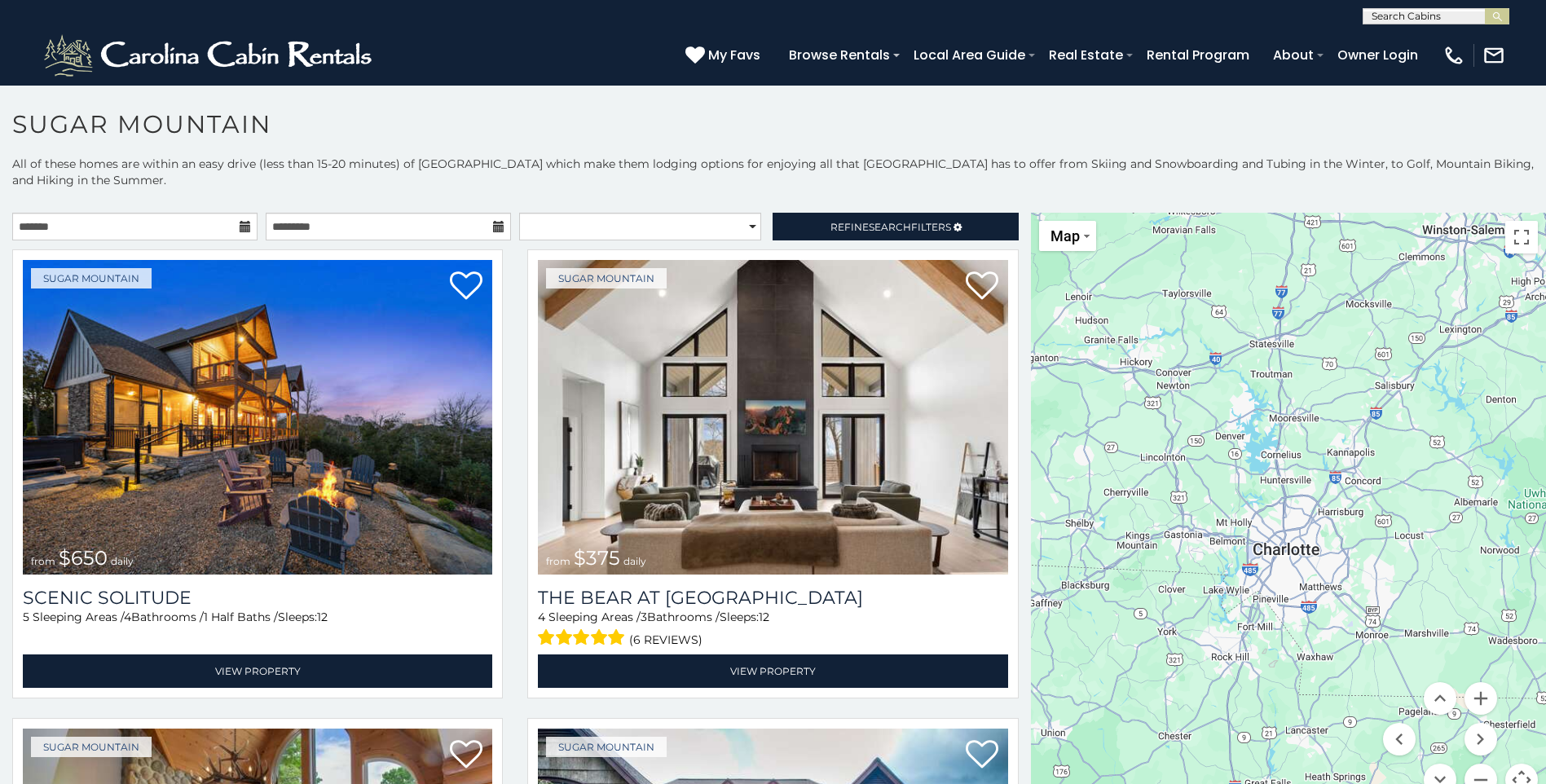
drag, startPoint x: 1420, startPoint y: 448, endPoint x: 1450, endPoint y: 474, distance: 39.7
click at [1480, 506] on div "$650 $375 $350 $350 $200 $375 $195 $265 $190 $175 $155 $290 $175 $345 $1,095 $1…" at bounding box center [1289, 514] width 515 height 602
click at [1344, 485] on div "$650 $375 $350 $350 $200 $375 $195 $265 $190 $175 $155 $290 $175 $345 $1,095 $1…" at bounding box center [1289, 514] width 515 height 602
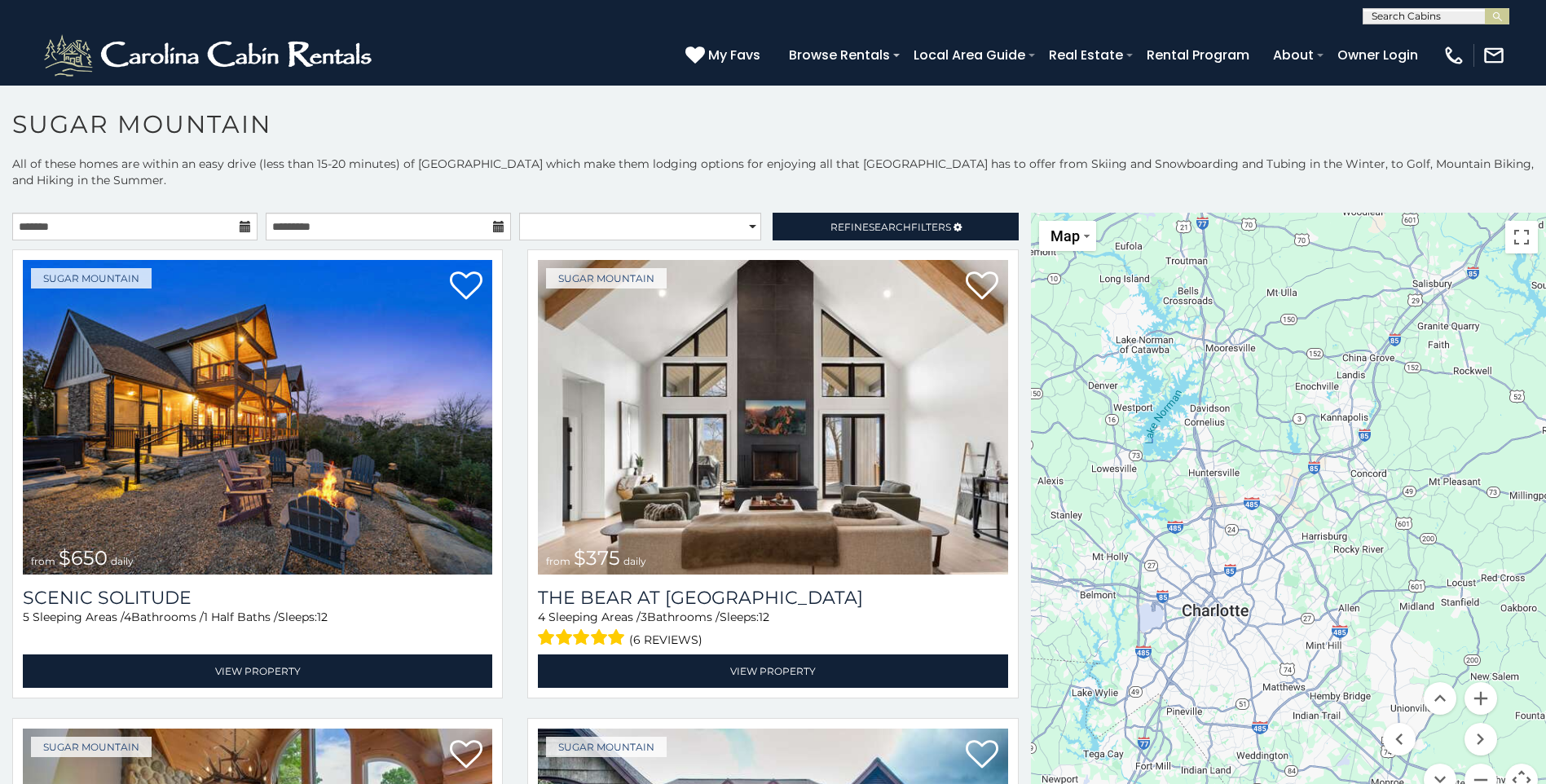
click at [1344, 485] on div "$650 $375 $350 $350 $200 $375 $195 $265 $190 $175 $155 $290 $175 $345 $1,095 $1…" at bounding box center [1289, 514] width 515 height 602
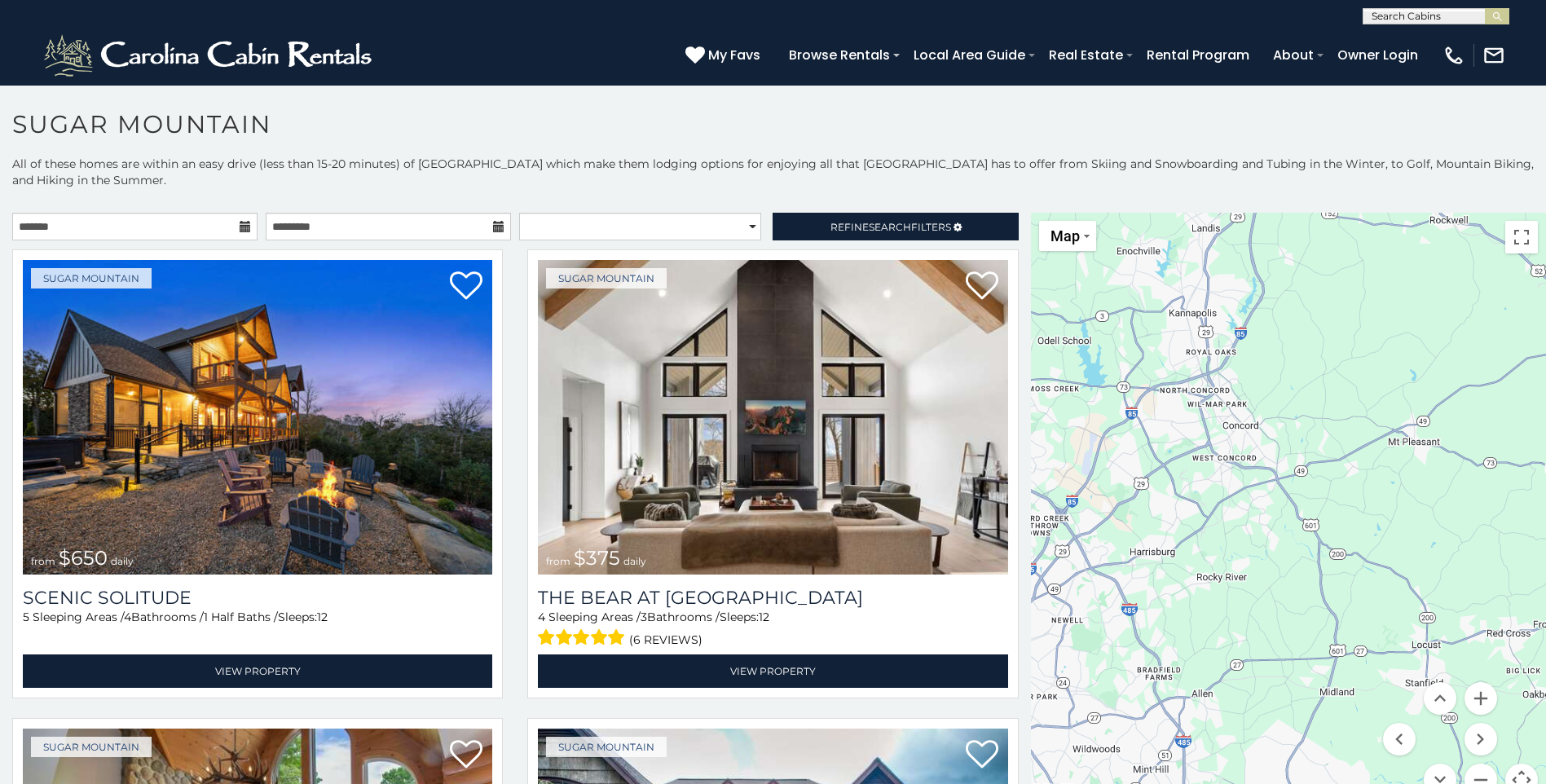
drag, startPoint x: 1369, startPoint y: 504, endPoint x: 1221, endPoint y: 468, distance: 152.3
click at [1221, 468] on div "$650 $375 $350 $350 $200 $375 $195 $265 $190 $175 $155 $290 $175 $345 $1,095 $1…" at bounding box center [1289, 514] width 515 height 602
click at [1242, 432] on div "$650 $375 $350 $350 $200 $375 $195 $265 $190 $175 $155 $290 $175 $345 $1,095 $1…" at bounding box center [1289, 514] width 515 height 602
